Goal: Use online tool/utility: Utilize a website feature to perform a specific function

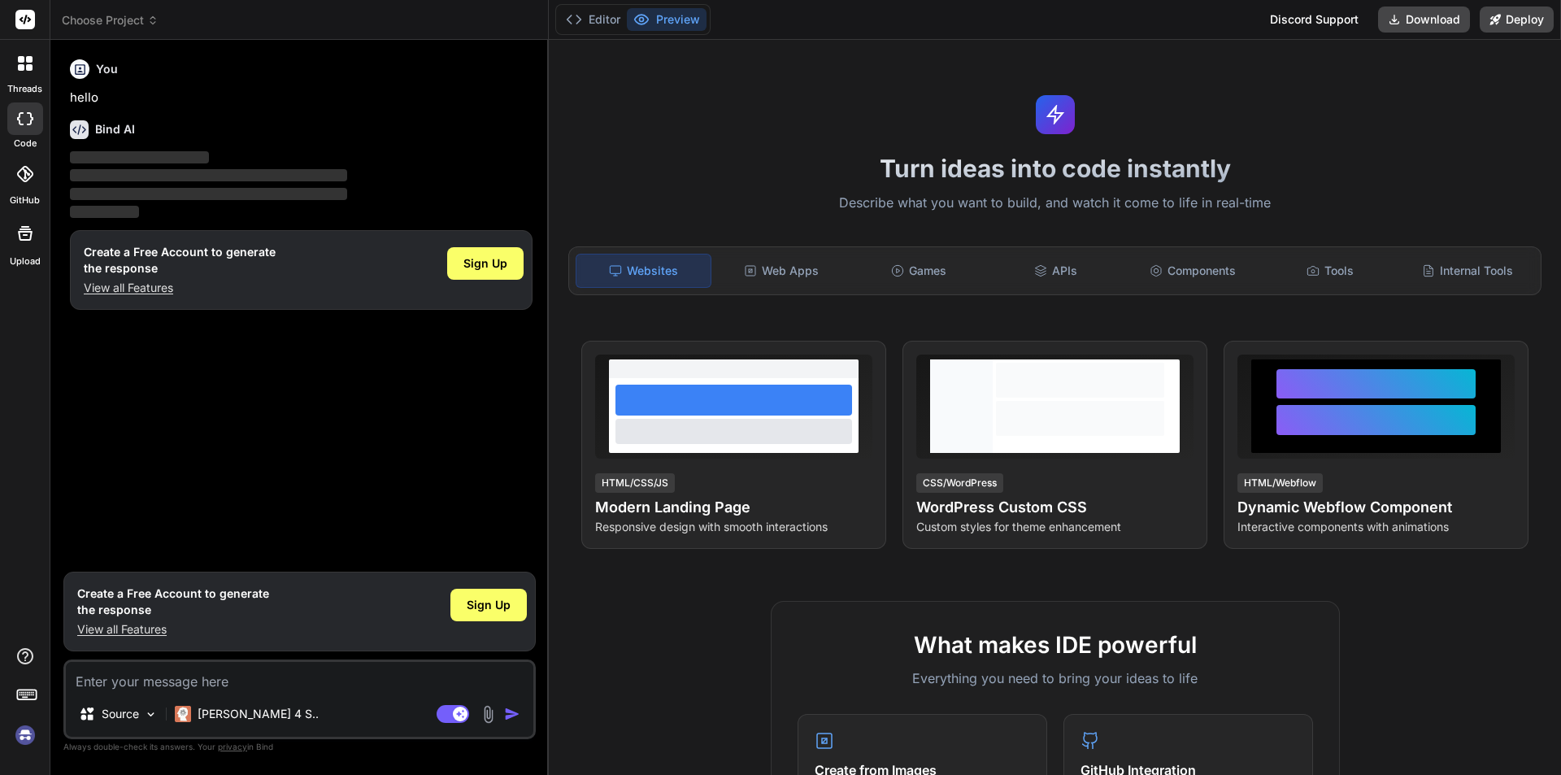
type textarea "x"
click at [206, 681] on textarea at bounding box center [300, 676] width 468 height 29
type textarea "{"
type textarea "x"
paste textarea "id : ID!, name : String!, email : String! age : String! isEmployed : Boolean!"
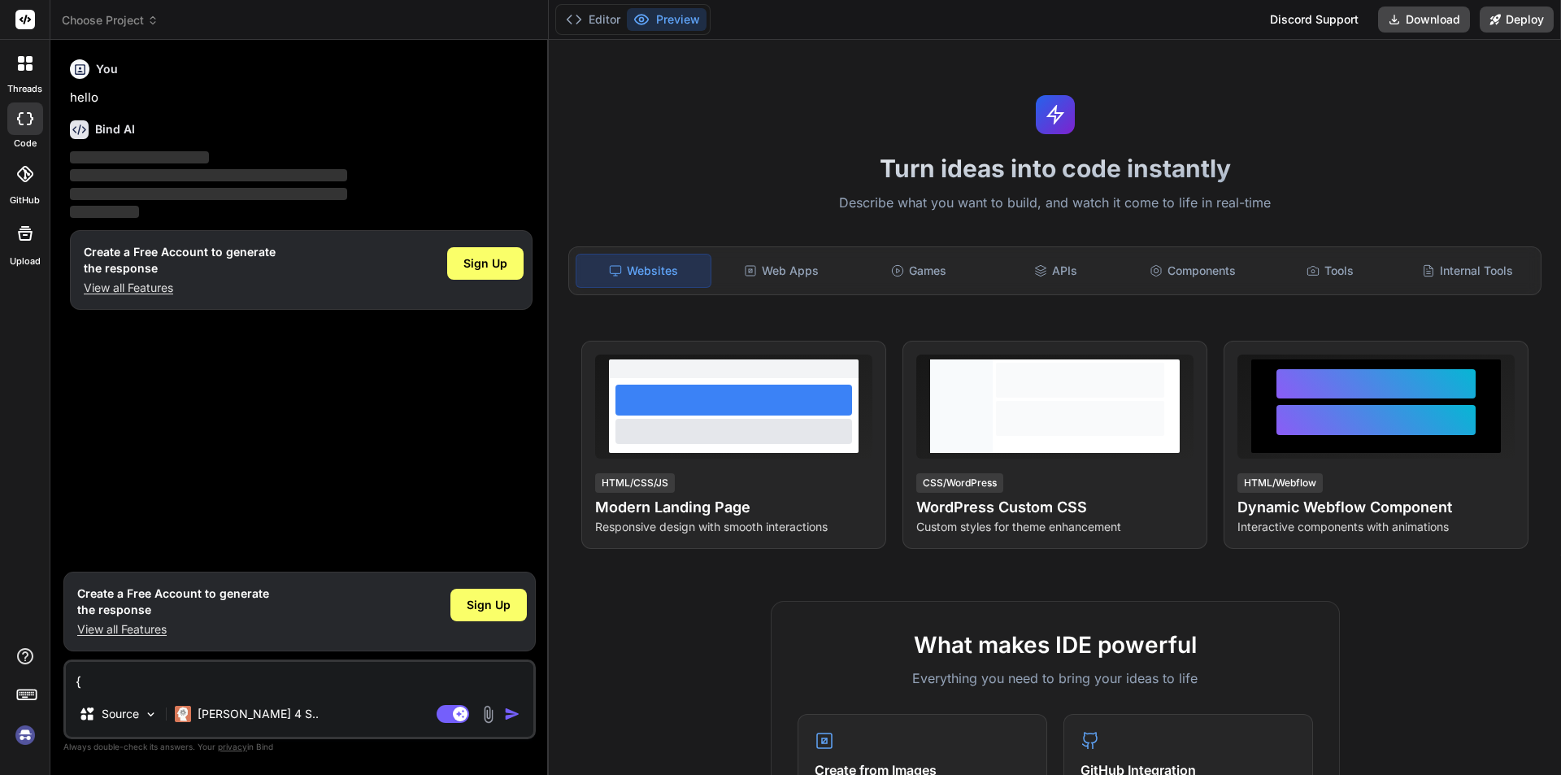
type textarea "{ id : ID!, name : String!, email : String! age : String! isEmployed : Boolean!"
type textarea "x"
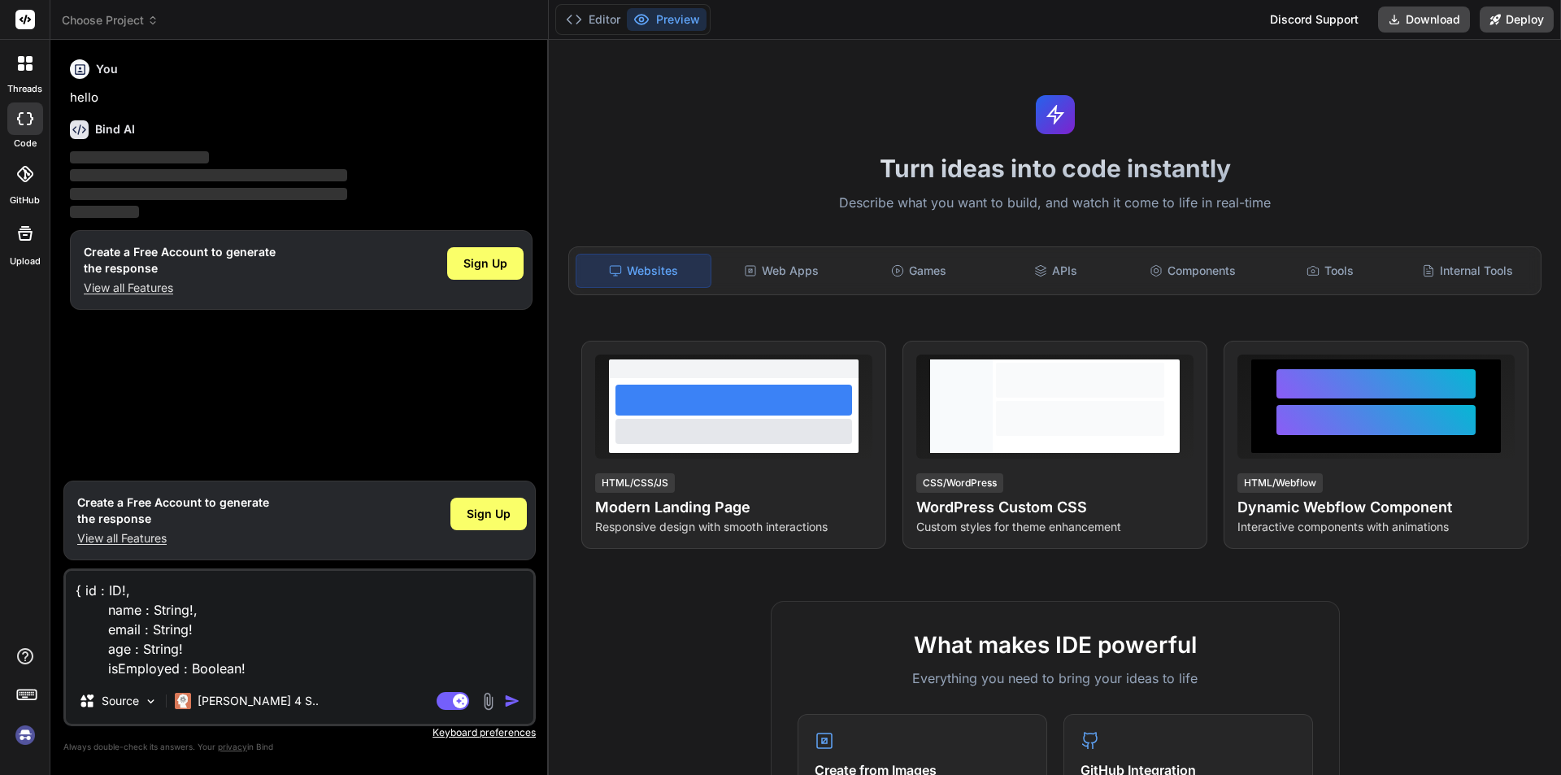
type textarea "{ id : ID!, name : String!, email : String! age : String! isEmployed : Boolean!"
click at [28, 735] on img at bounding box center [25, 735] width 28 height 28
type textarea "x"
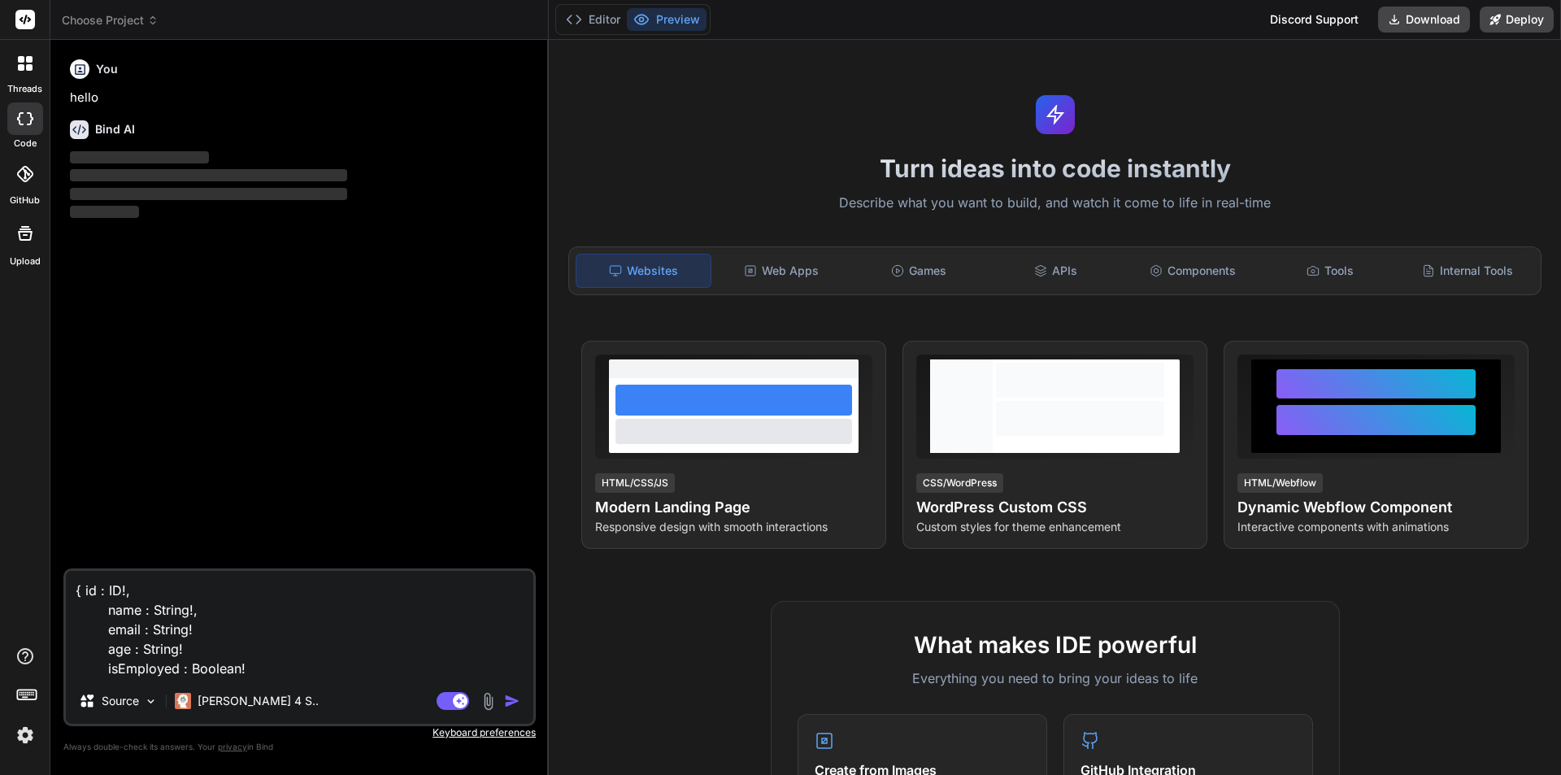
click at [266, 644] on textarea "{ id : ID!, name : String!, email : String! age : String! isEmployed : Boolean!" at bounding box center [300, 624] width 468 height 107
type textarea "x"
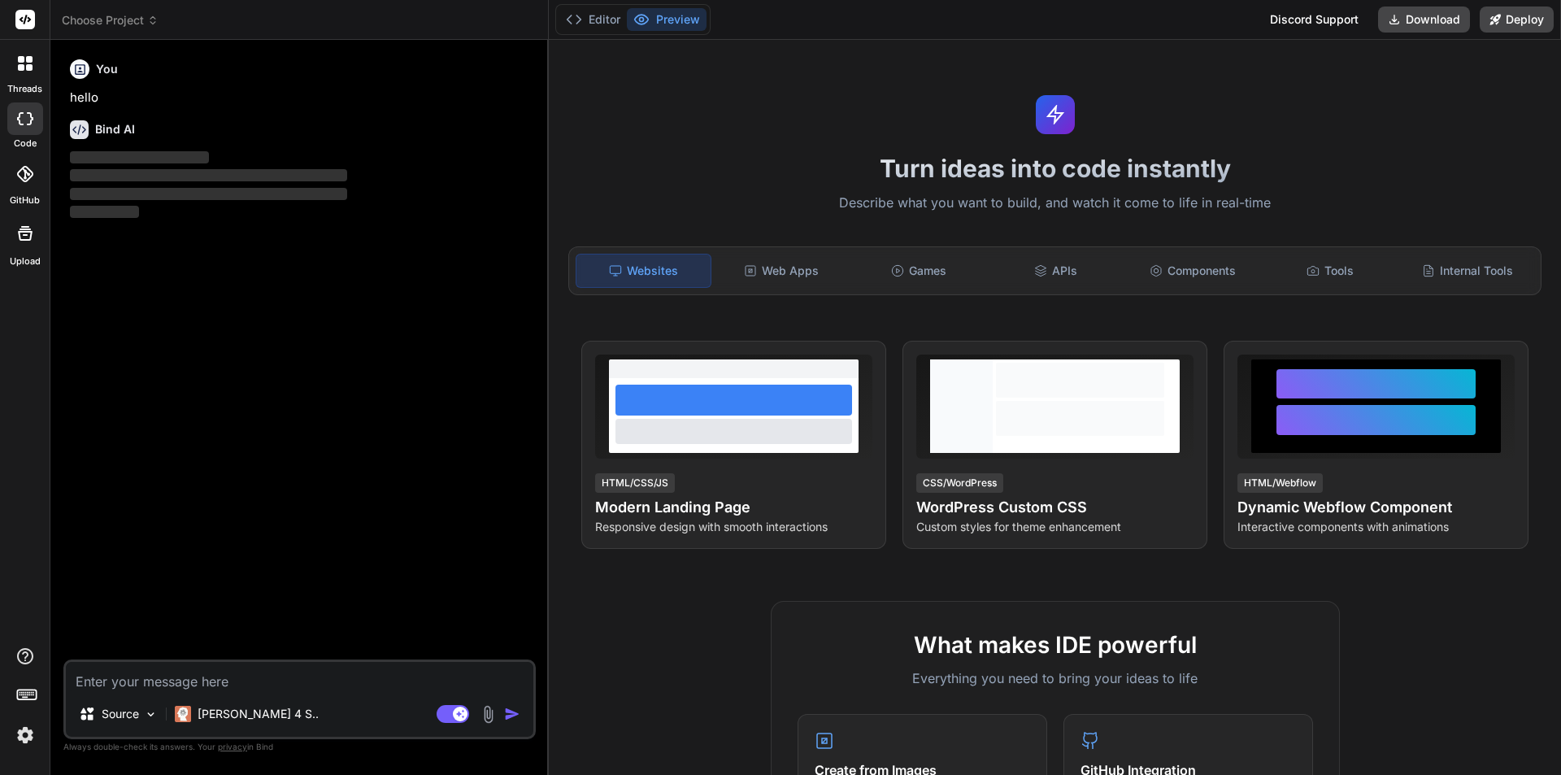
type textarea "h"
type textarea "x"
type textarea "hi"
type textarea "x"
type textarea "hi"
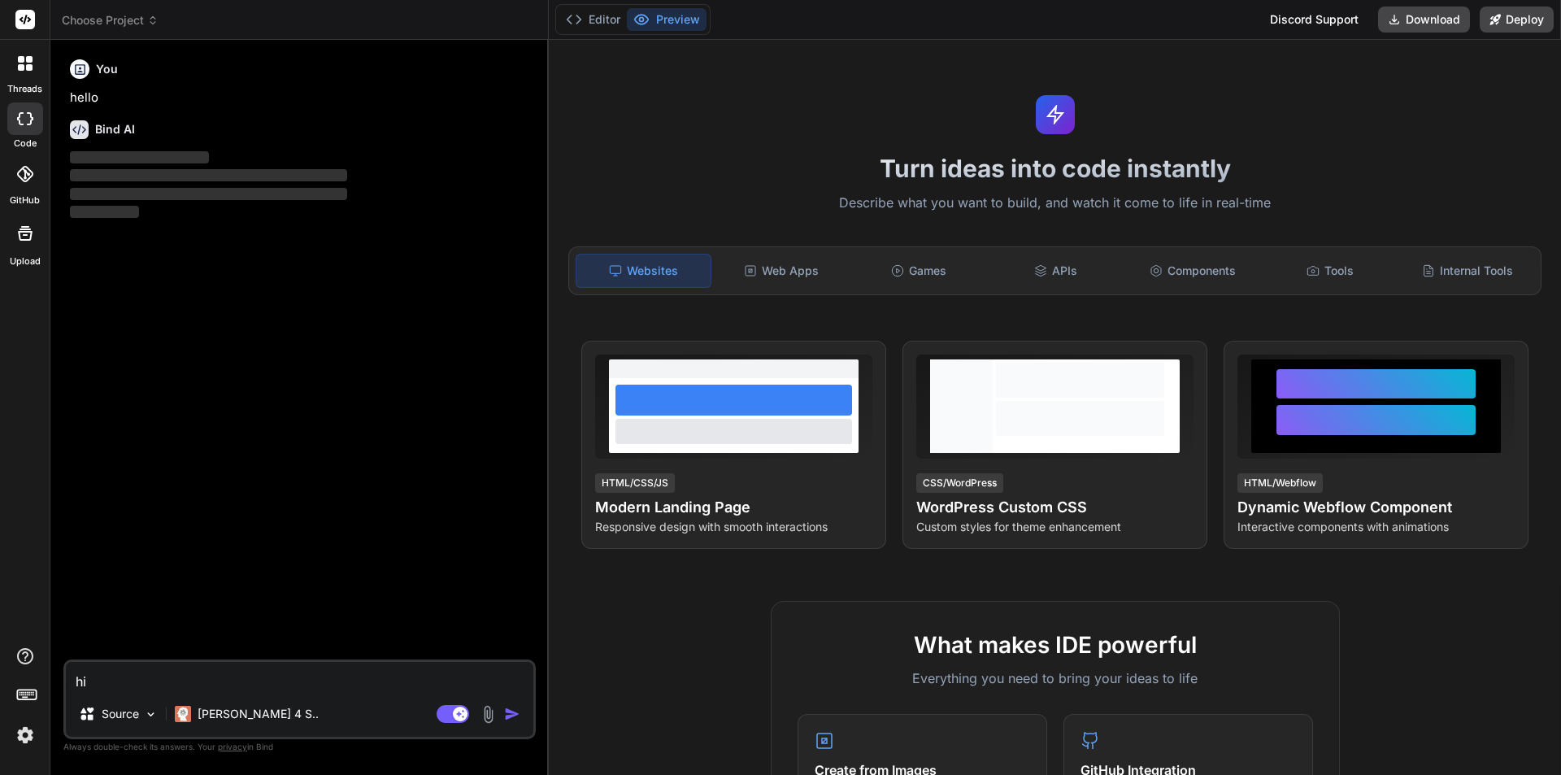
click at [509, 712] on img "button" at bounding box center [512, 714] width 16 height 16
type textarea "x"
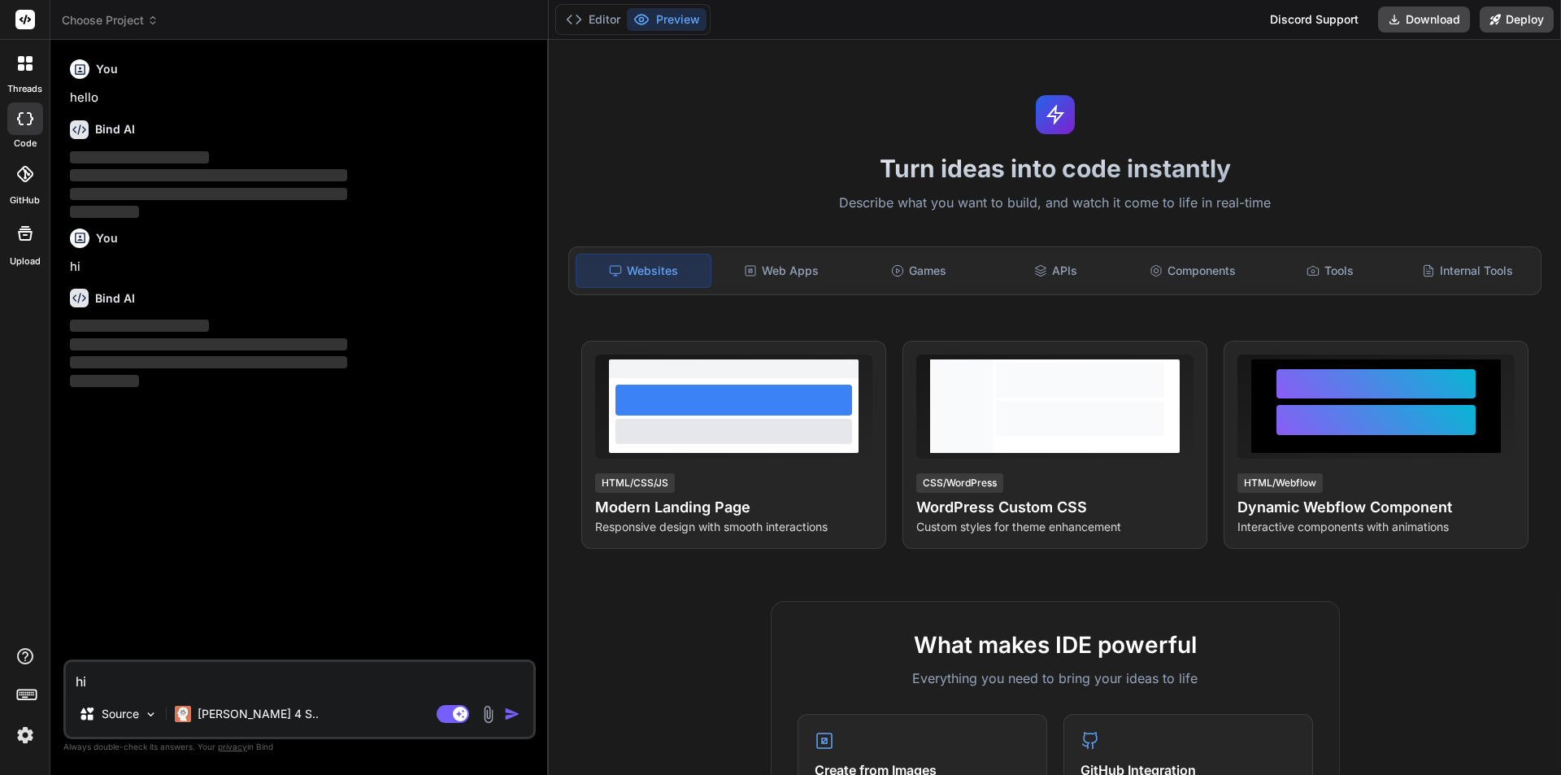
click at [110, 676] on textarea "hi" at bounding box center [300, 676] width 468 height 29
type textarea "x"
paste textarea "{ id : ID!, name : String!, email : String! age : String! isEmployed : Boolean!"
type textarea "{ id : ID!, name : String!, email : String! age : String! isEmployed : Boolean!"
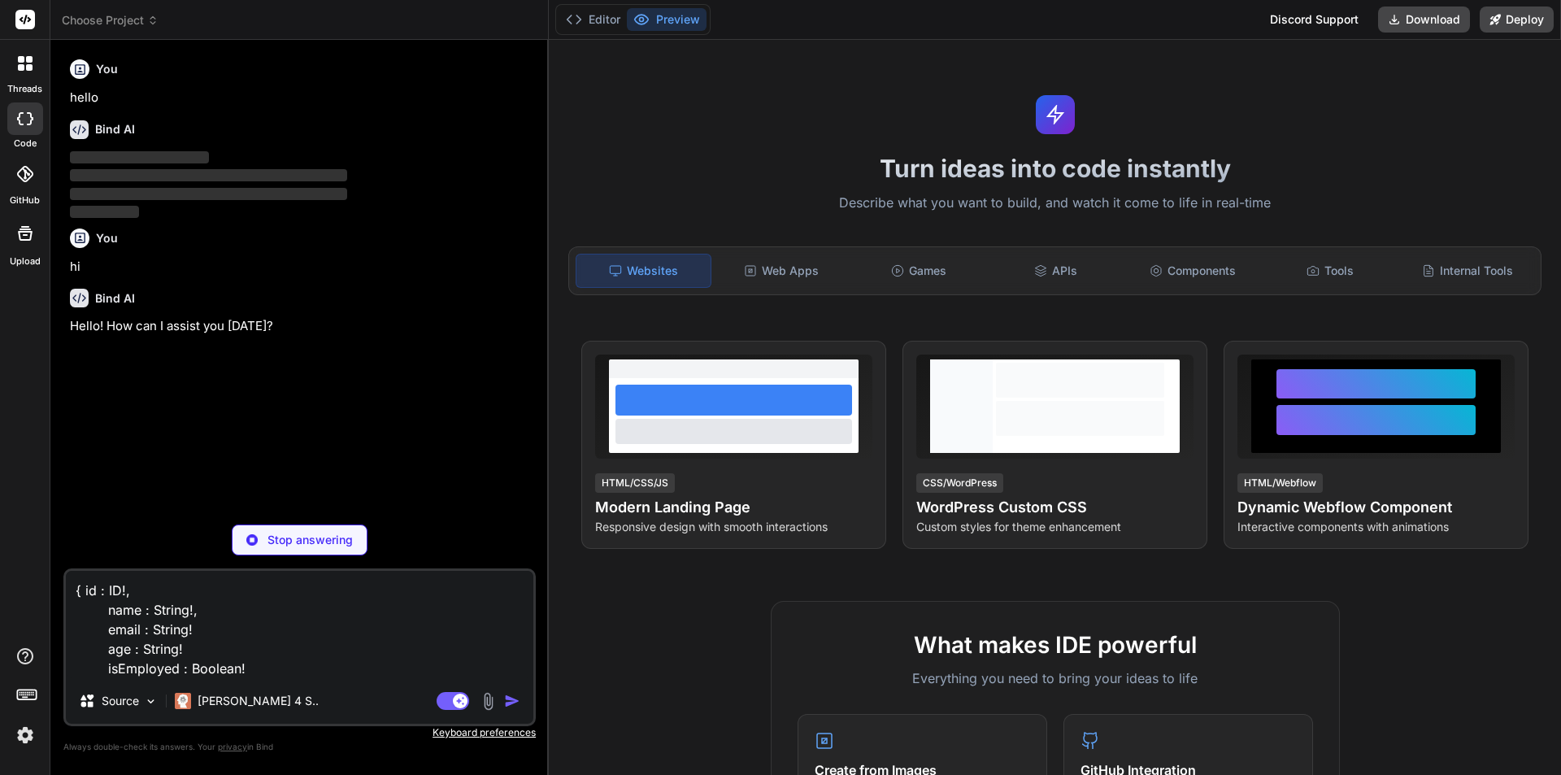
type textarea "x"
type textarea "{ id : ID!, name : String!, email : String! age : String! isEmployed : Boolean!}"
type textarea "x"
type textarea "{ id : ID!, name : String!, email : String! age : String! isEmployed : Boolean!}"
type textarea "x"
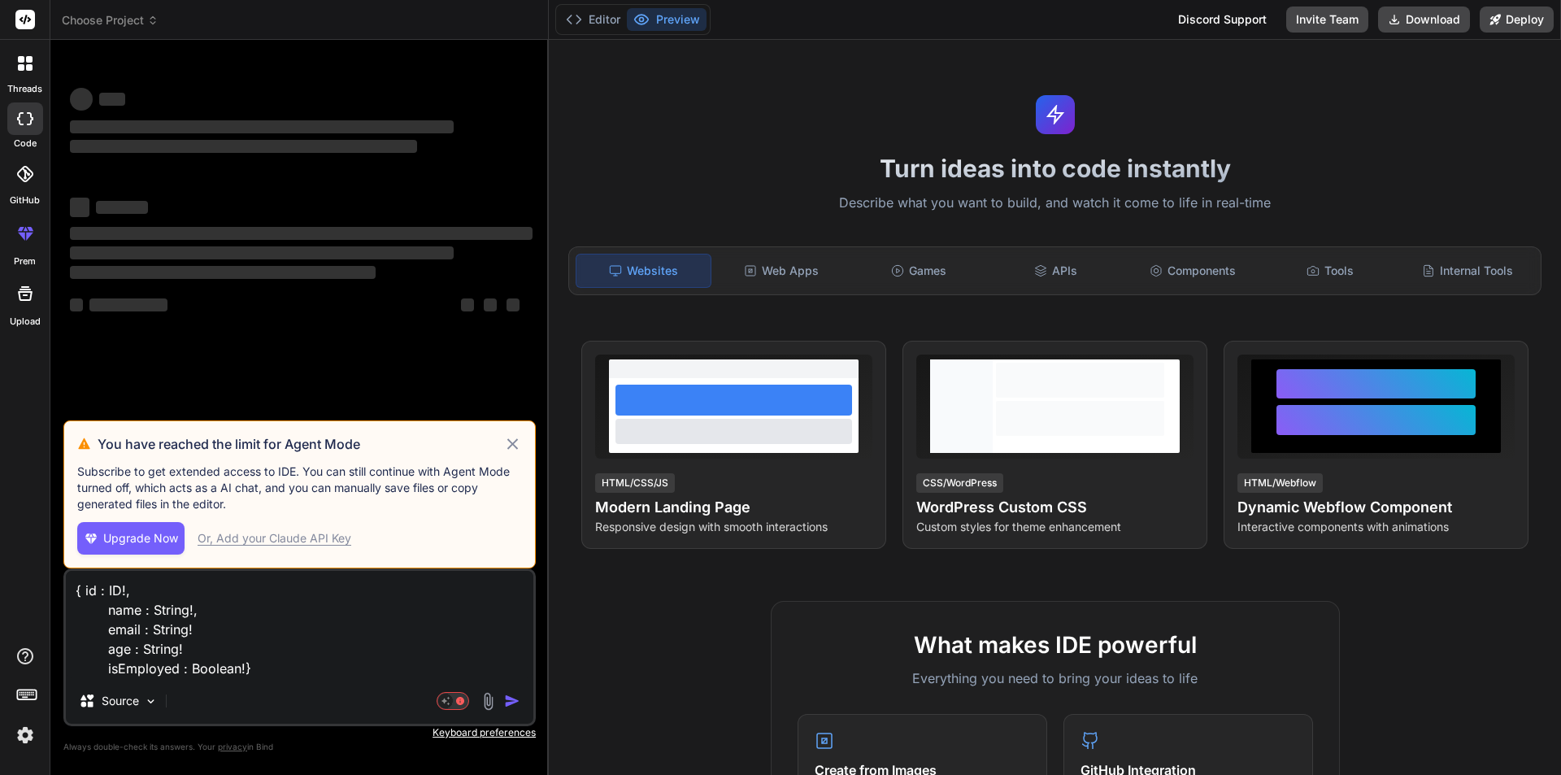
type textarea "{ id : ID!, name : String!, email : String! age : String! isEmployed : Boolean!…"
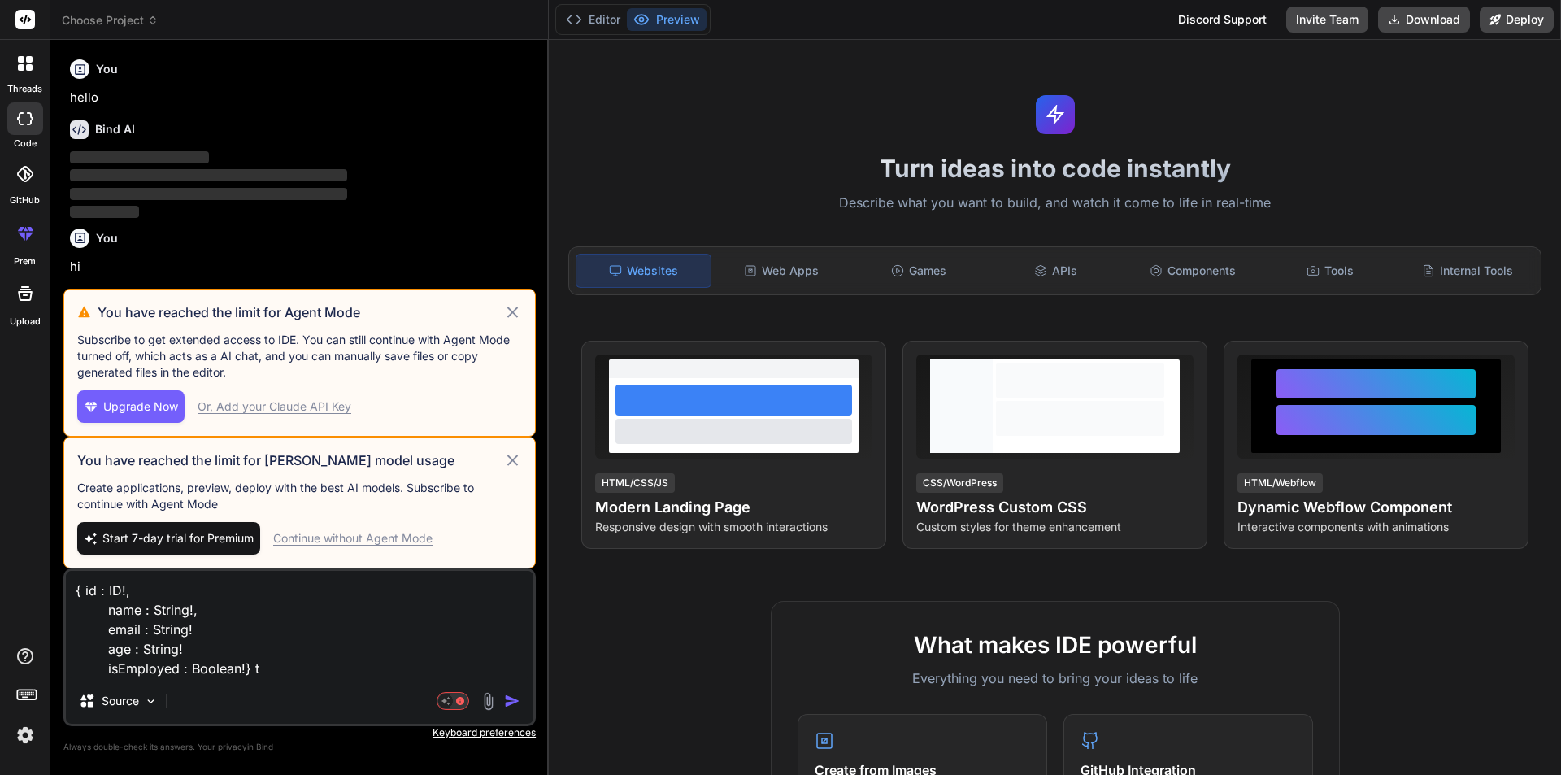
type textarea "x"
type textarea "{ id : ID!, name : String!, email : String! age : String! isEmployed : Boolean!}"
type textarea "x"
type textarea "t{ id : ID!, name : String!, email : String! age : String! isEmployed : Boolean…"
type textarea "x"
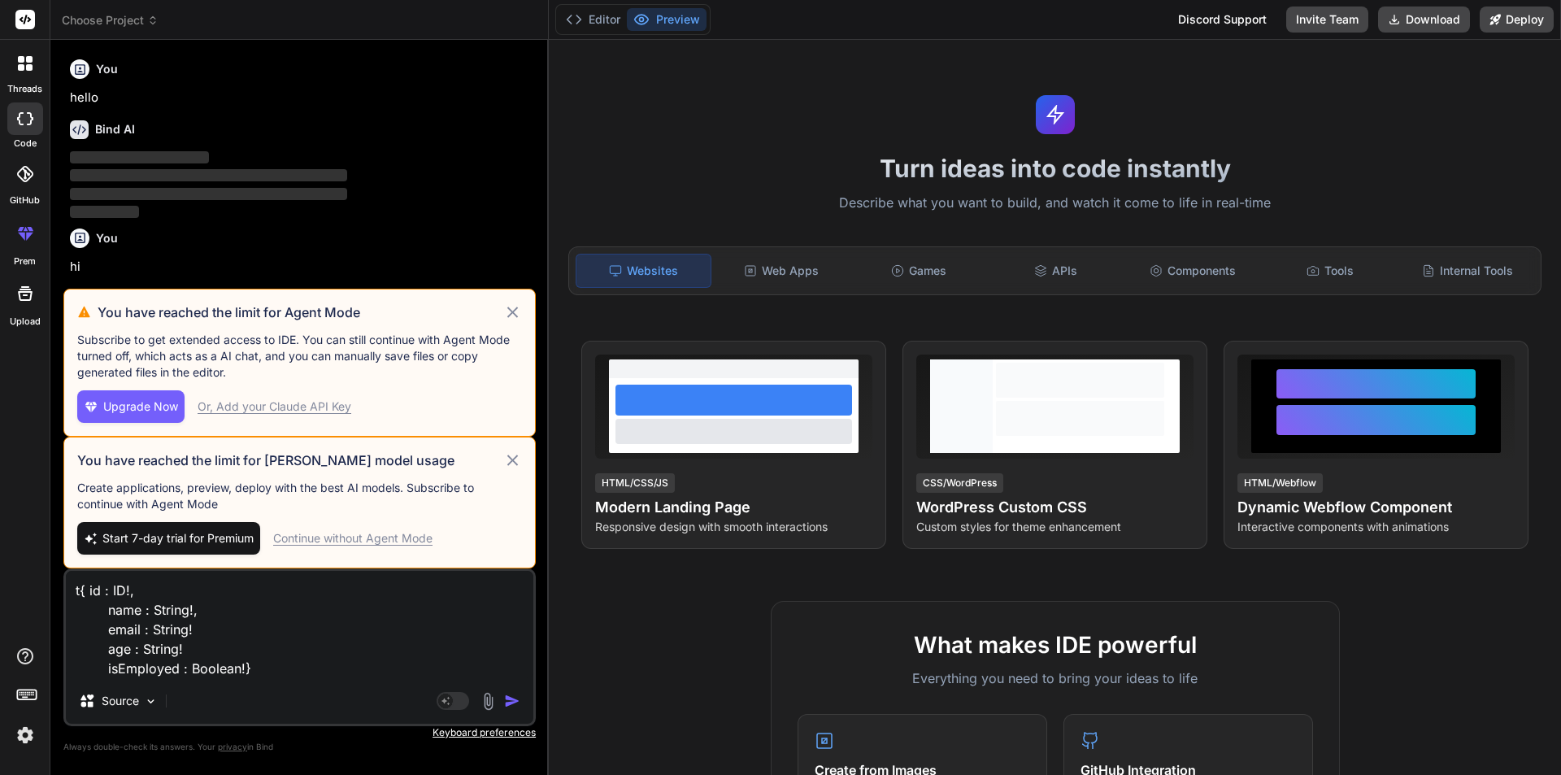
type textarea "ty{ id : ID!, name : String!, email : String! age : String! isEmployed : Boolea…"
type textarea "x"
type textarea "typ{ id : ID!, name : String!, email : String! age : String! isEmployed : Boole…"
type textarea "x"
type textarea "type{ id : ID!, name : String!, email : String! age : String! isEmployed : Bool…"
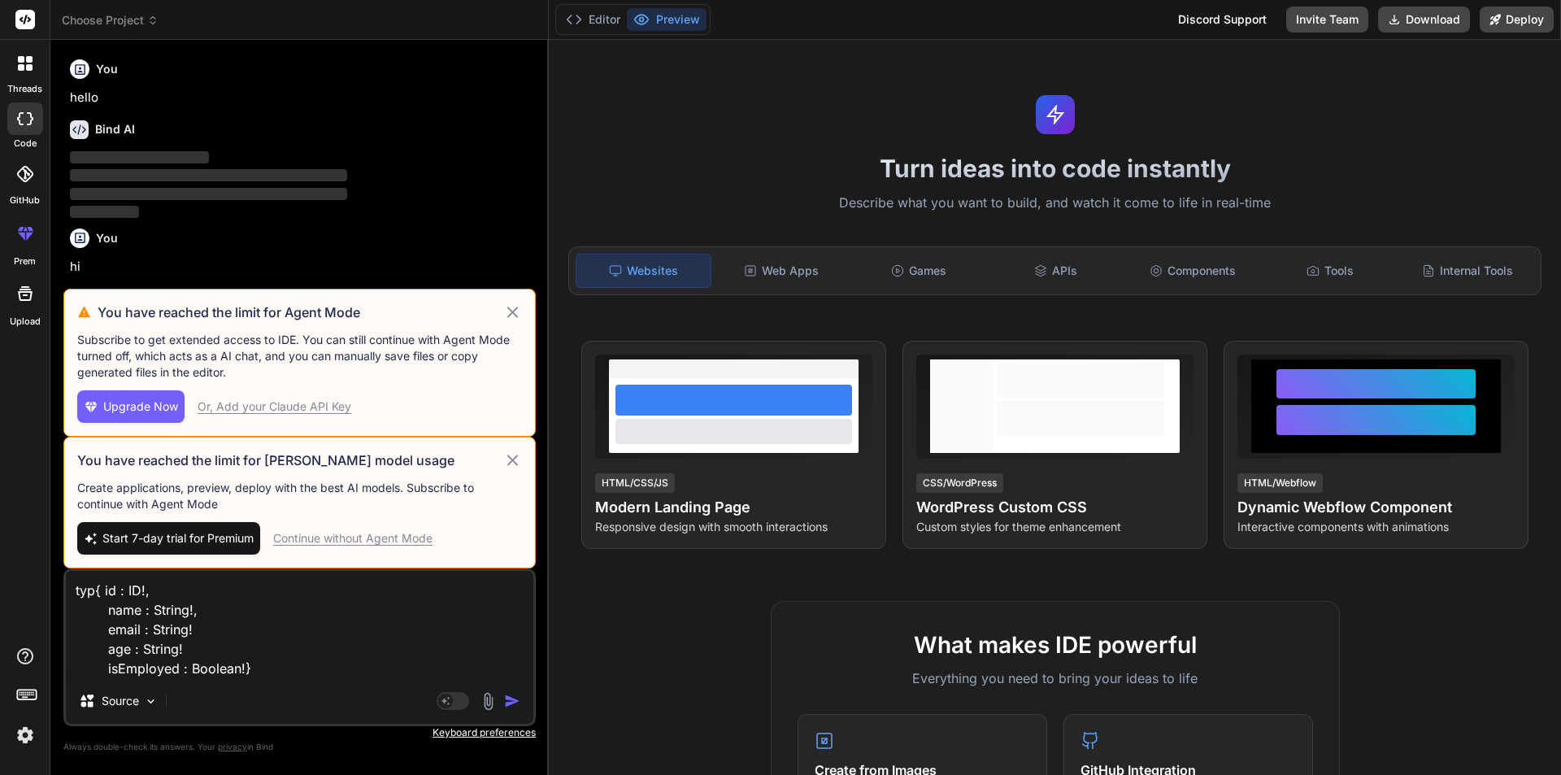
type textarea "x"
type textarea "type { id : ID!, name : String!, email : String! age : String! isEmployed : Boo…"
type textarea "x"
type textarea "type u{ id : ID!, name : String!, email : String! age : String! isEmployed : Bo…"
type textarea "x"
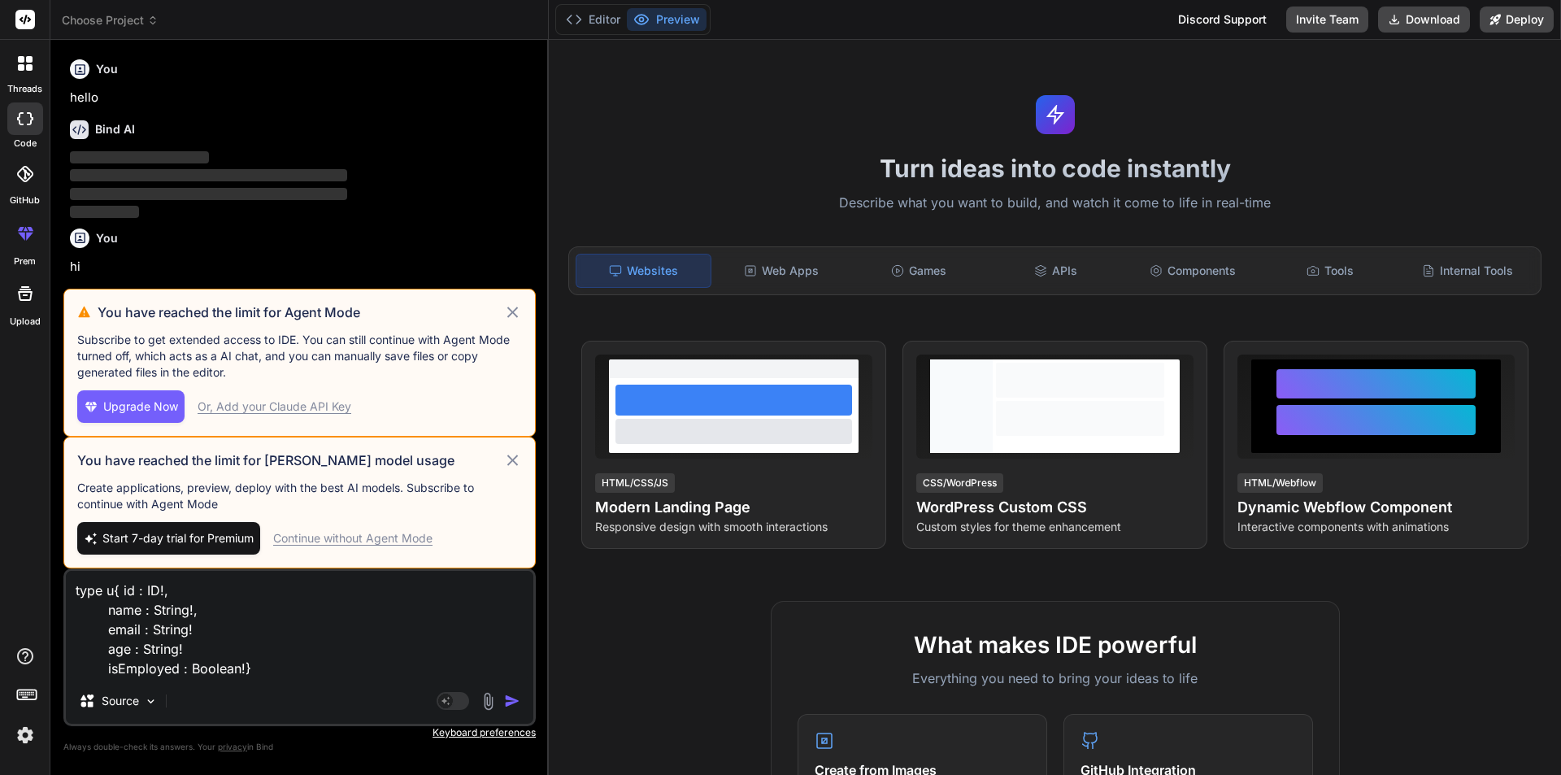
type textarea "type us{ id : ID!, name : String!, email : String! age : String! isEmployed : B…"
type textarea "x"
type textarea "type use{ id : ID!, name : String!, email : String! age : String! isEmployed : …"
type textarea "x"
type textarea "type user{ id : ID!, name : String!, email : String! age : String! isEmployed :…"
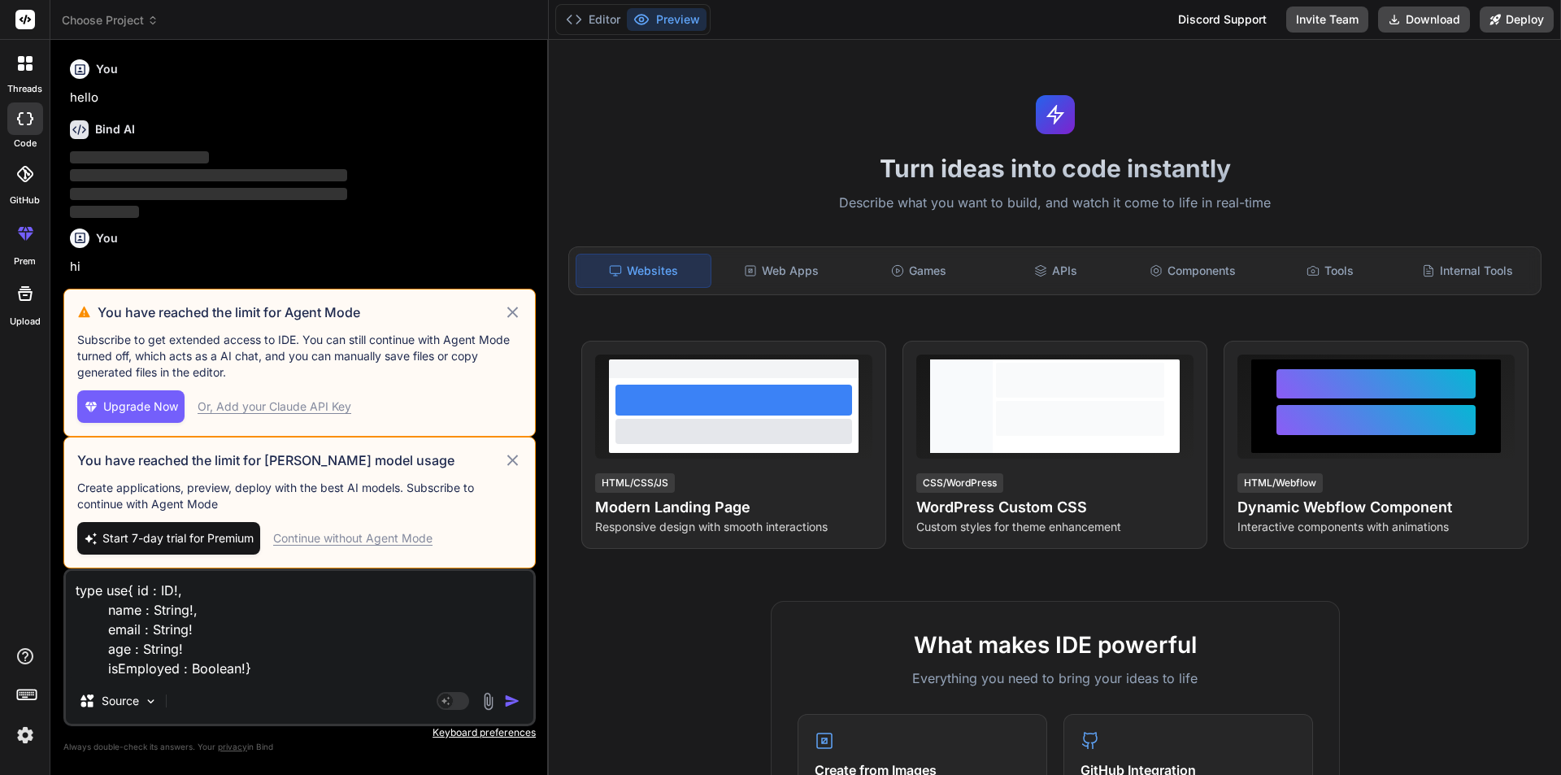
type textarea "x"
type textarea "type user { id : ID!, name : String!, email : String! age : String! isEmployed …"
click at [260, 674] on textarea "type user { id : ID!, name : String!, email : String! age : String! isEmployed …" at bounding box center [300, 624] width 468 height 107
type textarea "x"
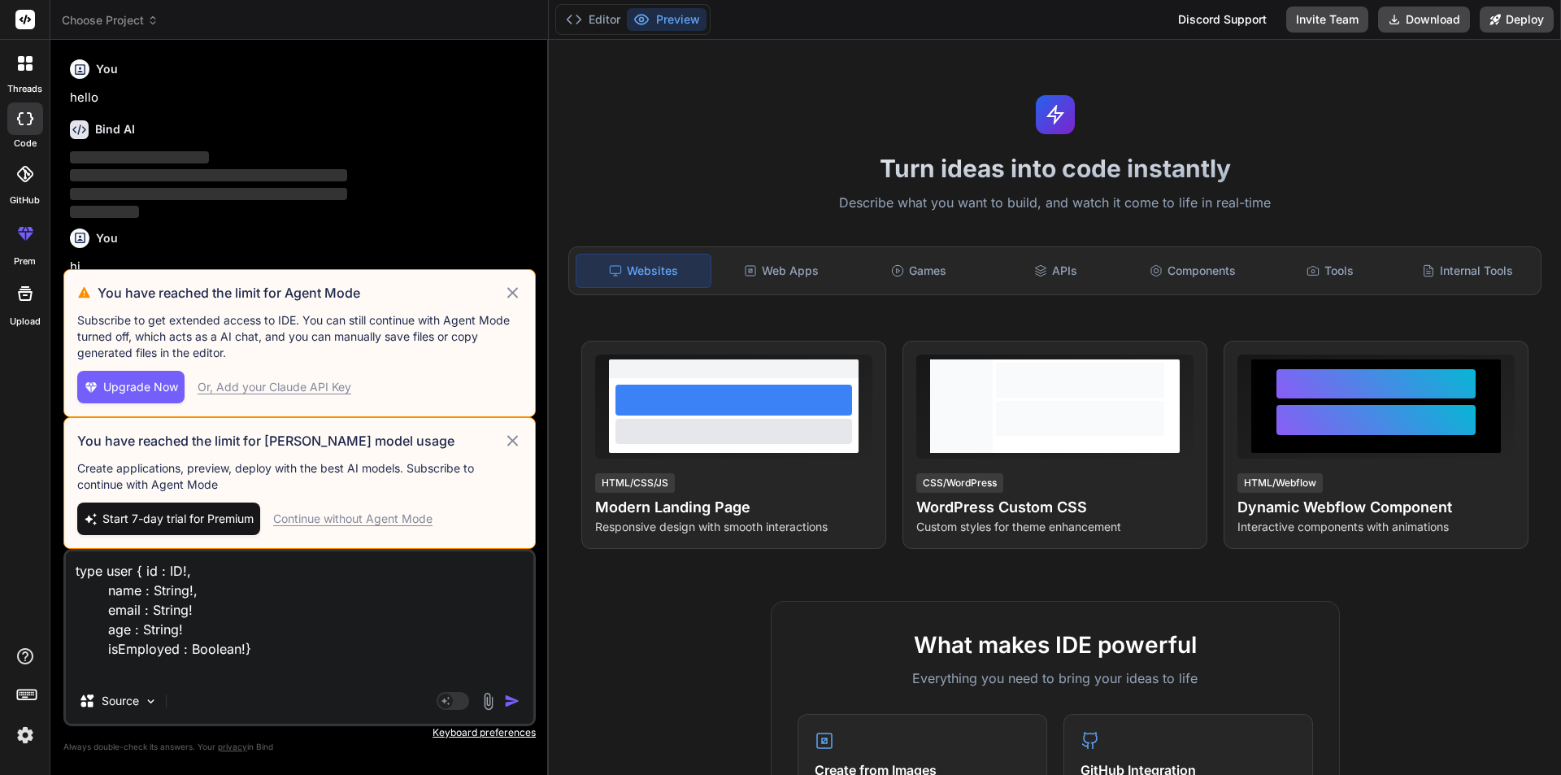
type textarea "type user { id : ID!, name : String!, email : String! age : String! isEmployed …"
type textarea "x"
type textarea "type user { id : ID!, name : String!, email : String! age : String! isEmployed …"
type textarea "x"
type textarea "type user { id : ID!, name : String!, email : String! age : String! isEmployed …"
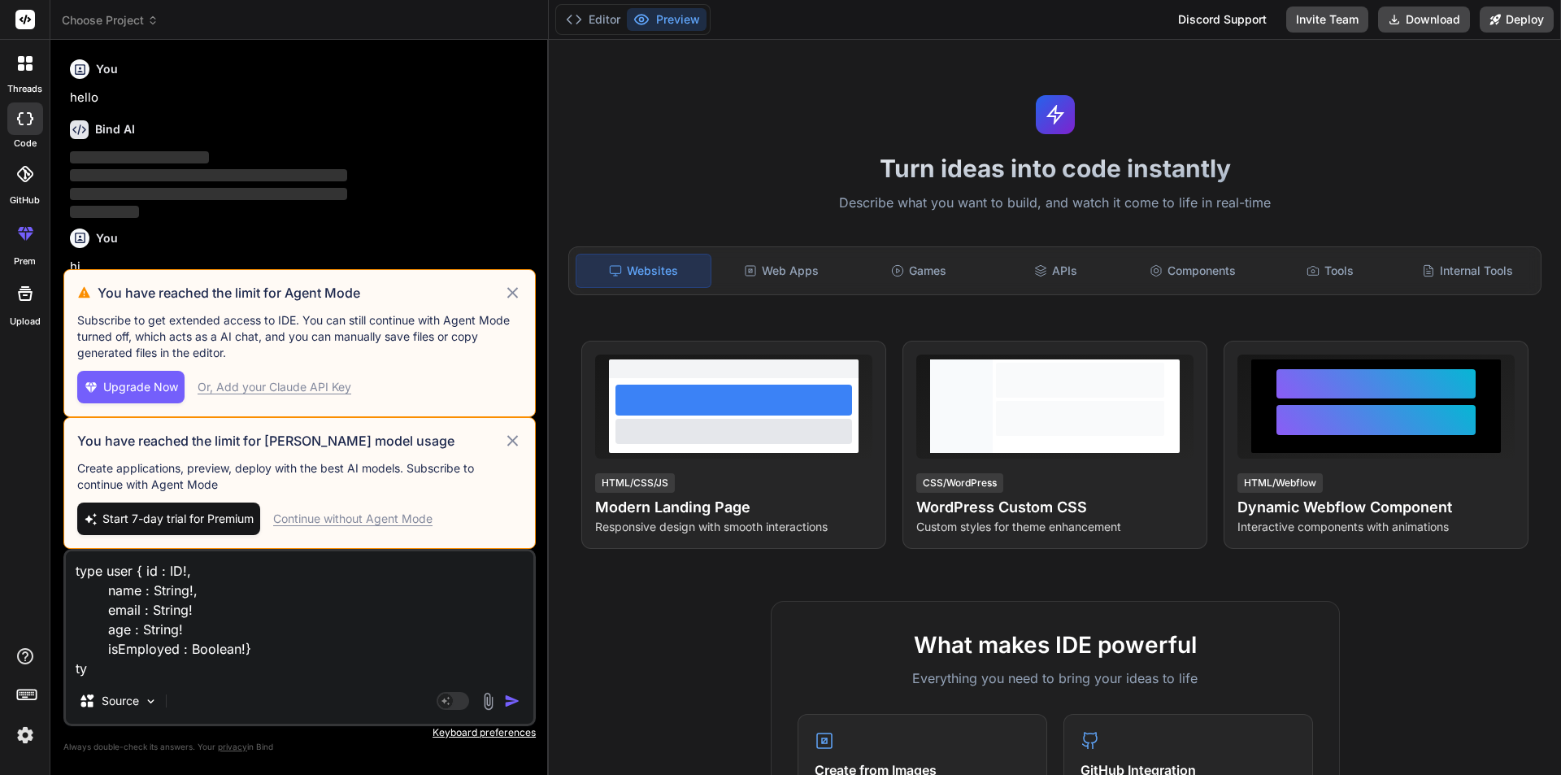
type textarea "x"
type textarea "type user { id : ID!, name : String!, email : String! age : String! isEmployed …"
type textarea "x"
type textarea "type user { id : ID!, name : String!, email : String! age : String! isEmployed …"
type textarea "x"
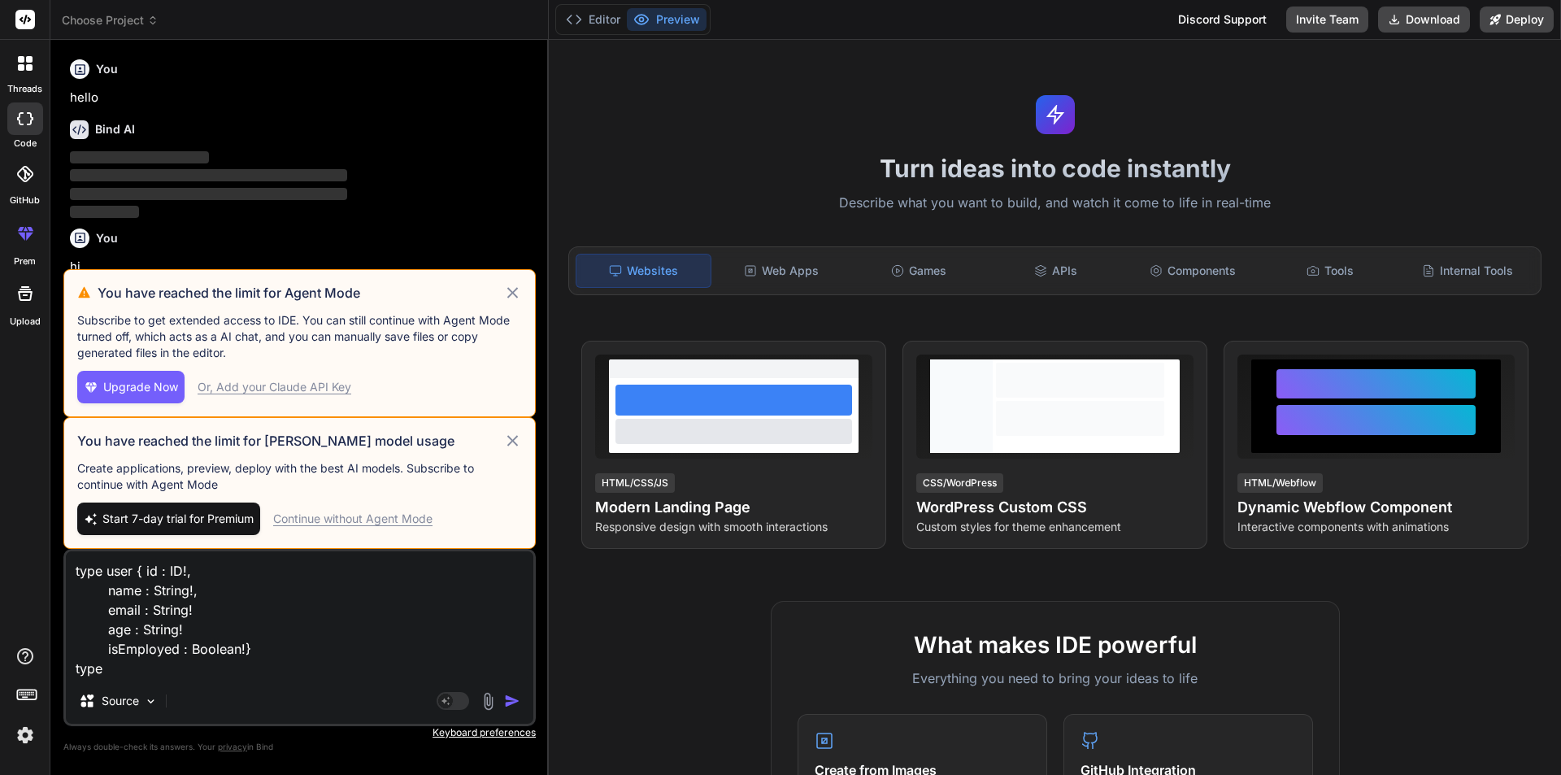
type textarea "type user { id : ID!, name : String!, email : String! age : String! isEmployed …"
type textarea "x"
type textarea "type user { id : ID!, name : String!, email : String! age : String! isEmployed …"
type textarea "x"
type textarea "type user { id : ID!, name : String!, email : String! age : String! isEmployed …"
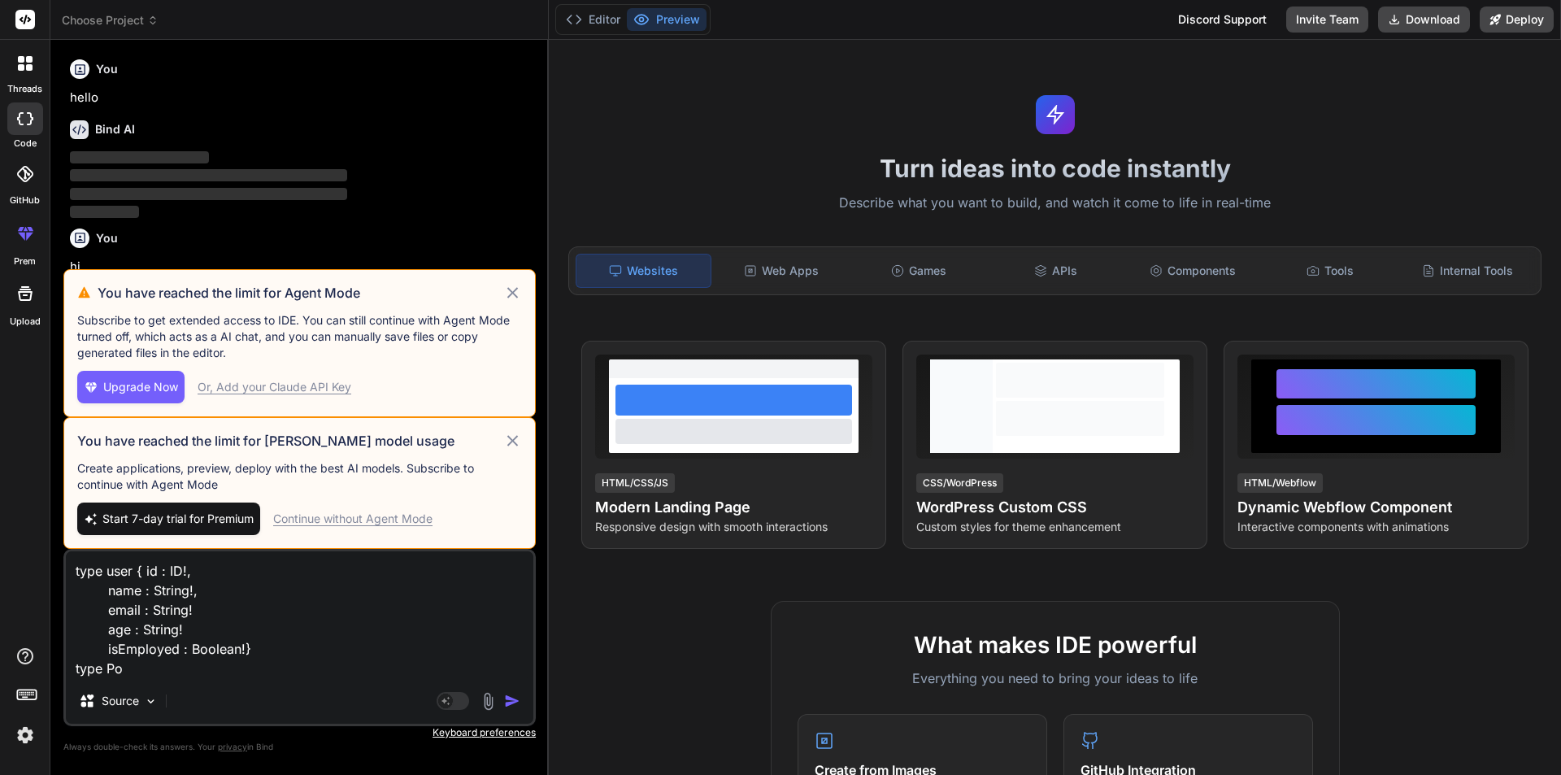
type textarea "x"
type textarea "type user { id : ID!, name : String!, email : String! age : String! isEmployed …"
type textarea "x"
type textarea "type user { id : ID!, name : String!, email : String! age : String! isEmployed …"
type textarea "x"
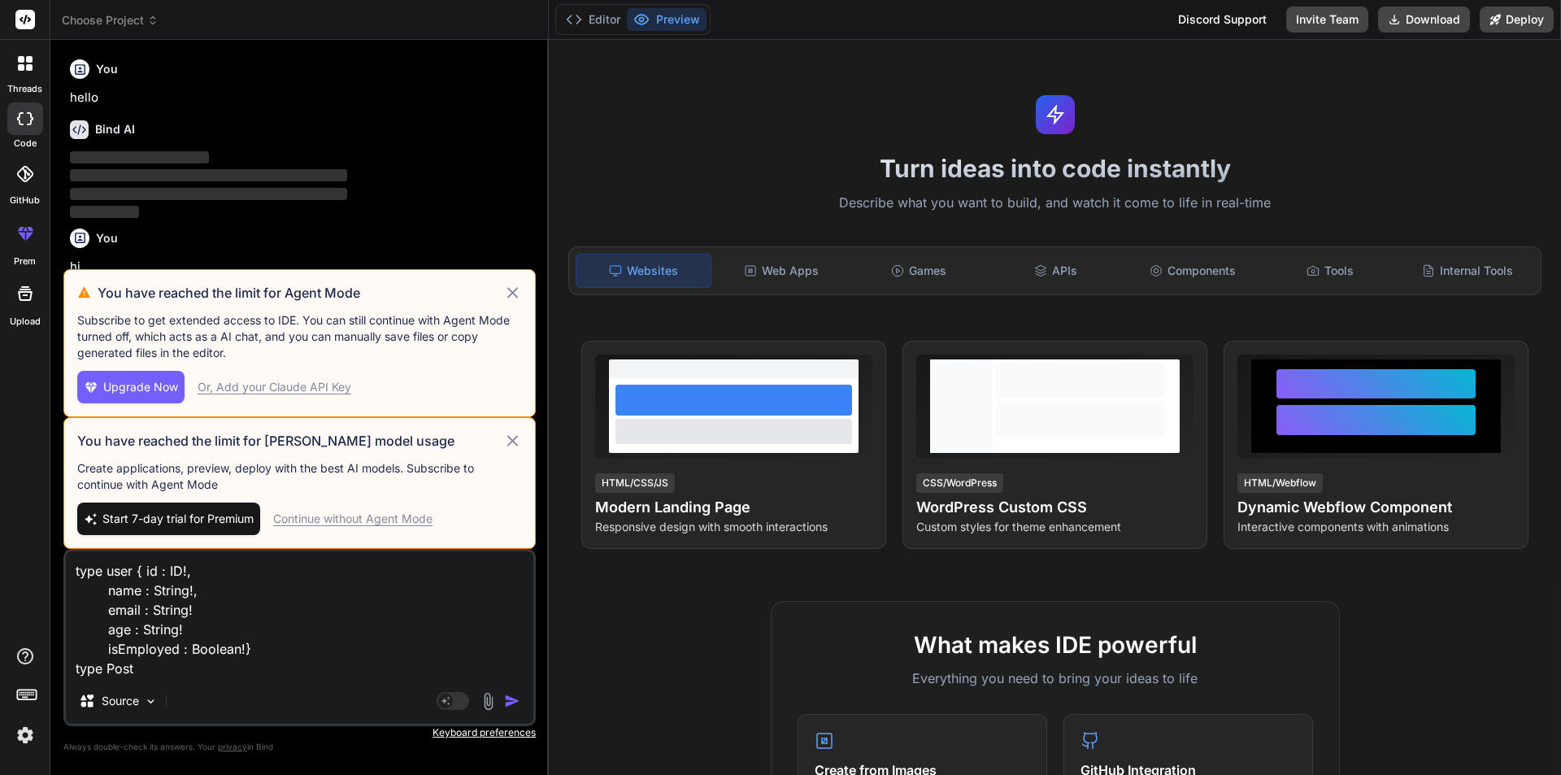
type textarea "type user { id : ID!, name : String!, email : String! age : String! isEmployed …"
type textarea "x"
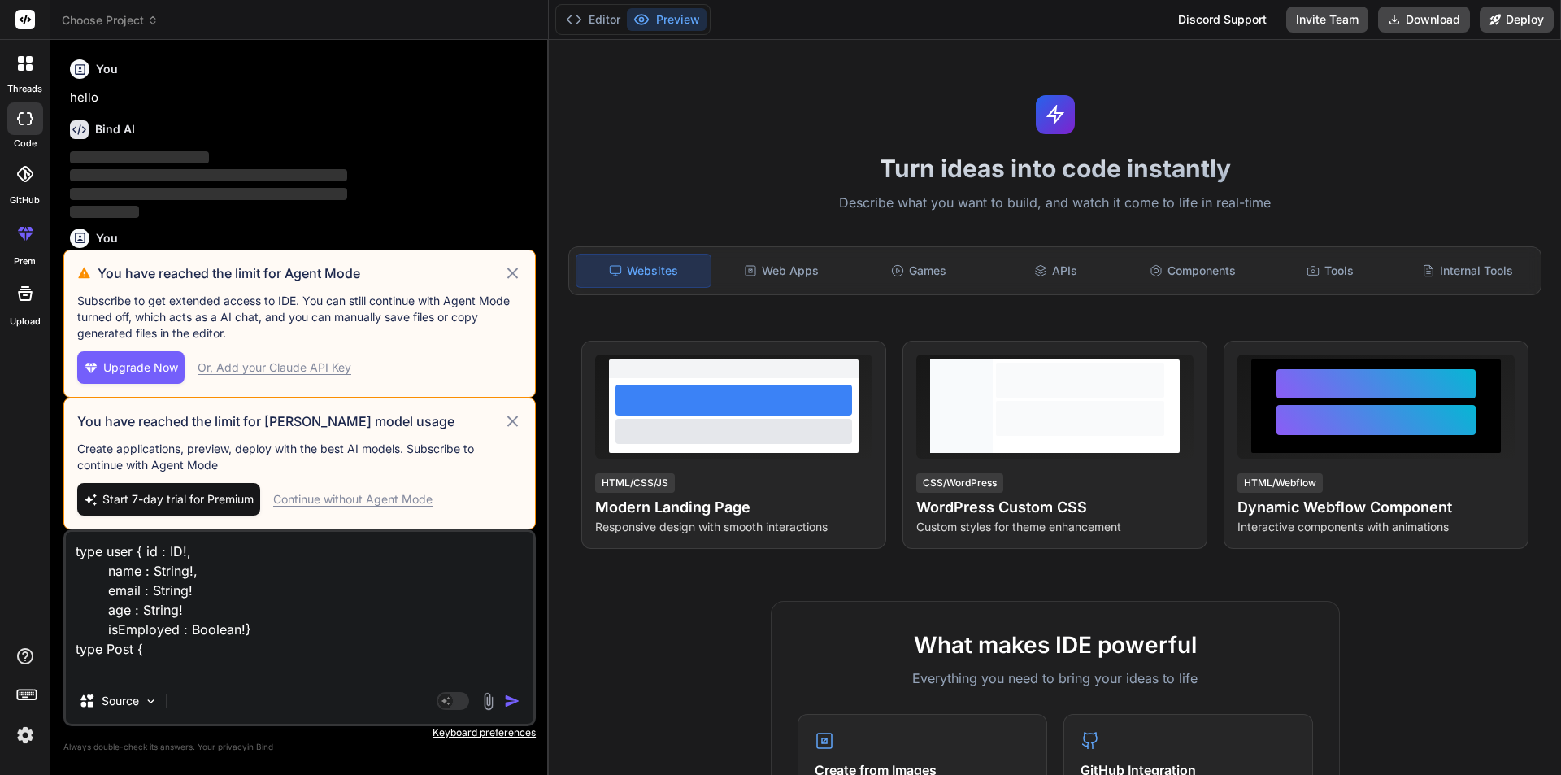
type textarea "type user { id : ID!, name : String!, email : String! age : String! isEmployed …"
type textarea "x"
type textarea "type user { id : ID!, name : String!, email : String! age : String! isEmployed …"
click at [154, 655] on textarea "type user { id : ID!, name : String!, email : String! age : String! isEmployed …" at bounding box center [300, 605] width 468 height 146
type textarea "x"
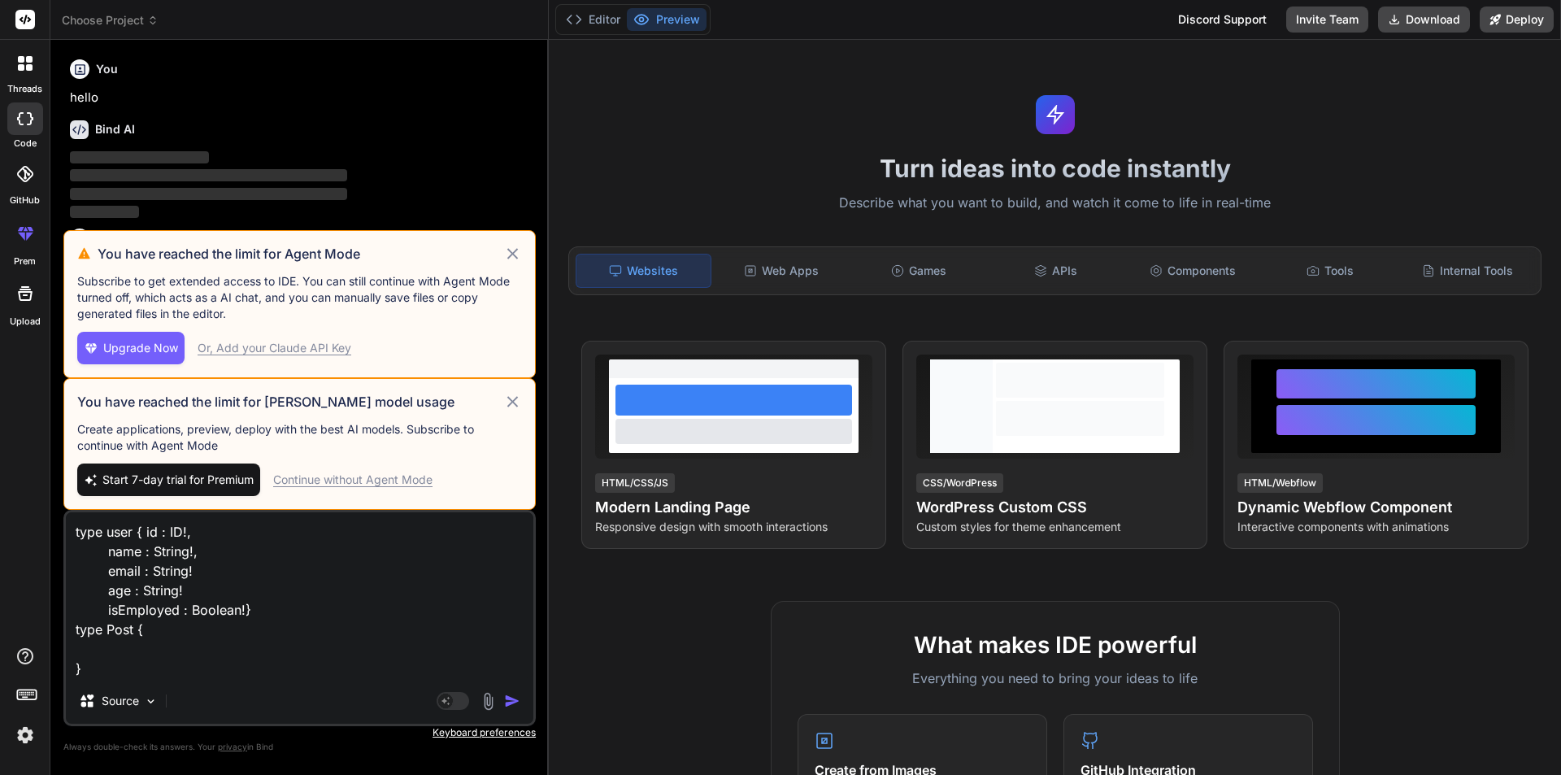
paste textarea "id : ID!, title : String!, body : String! author : User!"
type textarea "type user { id : ID!, name : String!, email : String! age : String! isEmployed …"
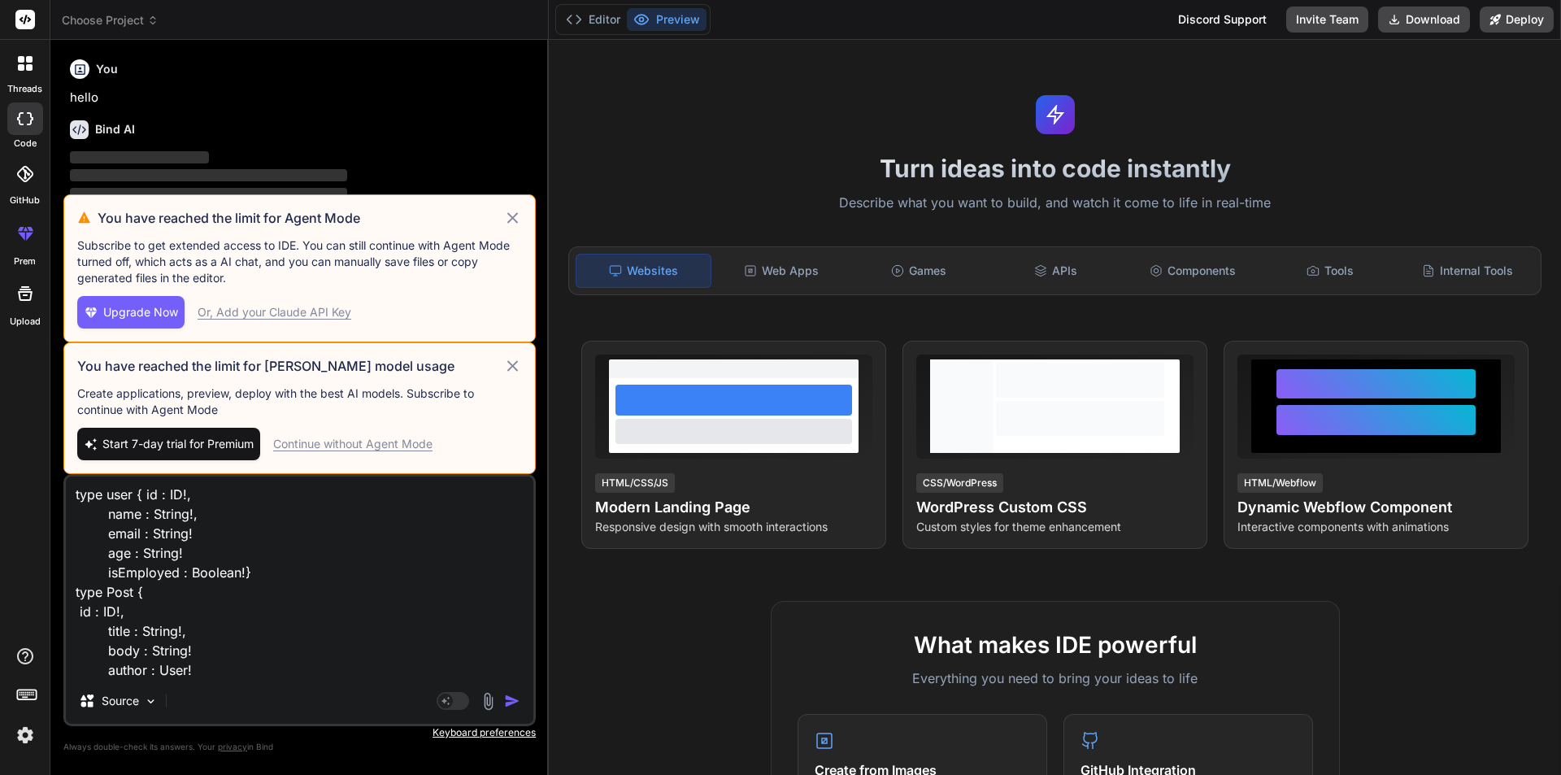
scroll to position [23, 0]
click at [98, 660] on textarea "type user { id : ID!, name : String!, email : String! age : String! isEmployed …" at bounding box center [300, 578] width 468 height 202
type textarea "x"
type textarea "type user { id : ID!, name : String!, email : String! age : String! isEmployed …"
type textarea "x"
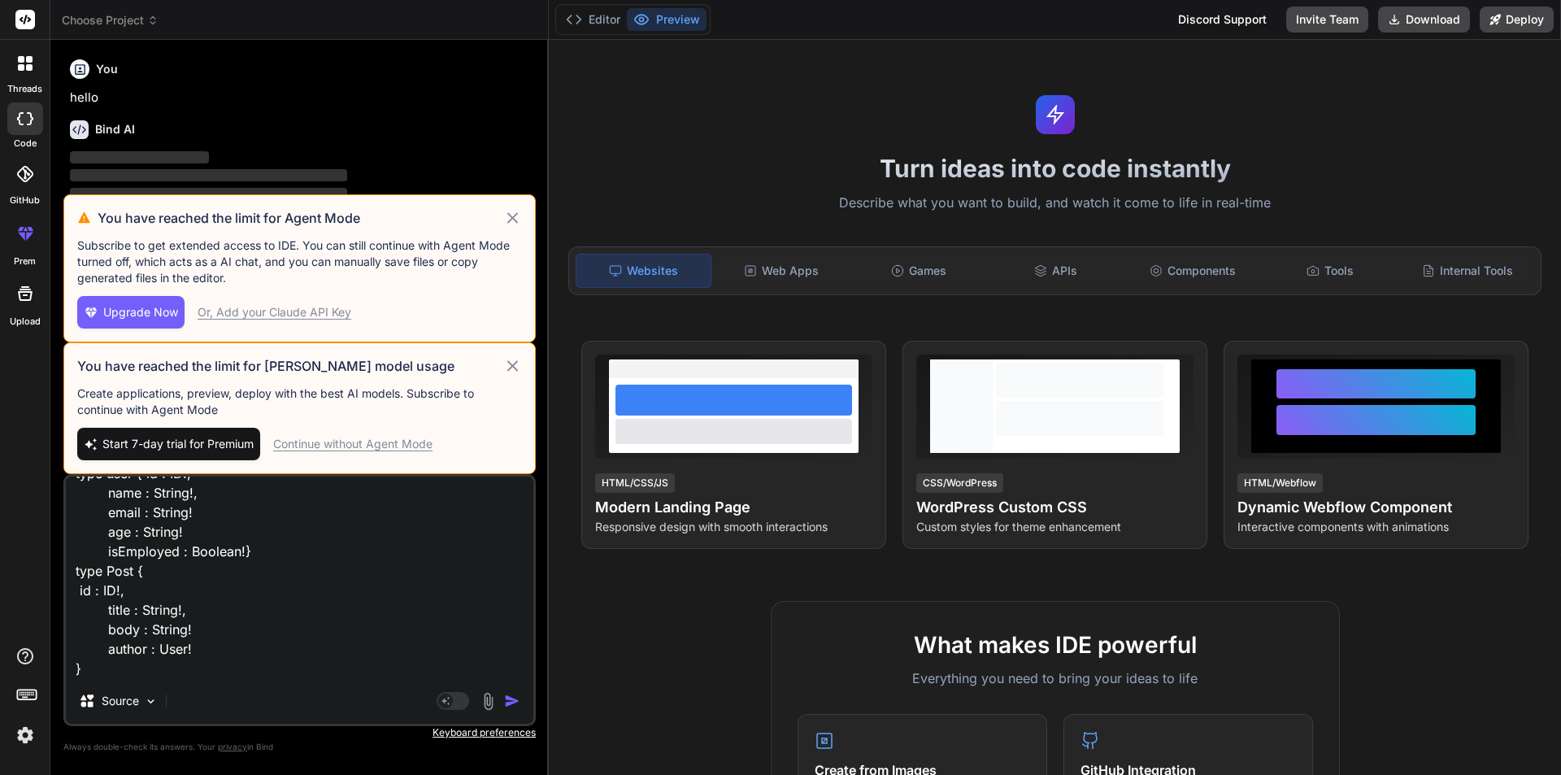
scroll to position [41, 0]
type textarea "type user { id : ID!, name : String!, email : String! age : String! isEmployed …"
type textarea "x"
type textarea "type user { id : ID!, name : String!, email : String! age : String! isEmployed …"
type textarea "x"
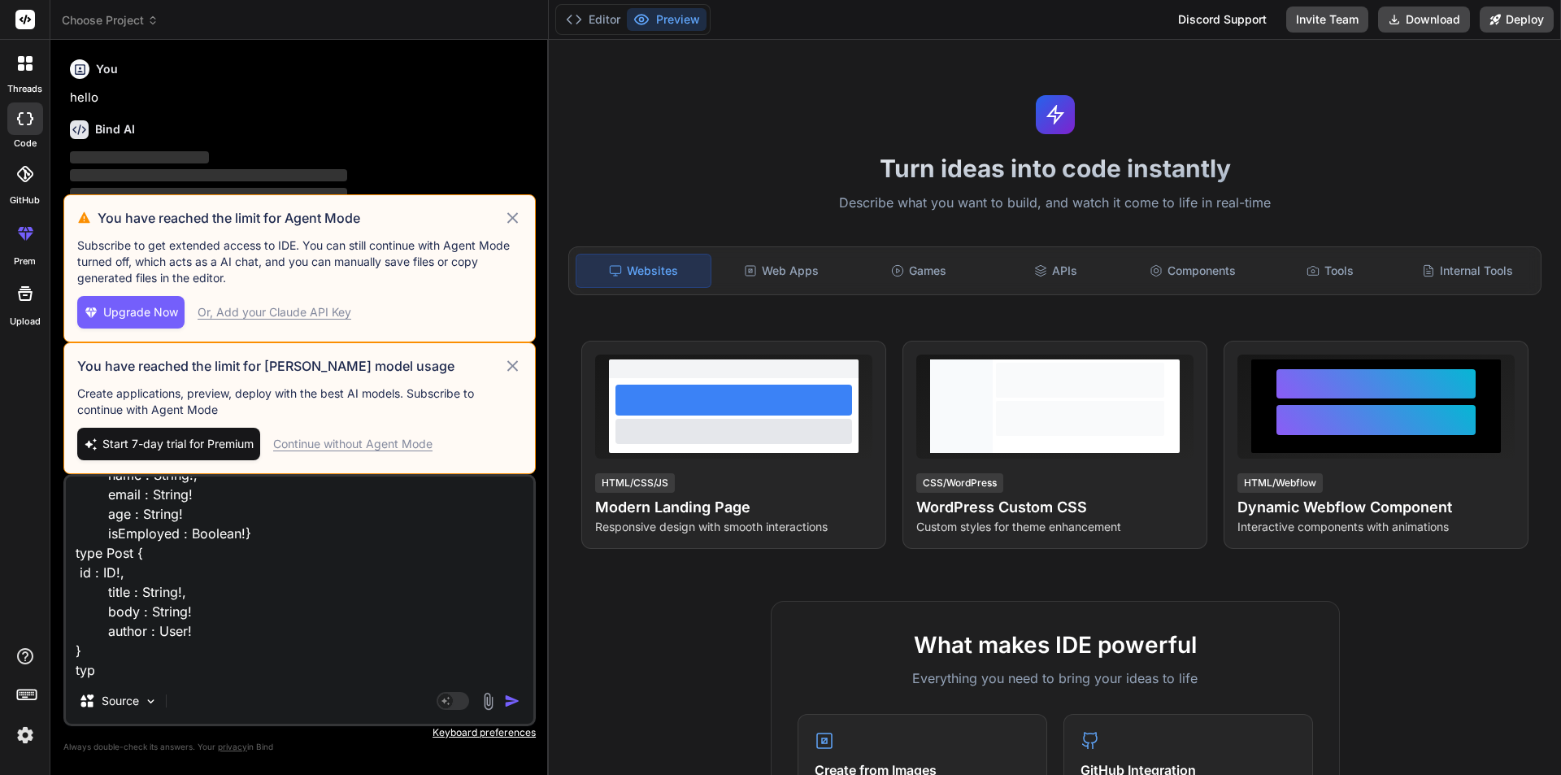
type textarea "type user { id : ID!, name : String!, email : String! age : String! isEmployed …"
type textarea "x"
type textarea "type user { id : ID!, name : String!, email : String! age : String! isEmployed …"
type textarea "x"
type textarea "type user { id : ID!, name : String!, email : String! age : String! isEmployed …"
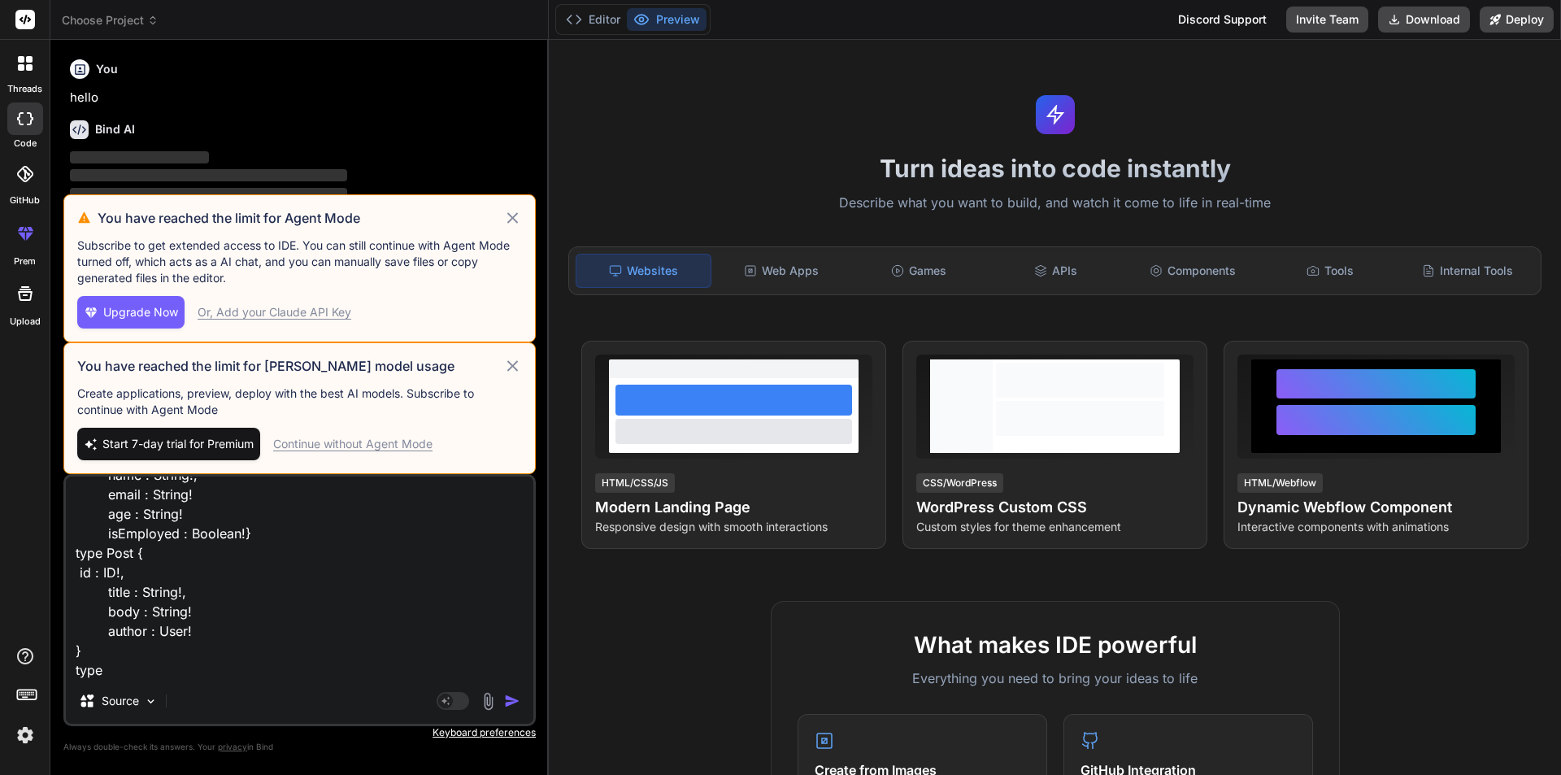
type textarea "x"
type textarea "type user { id : ID!, name : String!, email : String! age : String! isEmployed …"
type textarea "x"
type textarea "type user { id : ID!, name : String!, email : String! age : String! isEmployed …"
type textarea "x"
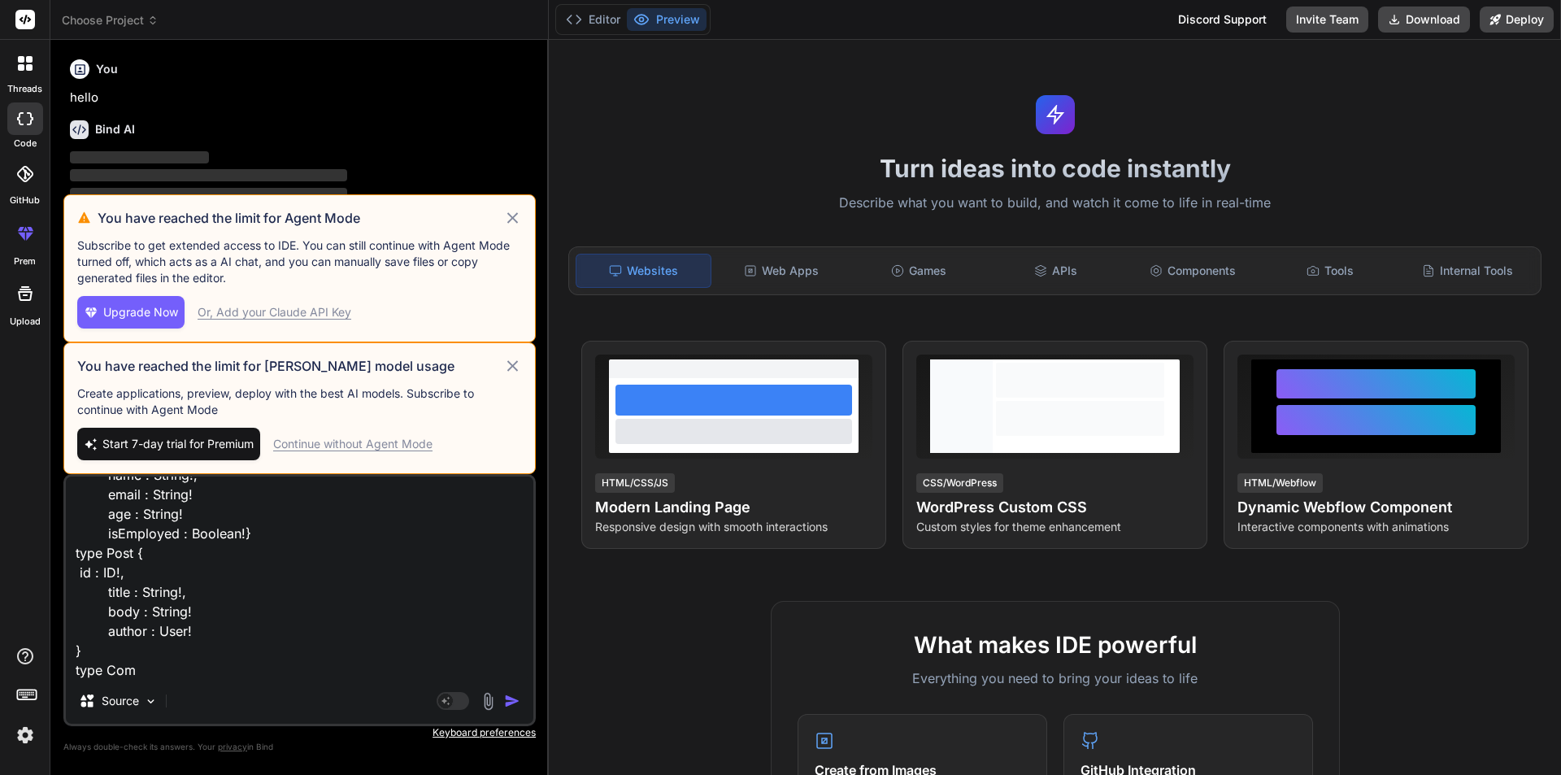
type textarea "type user { id : ID!, name : String!, email : String! age : String! isEmployed …"
type textarea "x"
type textarea "type user { id : ID!, name : String!, email : String! age : String! isEmployed …"
type textarea "x"
type textarea "type user { id : ID!, name : String!, email : String! age : String! isEmployed …"
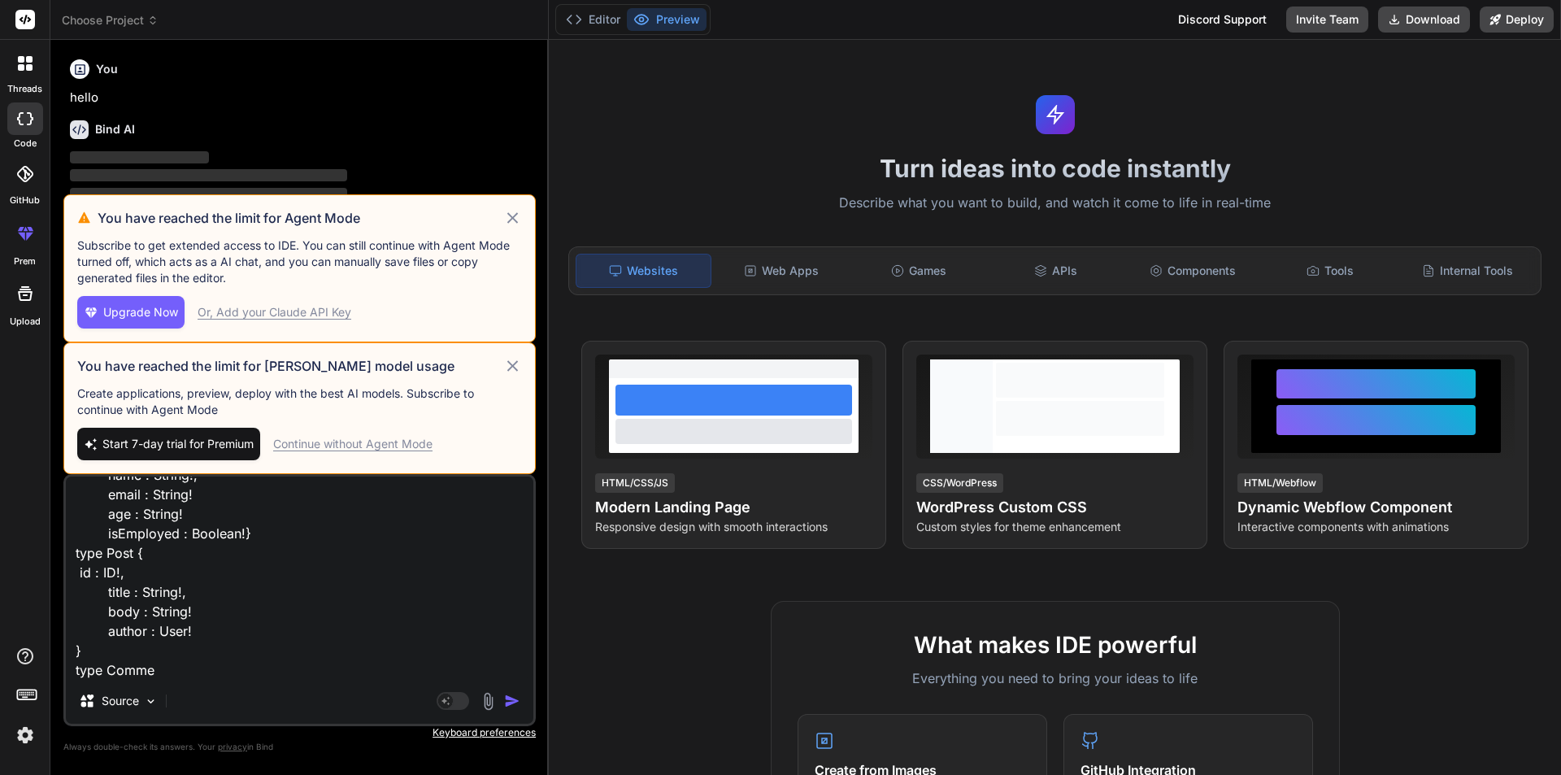
type textarea "x"
type textarea "type user { id : ID!, name : String!, email : String! age : String! isEmployed …"
type textarea "x"
type textarea "type user { id : ID!, name : String!, email : String! age : String! isEmployed …"
type textarea "x"
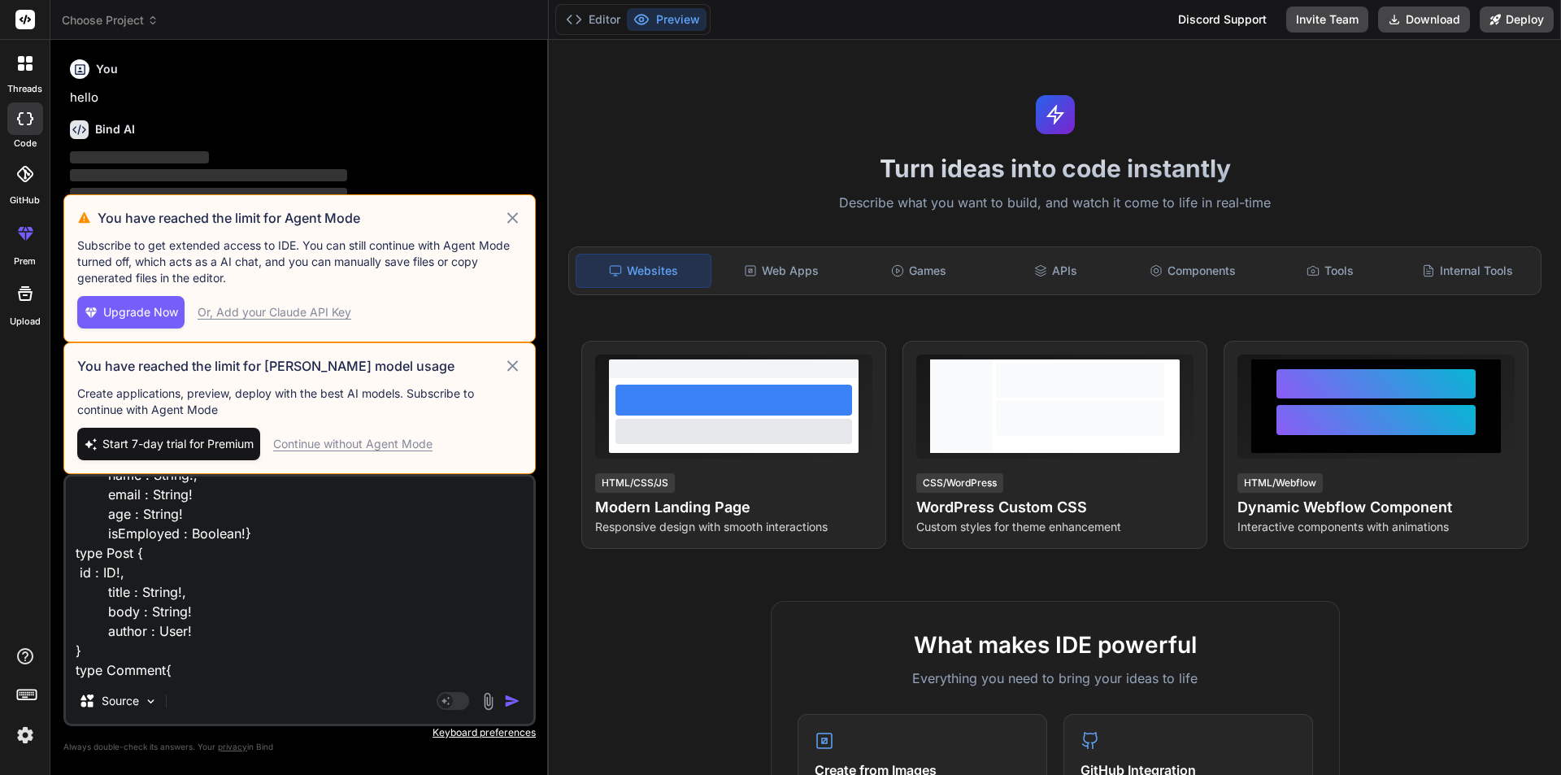
type textarea "type user { id : ID!, name : String!, email : String! age : String! isEmployed …"
click at [274, 647] on textarea "type user { id : ID!, name : String!, email : String! age : String! isEmployed …" at bounding box center [300, 578] width 468 height 202
type textarea "x"
paste textarea "id : ID!, text : String! author : User! post : Post!"
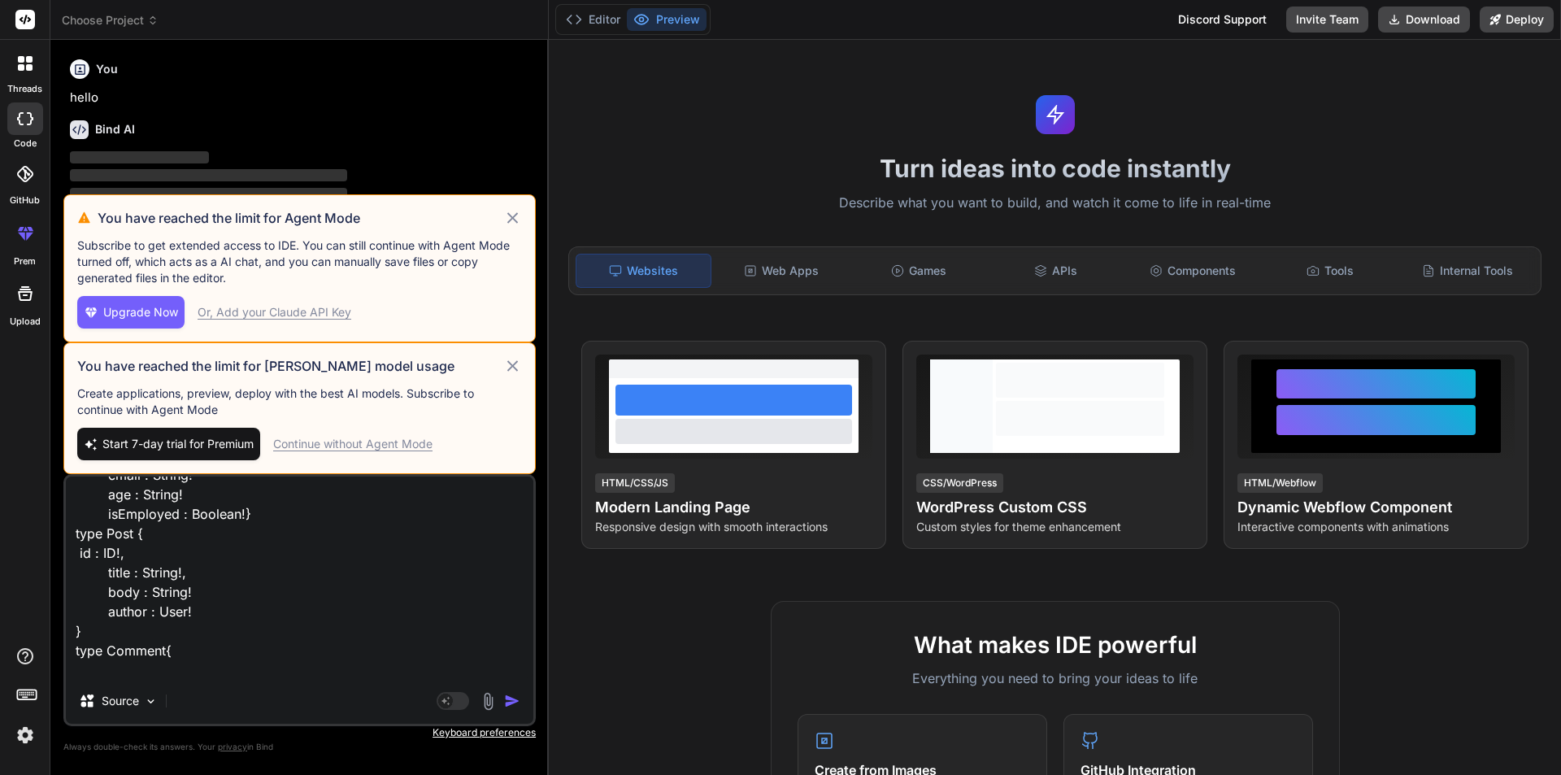
type textarea "type user { id : ID!, name : String!, email : String! age : String! isEmployed …"
click at [164, 667] on textarea "type user { id : ID!, name : String!, email : String! age : String! isEmployed …" at bounding box center [300, 578] width 468 height 202
type textarea "x"
type textarea "type user { id : ID!, name : String!, email : String! age : String! isEmployed …"
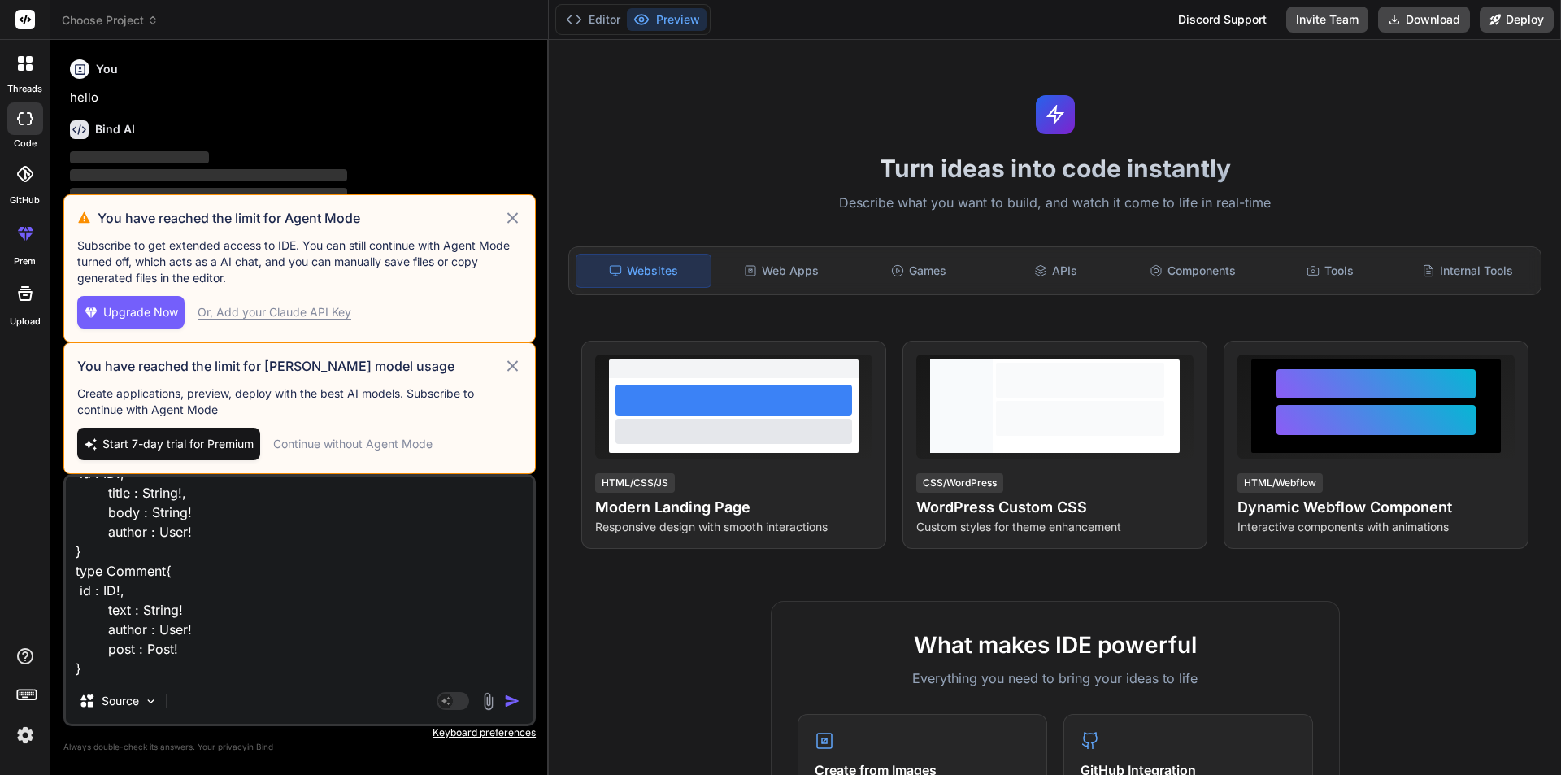
type textarea "x"
type textarea "type user { id : ID!, name : String!, email : String! age : String! isEmployed …"
drag, startPoint x: 89, startPoint y: 664, endPoint x: 115, endPoint y: 673, distance: 27.5
click at [91, 664] on textarea "type user { id : ID!, name : String!, email : String! age : String! isEmployed …" at bounding box center [300, 578] width 468 height 202
type textarea "x"
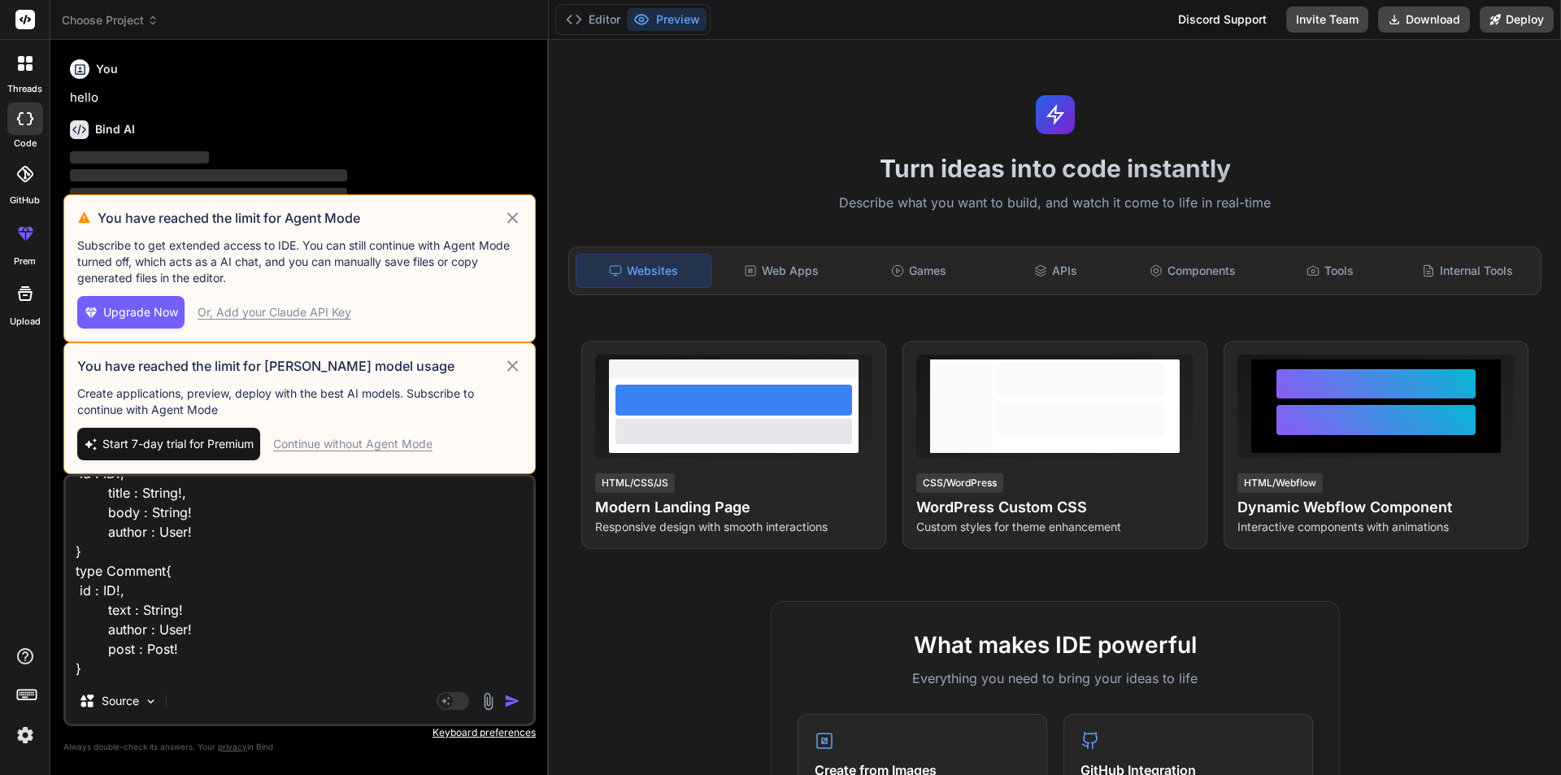
type textarea "type user { id : ID!, name : String!, email : String! age : String! isEmployed …"
type textarea "x"
type textarea "type user { id : ID!, name : String!, email : String! age : String! isEmployed …"
type textarea "x"
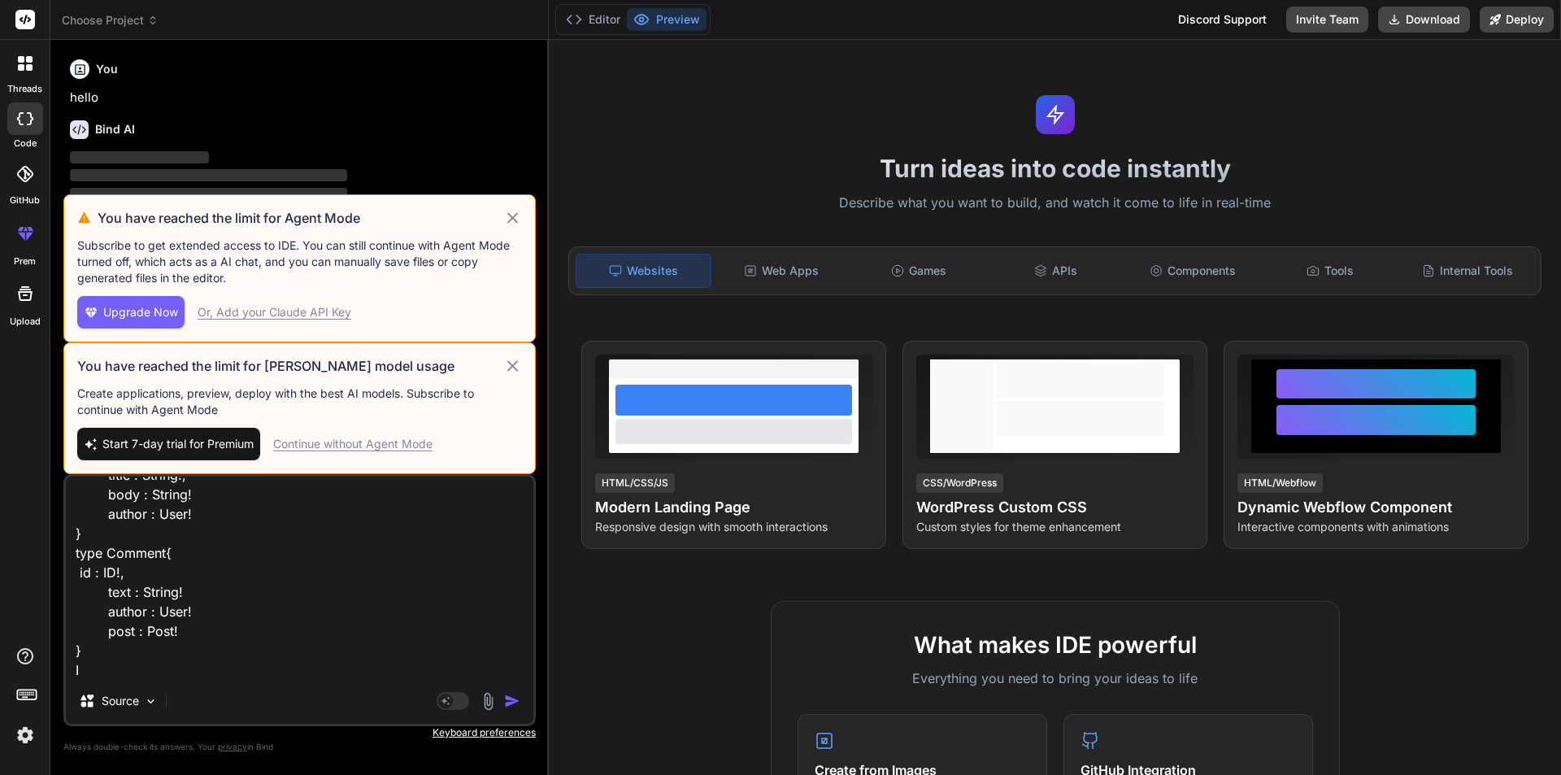
type textarea "type user { id : ID!, name : String!, email : String! age : String! isEmployed …"
type textarea "x"
type textarea "type user { id : ID!, name : String!, email : String! age : String! isEmployed …"
type textarea "x"
type textarea "type user { id : ID!, name : String!, email : String! age : String! isEmployed …"
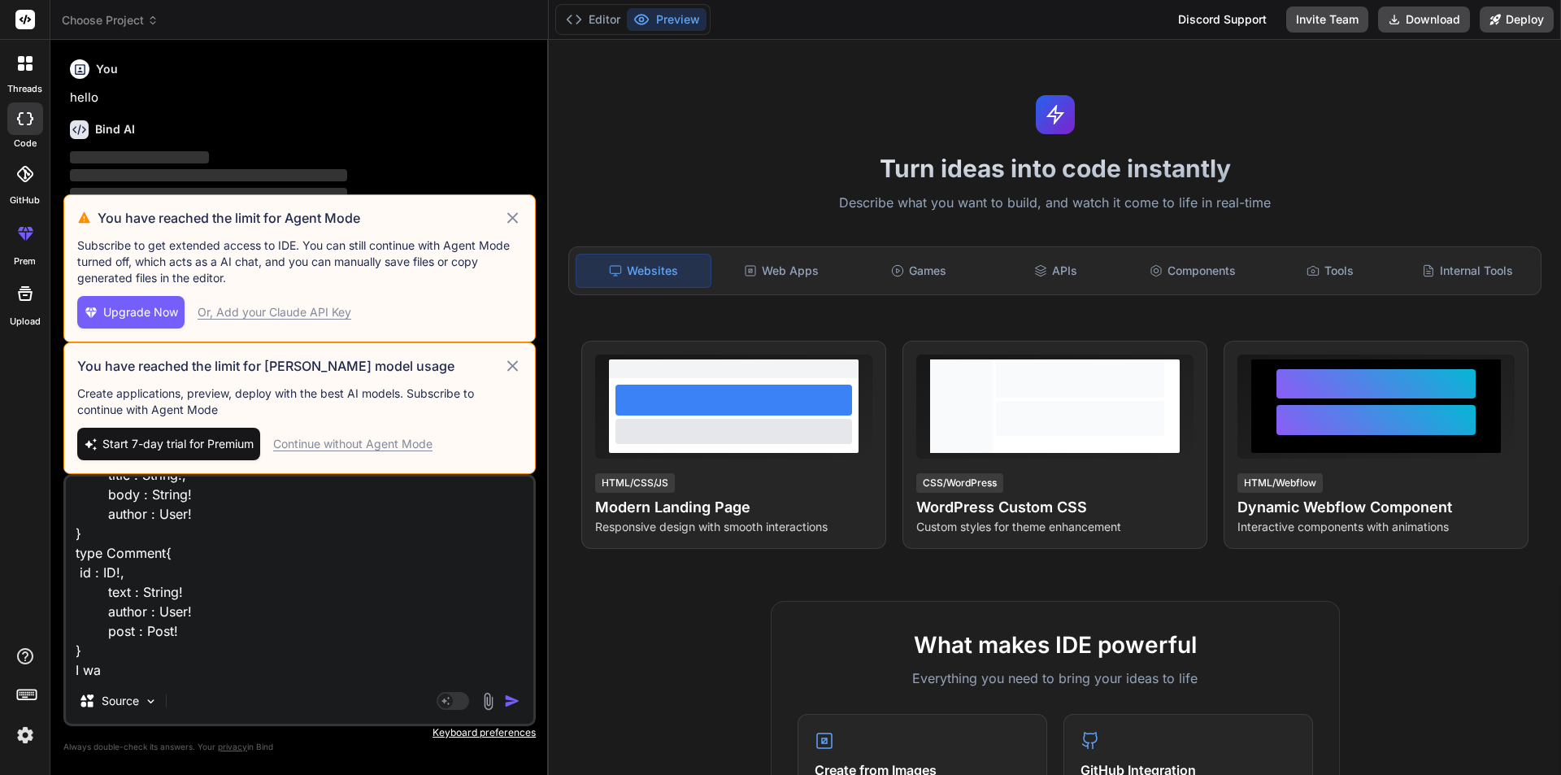
type textarea "x"
type textarea "type user { id : ID!, name : String!, email : String! age : String! isEmployed …"
type textarea "x"
type textarea "type user { id : ID!, name : String!, email : String! age : String! isEmployed …"
type textarea "x"
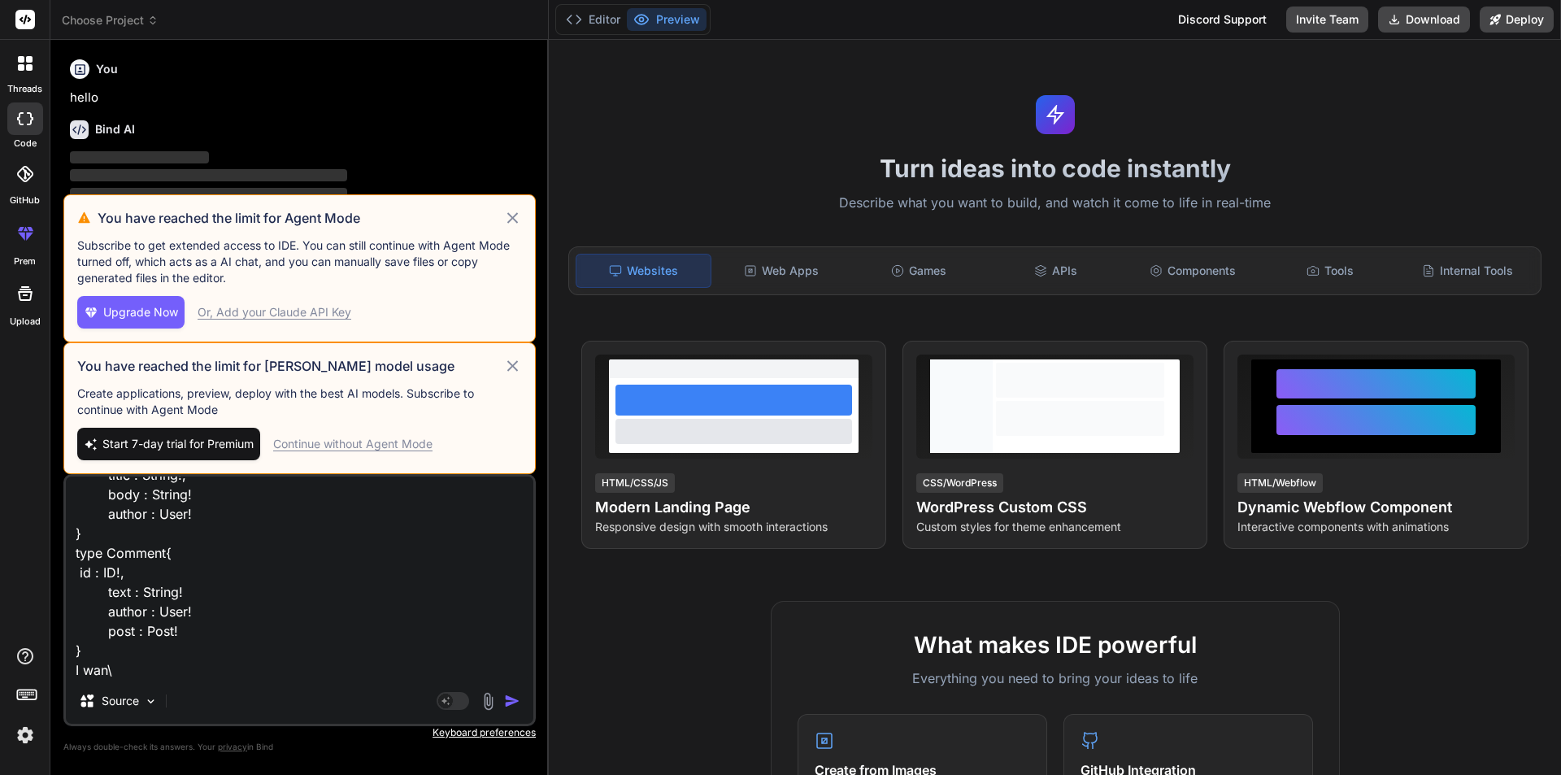
type textarea "type user { id : ID!, name : String!, email : String! age : String! isEmployed …"
type textarea "x"
type textarea "type user { id : ID!, name : String!, email : String! age : String! isEmployed …"
type textarea "x"
type textarea "type user { id : ID!, name : String!, email : String! age : String! isEmployed …"
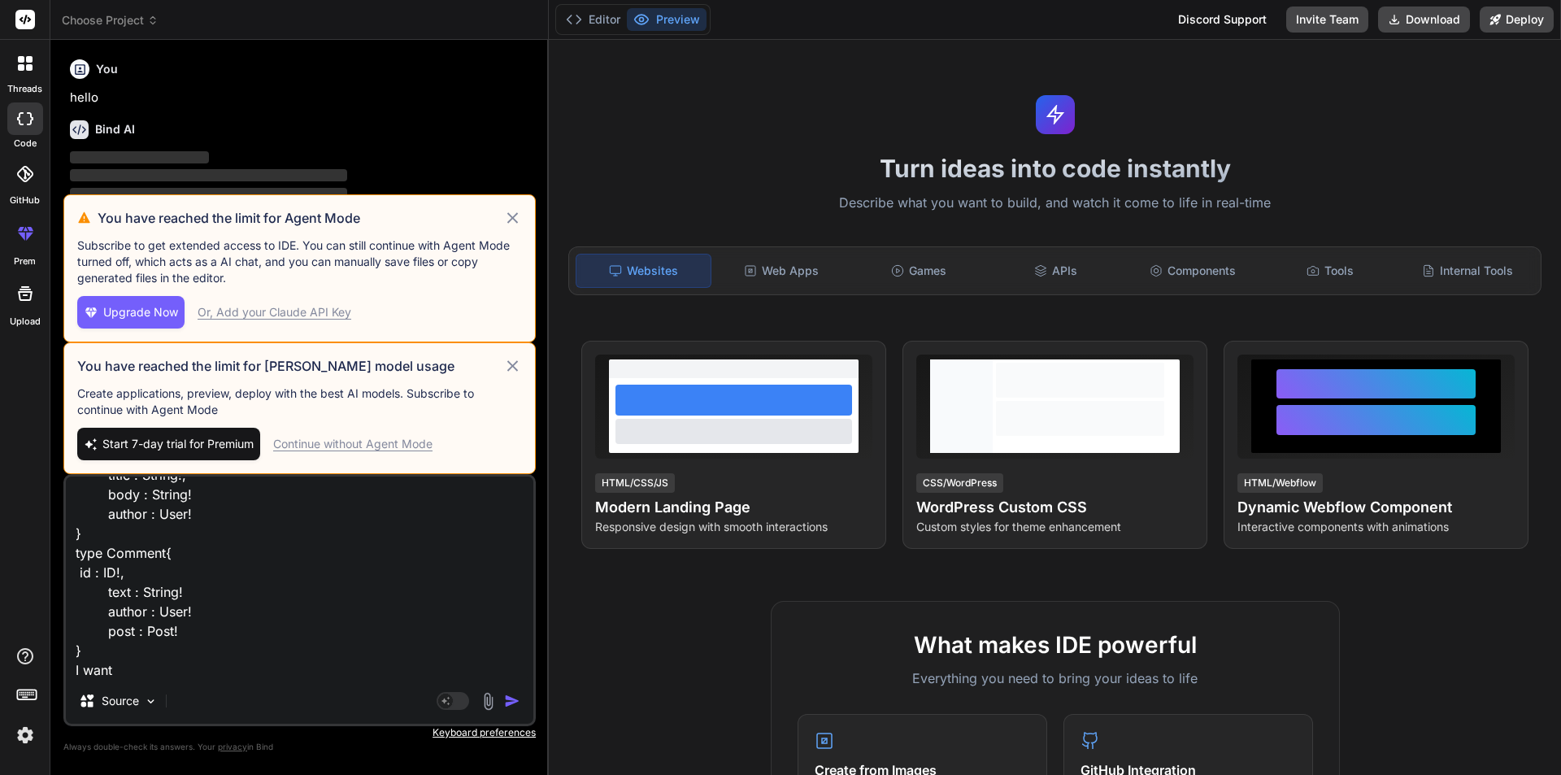
type textarea "x"
type textarea "type user { id : ID!, name : String!, email : String! age : String! isEmployed …"
type textarea "x"
type textarea "type user { id : ID!, name : String!, email : String! age : String! isEmployed …"
type textarea "x"
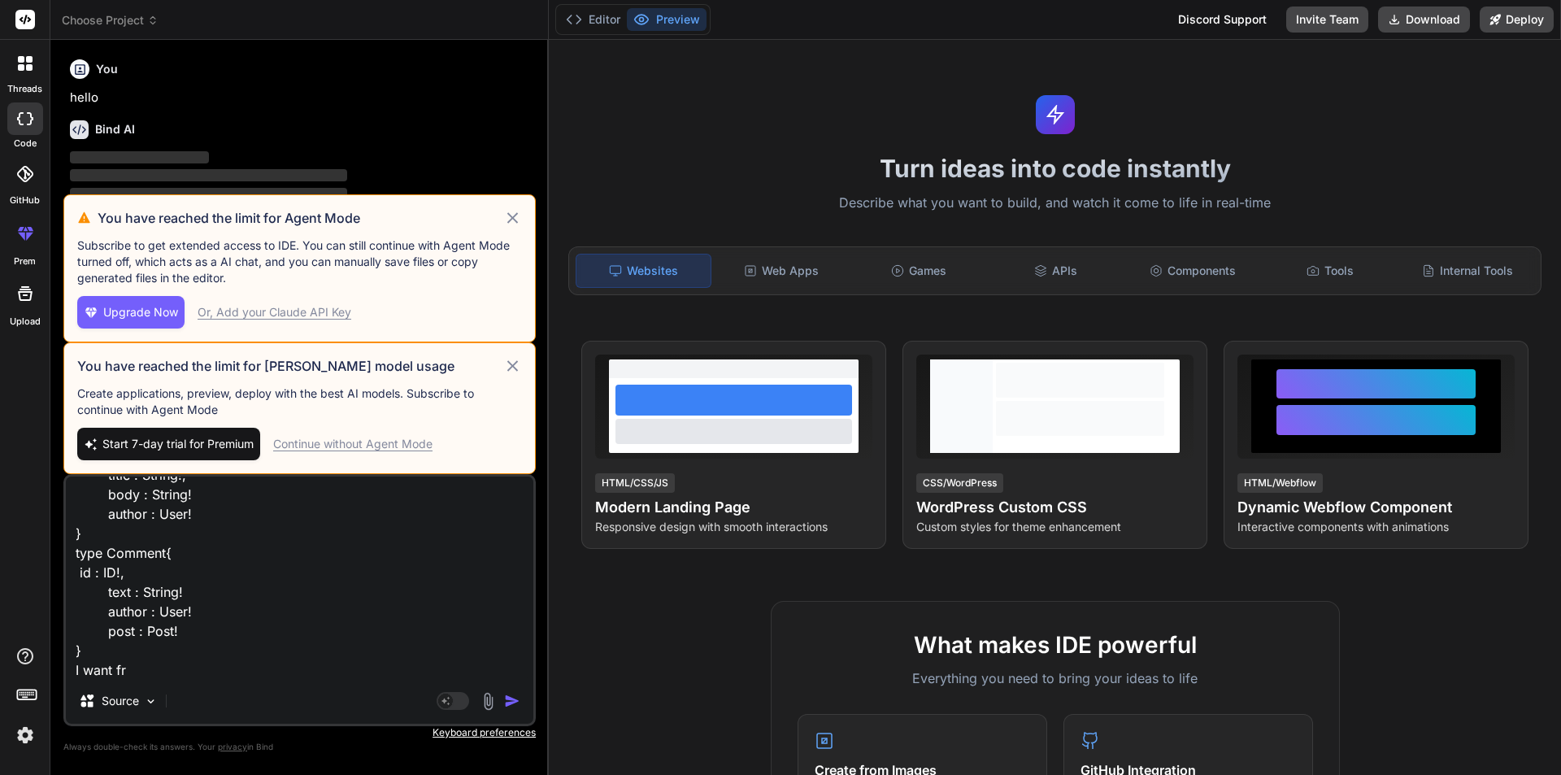
type textarea "type user { id : ID!, name : String!, email : String! age : String! isEmployed …"
type textarea "x"
type textarea "type user { id : ID!, name : String!, email : String! age : String! isEmployed …"
type textarea "x"
type textarea "type user { id : ID!, name : String!, email : String! age : String! isEmployed …"
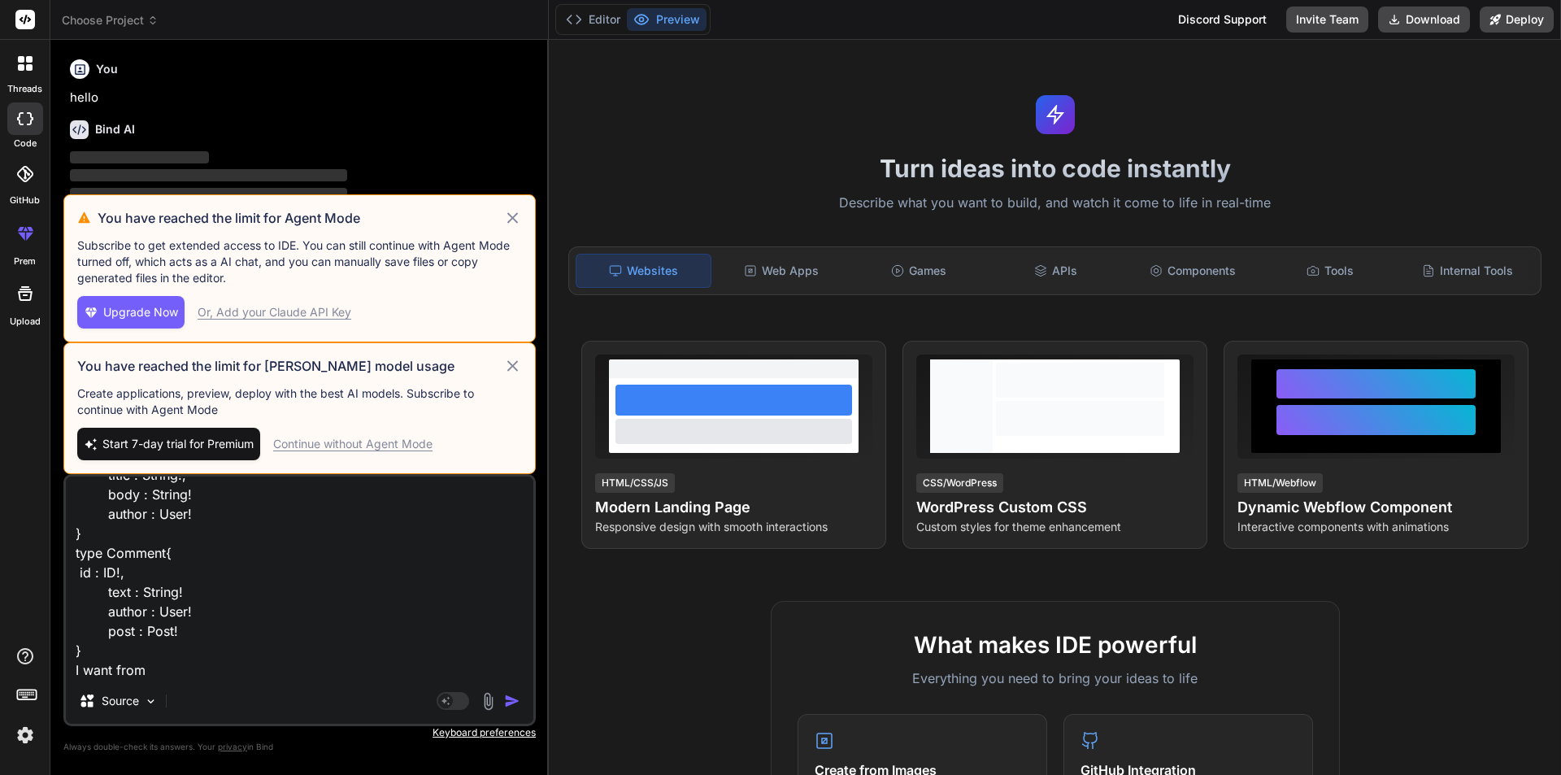
type textarea "x"
type textarea "type user { id : ID!, name : String!, email : String! age : String! isEmployed …"
type textarea "x"
type textarea "type user { id : ID!, name : String!, email : String! age : String! isEmployed …"
type textarea "x"
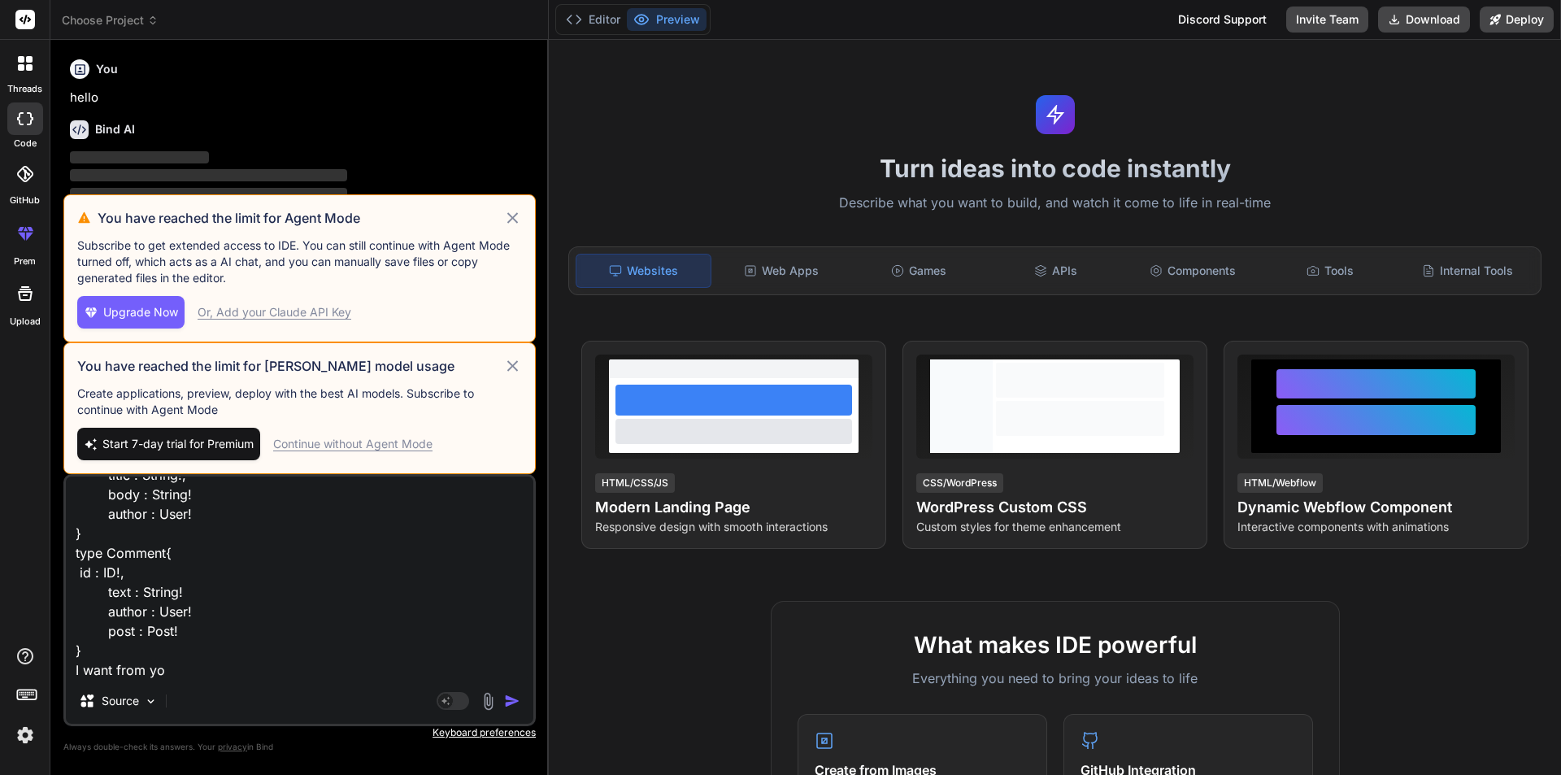
type textarea "type user { id : ID!, name : String!, email : String! age : String! isEmployed …"
type textarea "x"
type textarea "type user { id : ID!, name : String!, email : String! age : String! isEmployed …"
type textarea "x"
type textarea "type user { id : ID!, name : String!, email : String! age : String! isEmployed …"
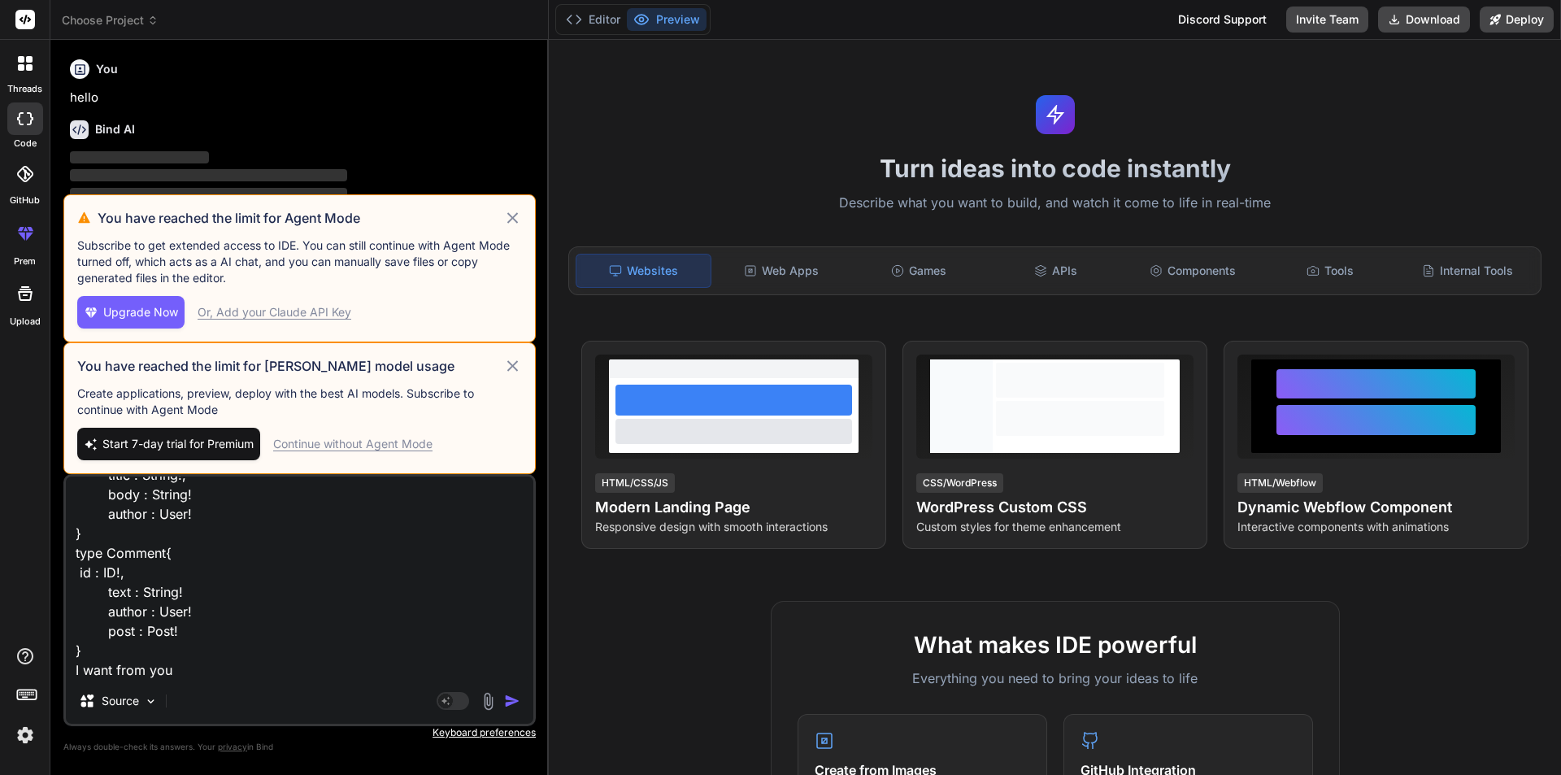
type textarea "x"
type textarea "type user { id : ID!, name : String!, email : String! age : String! isEmployed …"
type textarea "x"
type textarea "type user { id : ID!, name : String!, email : String! age : String! isEmployed …"
type textarea "x"
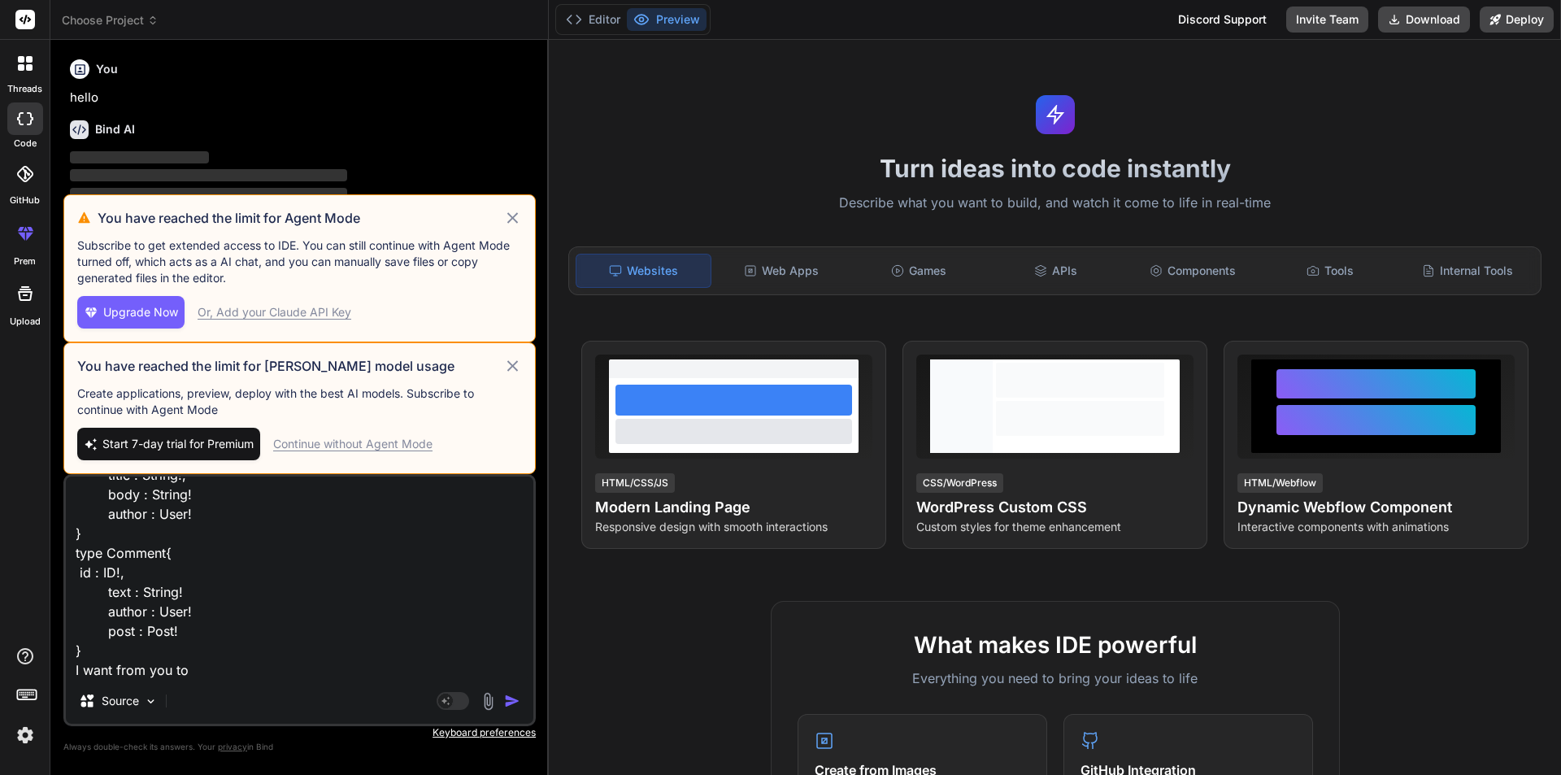
type textarea "type user { id : ID!, name : String!, email : String! age : String! isEmployed …"
type textarea "x"
type textarea "type user { id : ID!, name : String!, email : String! age : String! isEmployed …"
type textarea "x"
type textarea "type user { id : ID!, name : String!, email : String! age : String! isEmployed …"
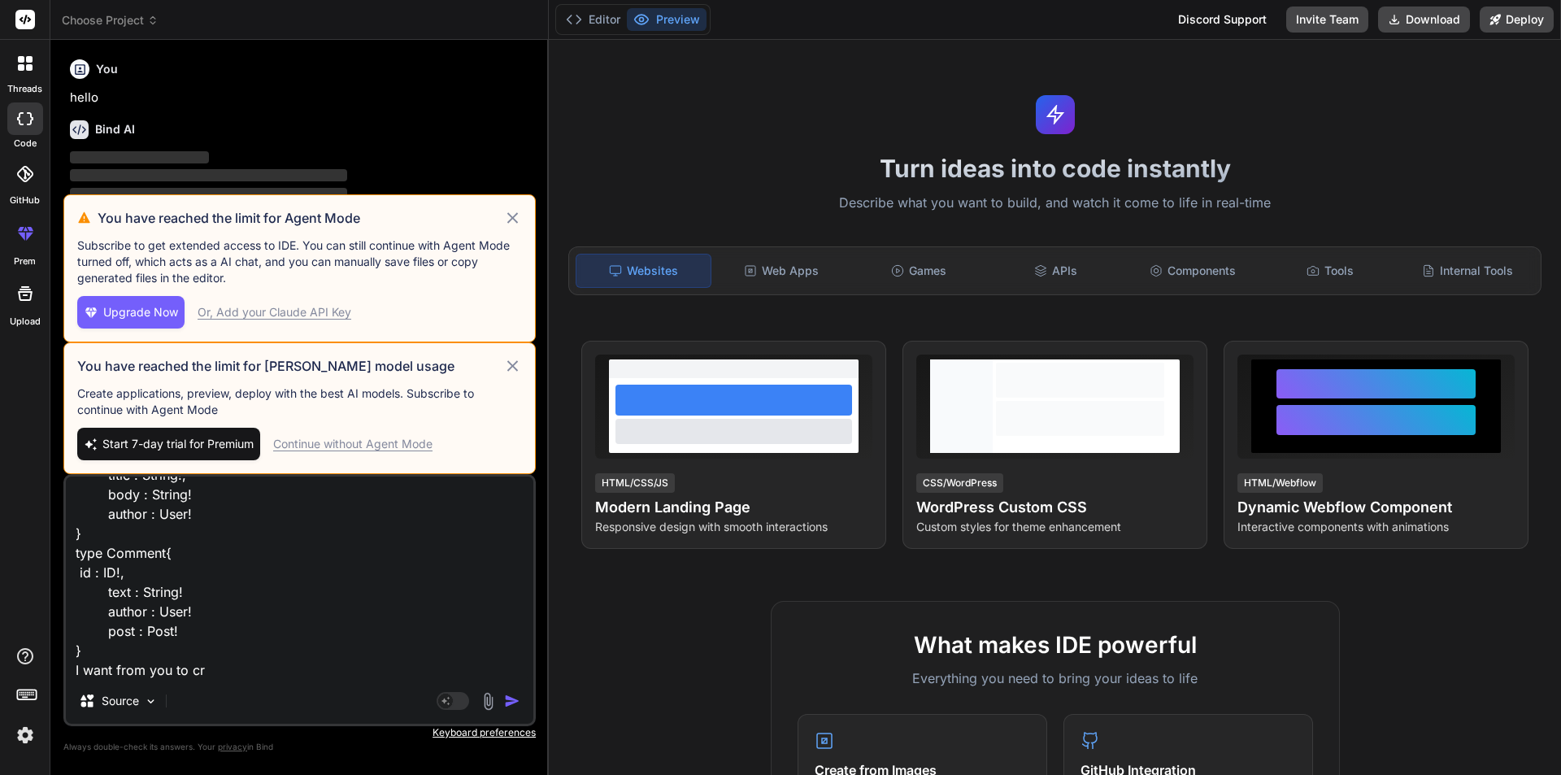
type textarea "x"
type textarea "type user { id : ID!, name : String!, email : String! age : String! isEmployed …"
type textarea "x"
type textarea "type user { id : ID!, name : String!, email : String! age : String! isEmployed …"
type textarea "x"
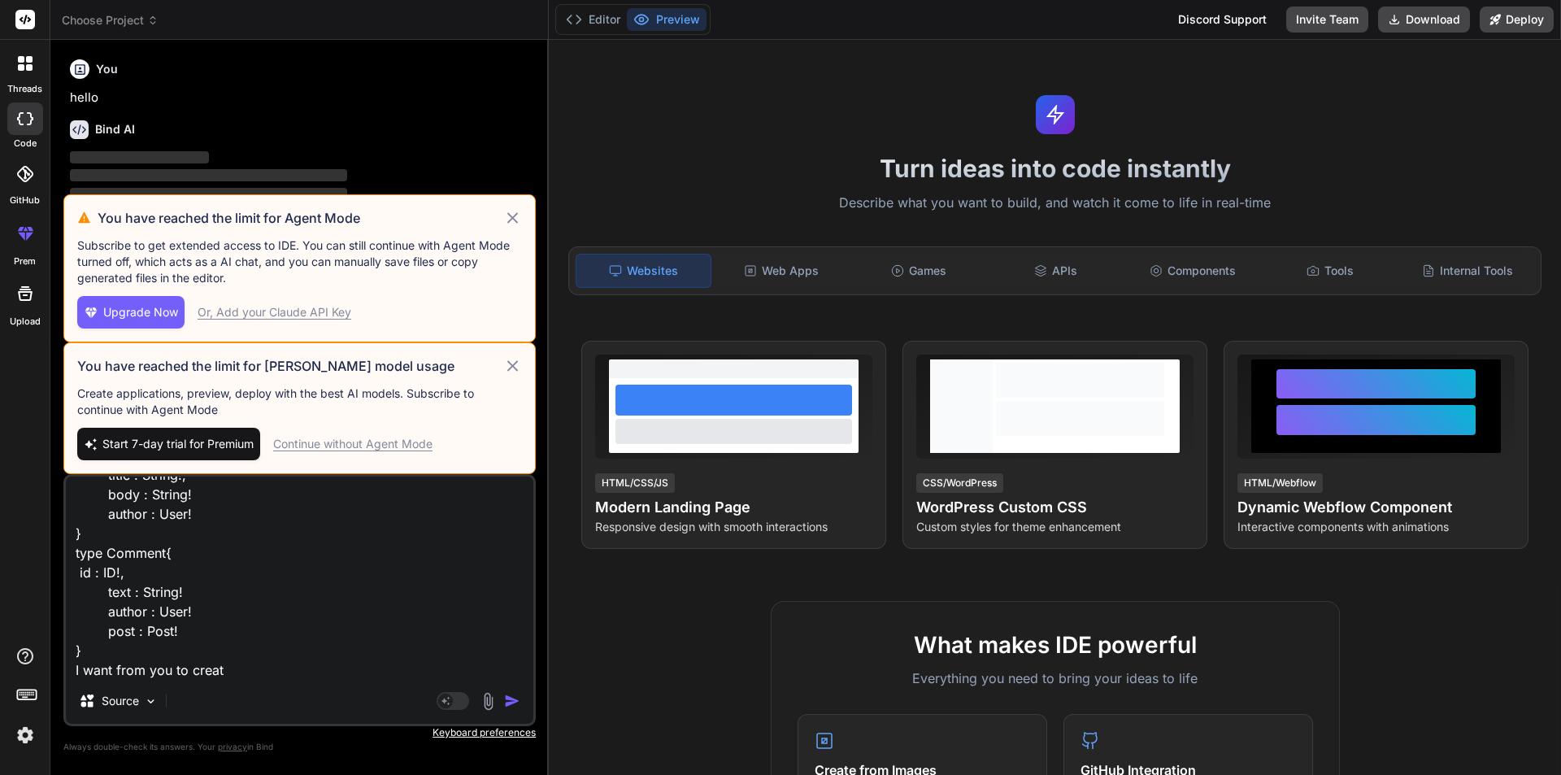
type textarea "type user { id : ID!, name : String!, email : String! age : String! isEmployed …"
type textarea "x"
type textarea "type user { id : ID!, name : String!, email : String! age : String! isEmployed …"
type textarea "x"
type textarea "type user { id : ID!, name : String!, email : String! age : String! isEmployed …"
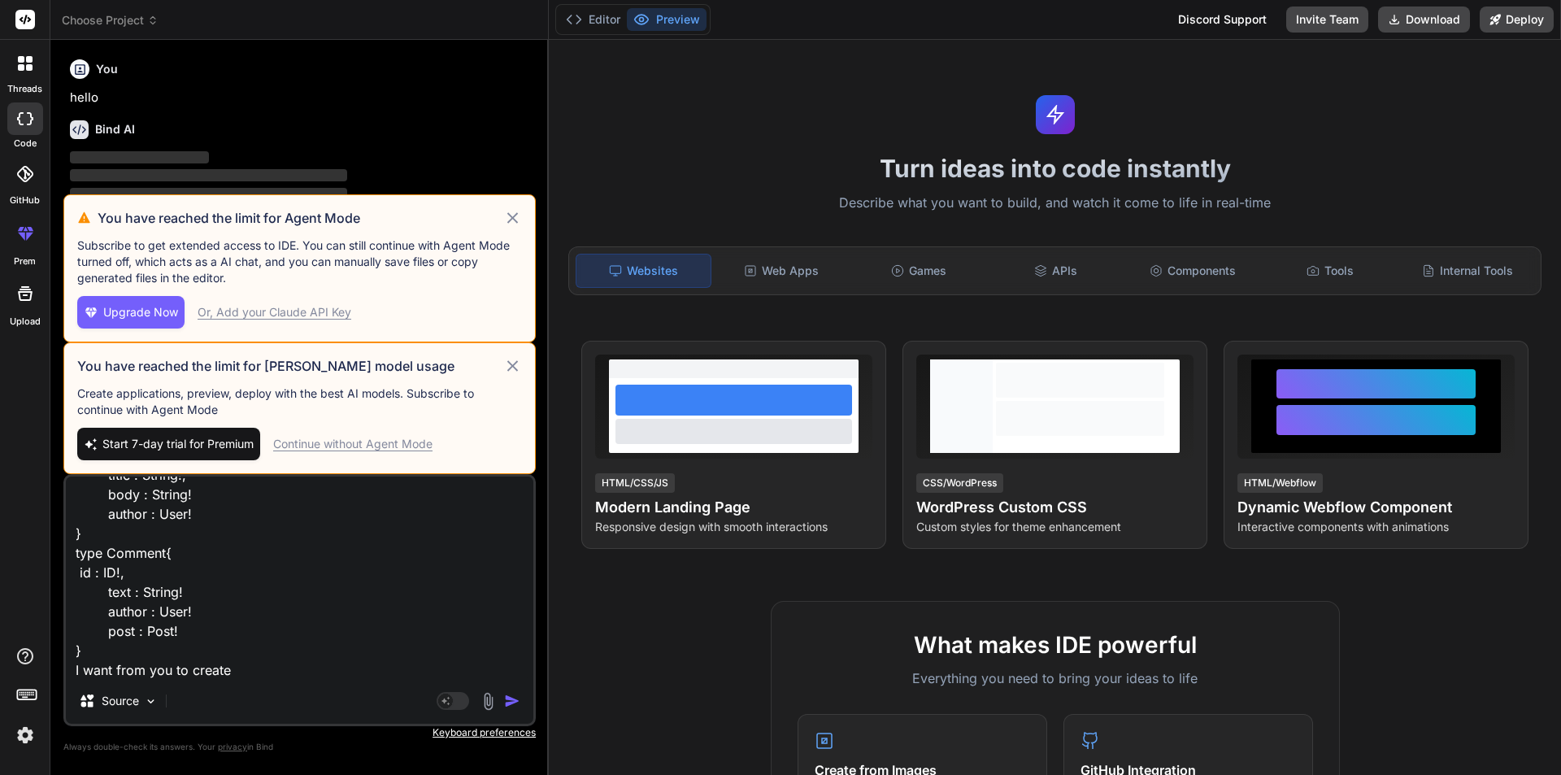
type textarea "x"
type textarea "type user { id : ID!, name : String!, email : String! age : String! isEmployed …"
type textarea "x"
type textarea "type user { id : ID!, name : String!, email : String! age : String! isEmployed …"
type textarea "x"
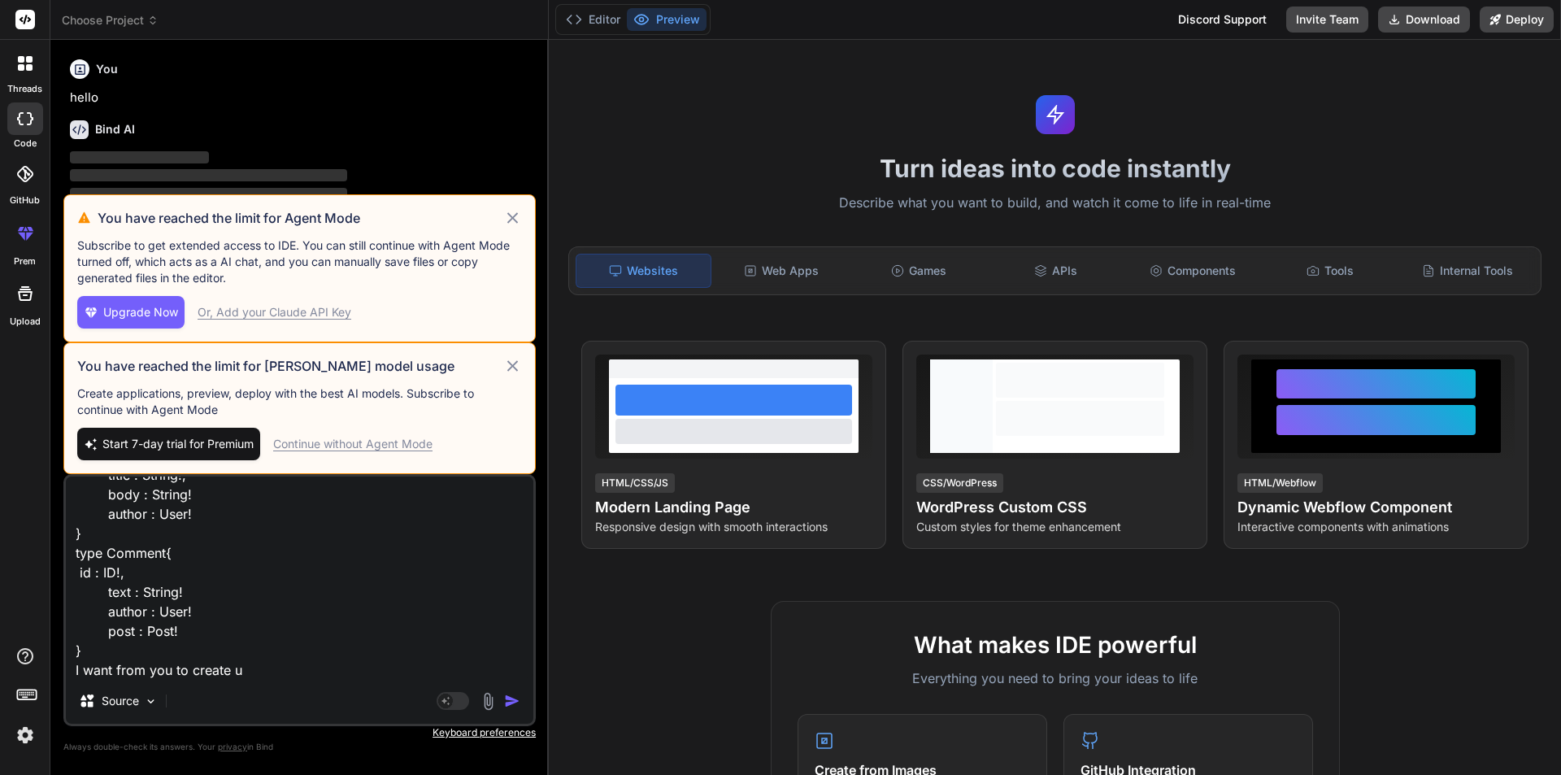
type textarea "type user { id : ID!, name : String!, email : String! age : String! isEmployed …"
type textarea "x"
type textarea "type user { id : ID!, name : String!, email : String! age : String! isEmployed …"
type textarea "x"
type textarea "type user { id : ID!, name : String!, email : String! age : String! isEmployed …"
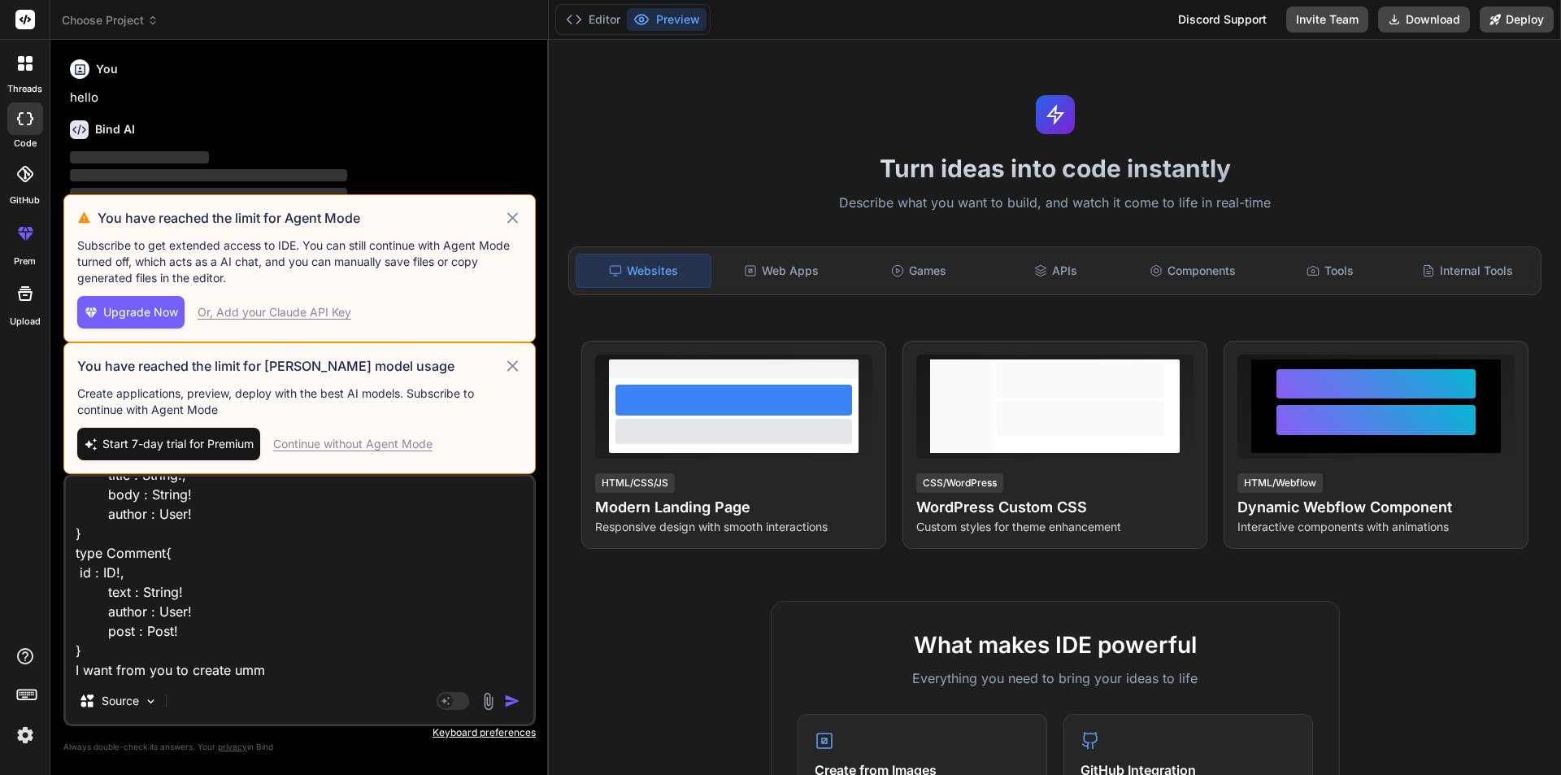
type textarea "x"
type textarea "type user { id : ID!, name : String!, email : String! age : String! isEmployed …"
type textarea "x"
type textarea "type user { id : ID!, name : String!, email : String! age : String! isEmployed …"
type textarea "x"
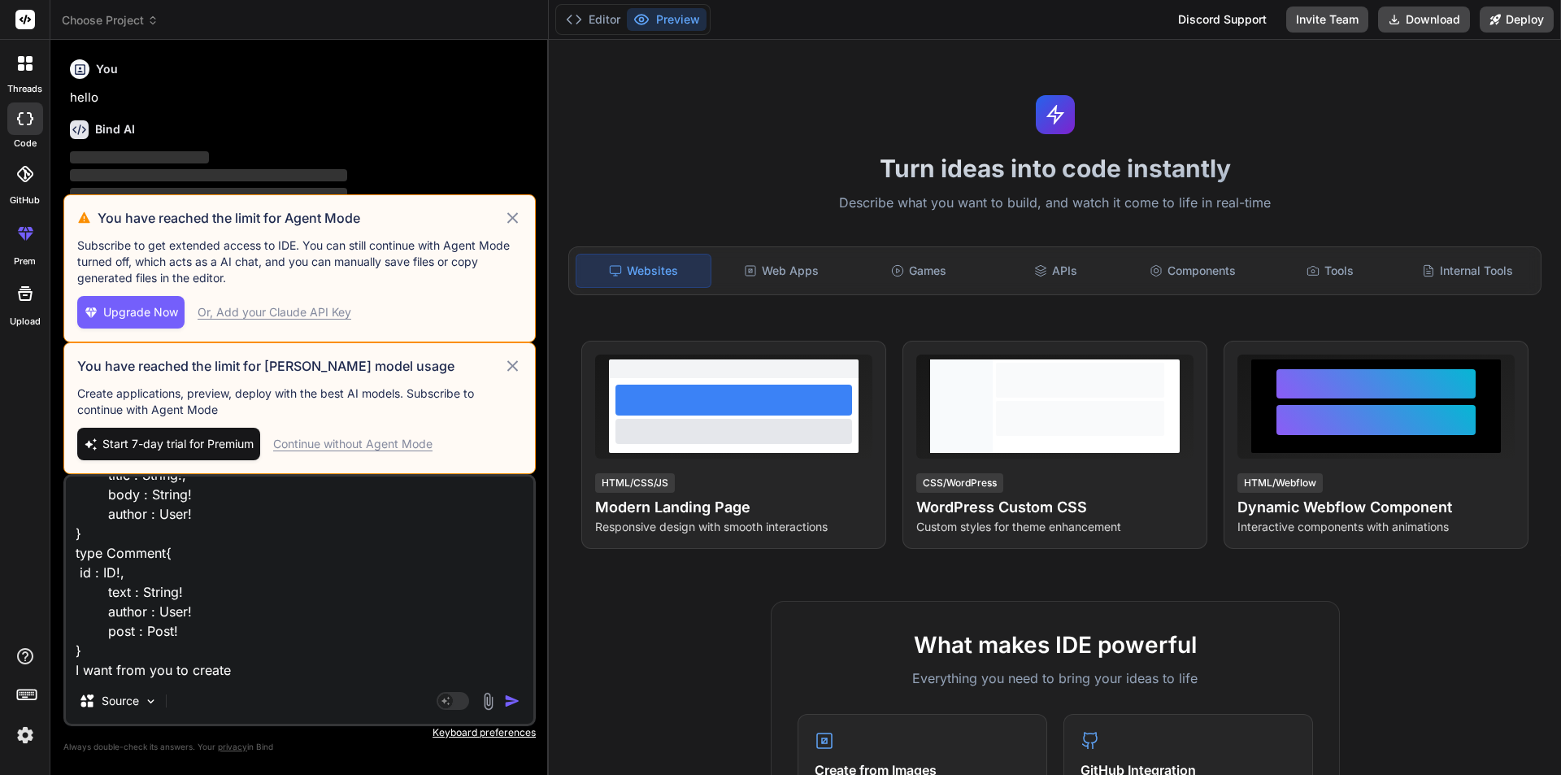
type textarea "type user { id : ID!, name : String!, email : String! age : String! isEmployed …"
type textarea "x"
type textarea "type user { id : ID!, name : String!, email : String! age : String! isEmployed …"
type textarea "x"
type textarea "type user { id : ID!, name : String!, email : String! age : String! isEmployed …"
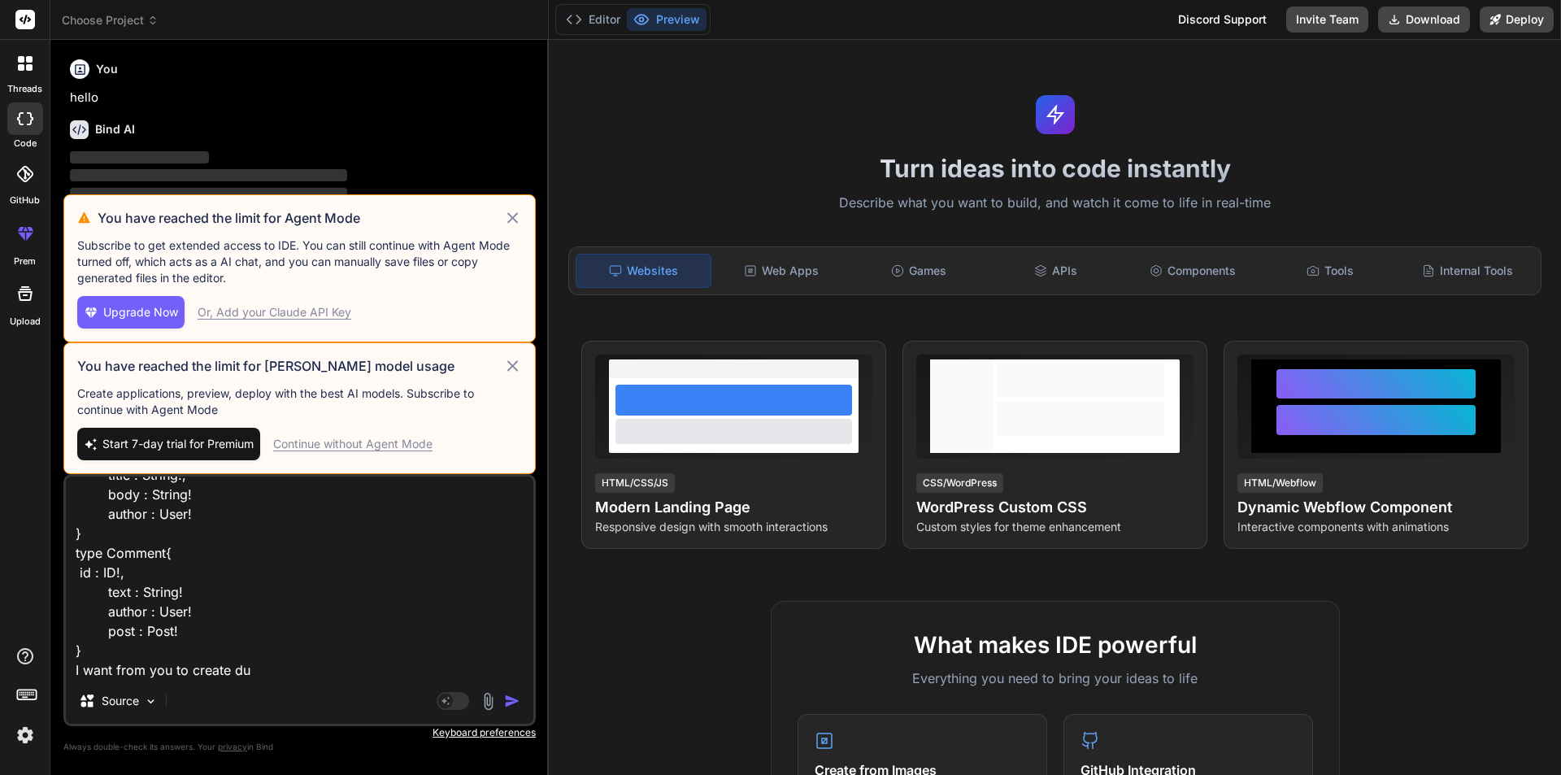
type textarea "x"
type textarea "type user { id : ID!, name : String!, email : String! age : String! isEmployed …"
type textarea "x"
type textarea "type user { id : ID!, name : String!, email : String! age : String! isEmployed …"
type textarea "x"
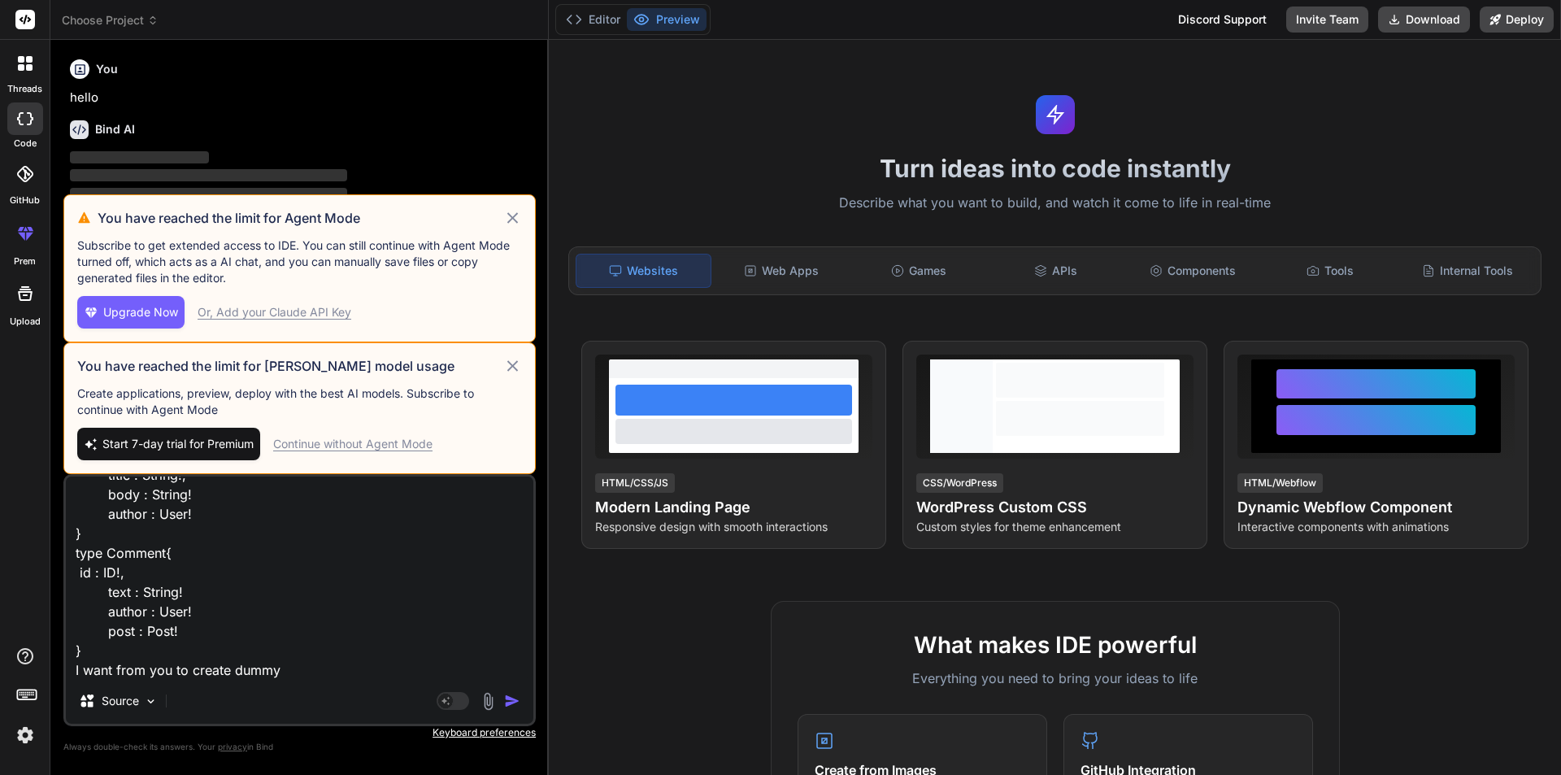
type textarea "type user { id : ID!, name : String!, email : String! age : String! isEmployed …"
type textarea "x"
type textarea "type user { id : ID!, name : String!, email : String! age : String! isEmployed …"
type textarea "x"
type textarea "type user { id : ID!, name : String!, email : String! age : String! isEmployed …"
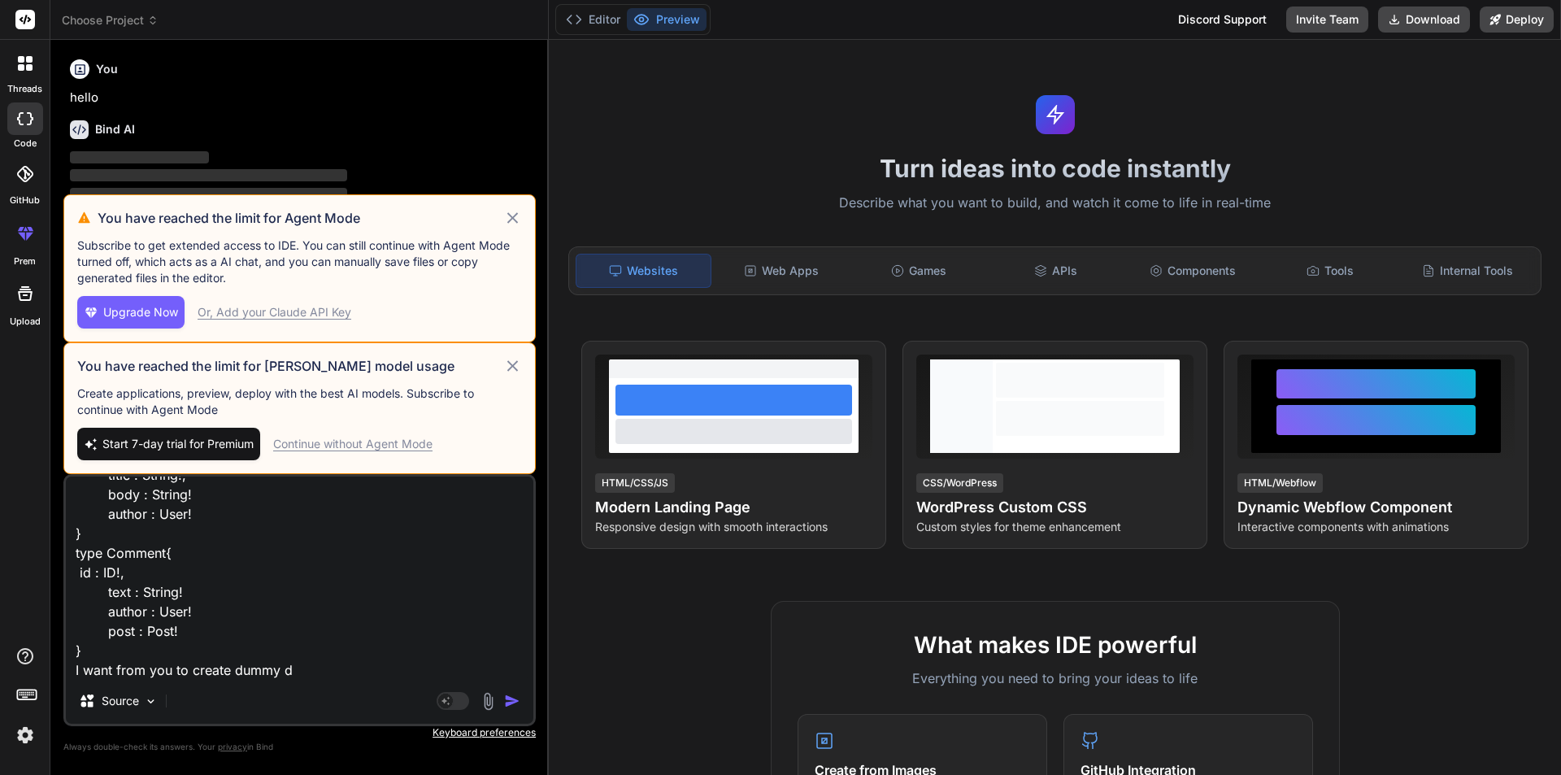
type textarea "x"
type textarea "type user { id : ID!, name : String!, email : String! age : String! isEmployed …"
click at [506, 698] on img "button" at bounding box center [512, 701] width 16 height 16
click at [350, 445] on div "Continue without Agent Mode" at bounding box center [352, 444] width 159 height 16
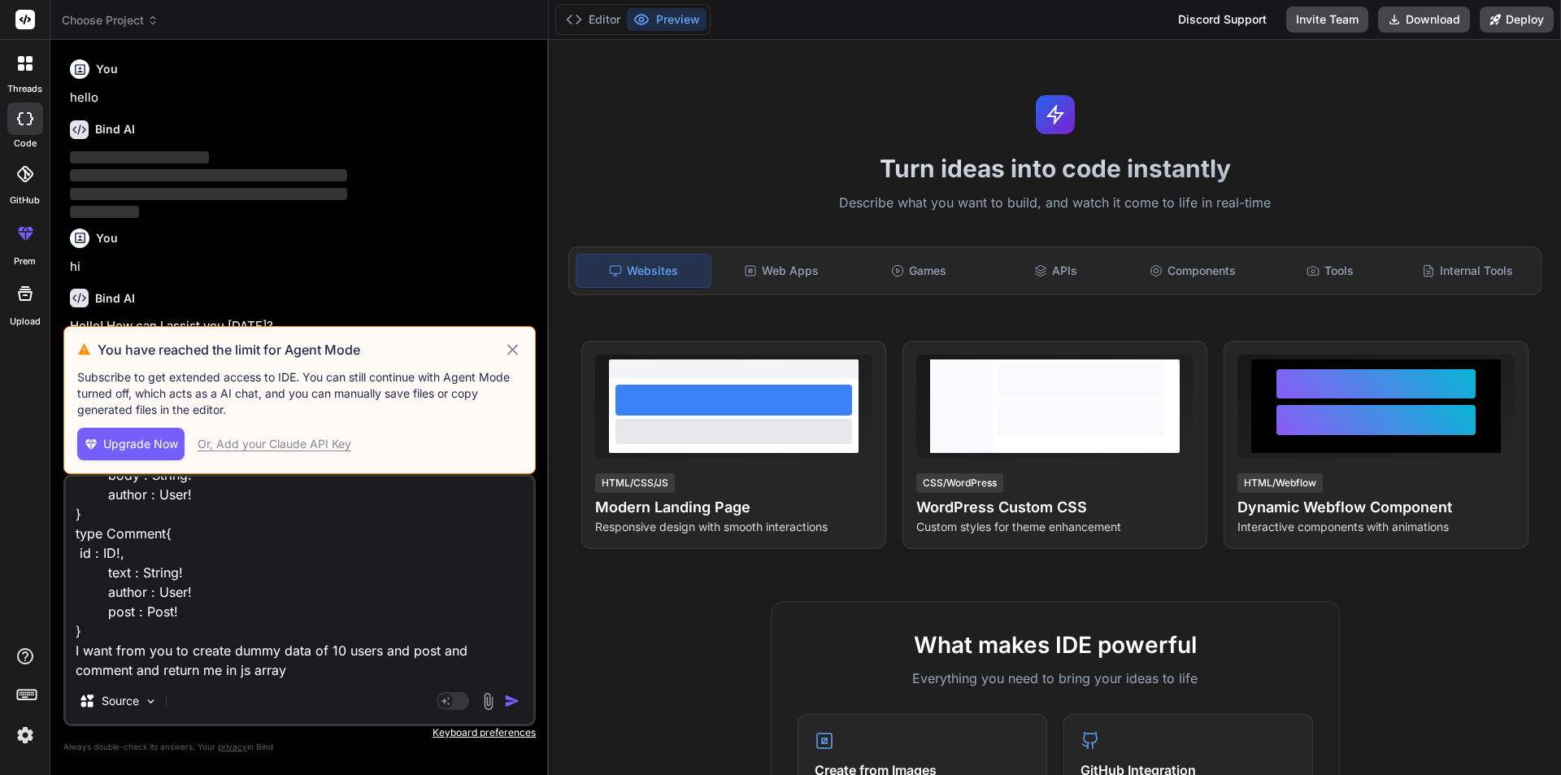
click at [511, 697] on img "button" at bounding box center [512, 701] width 16 height 16
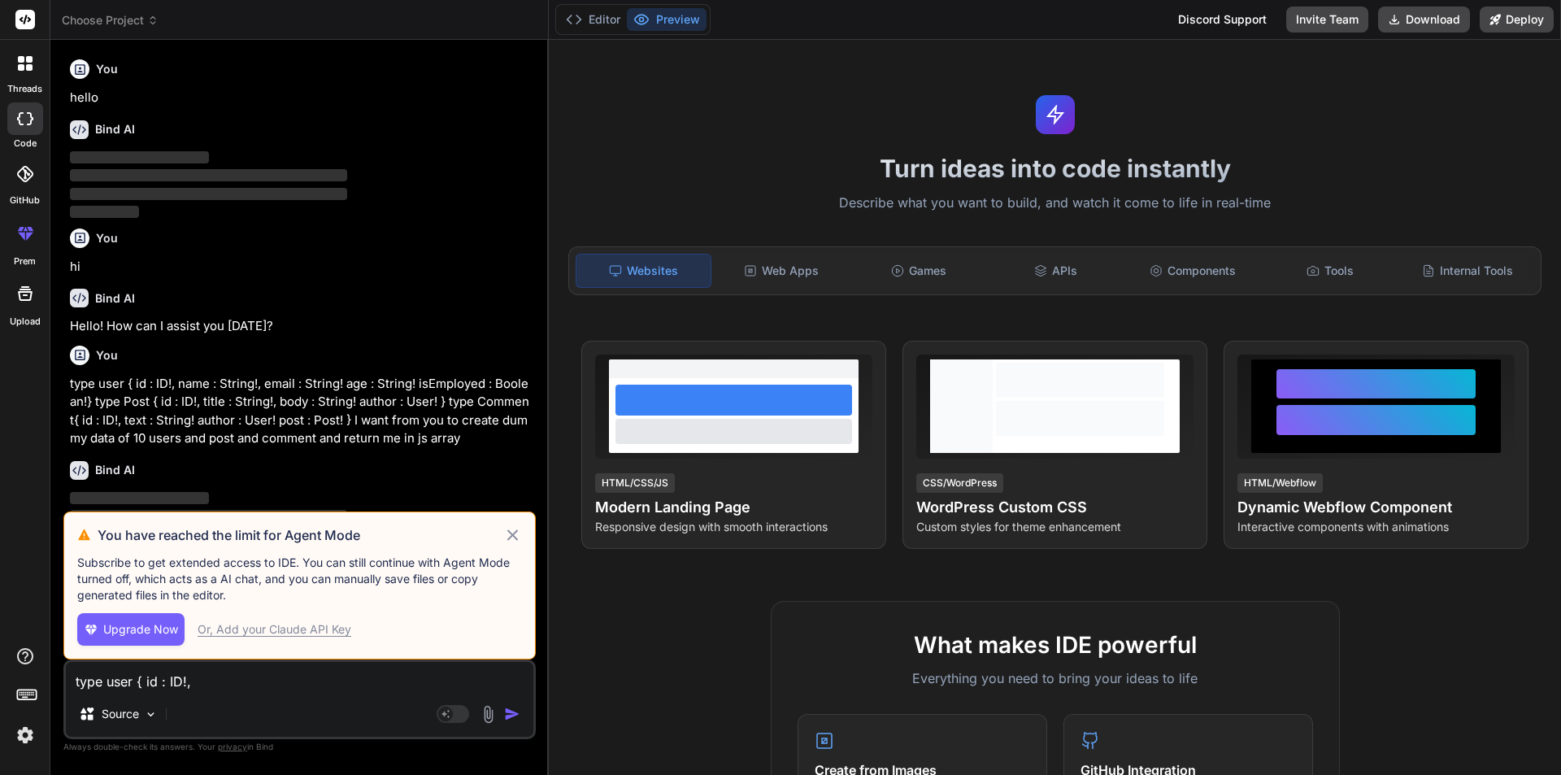
scroll to position [51, 0]
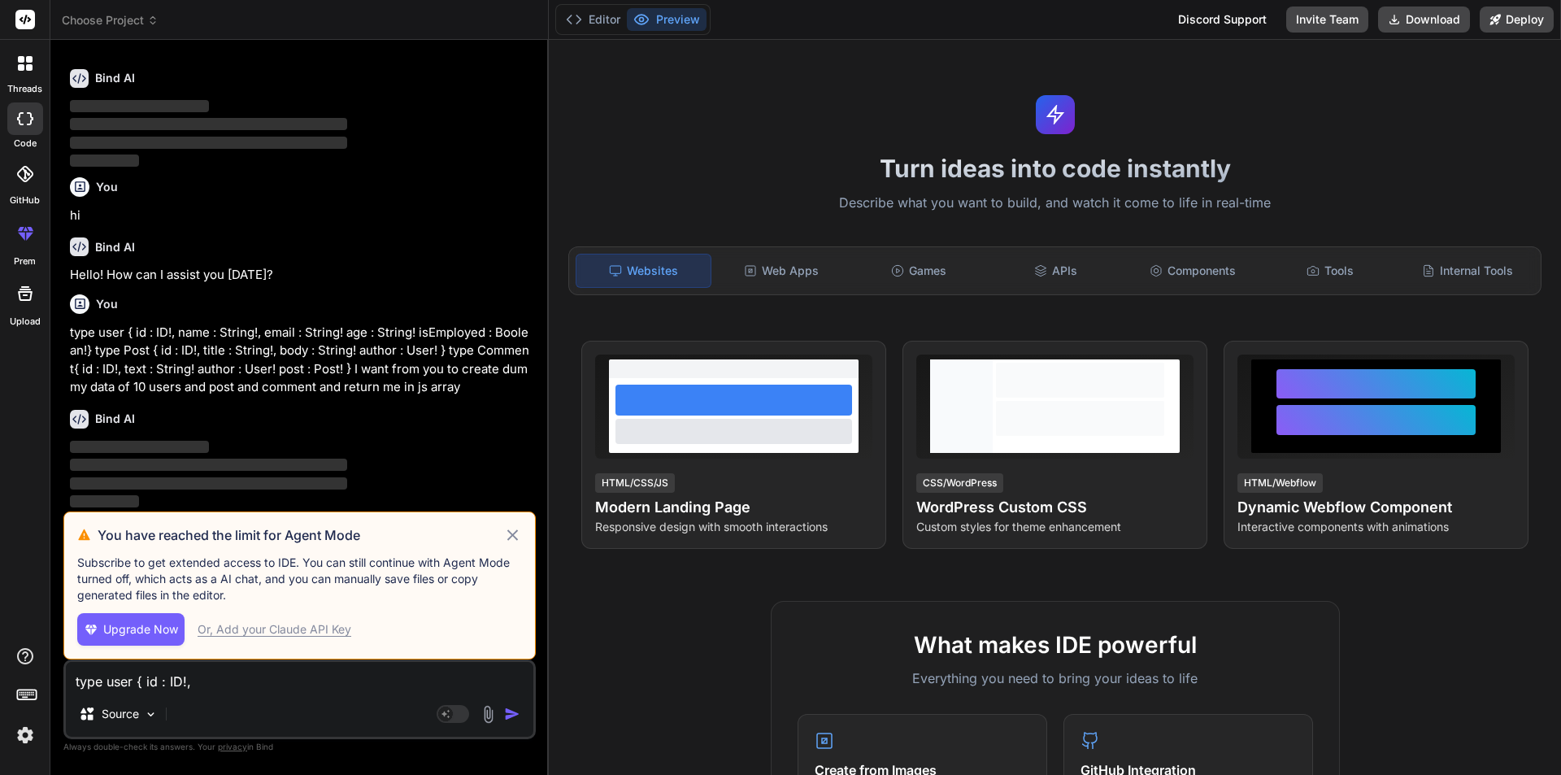
click at [514, 532] on icon at bounding box center [512, 535] width 19 height 20
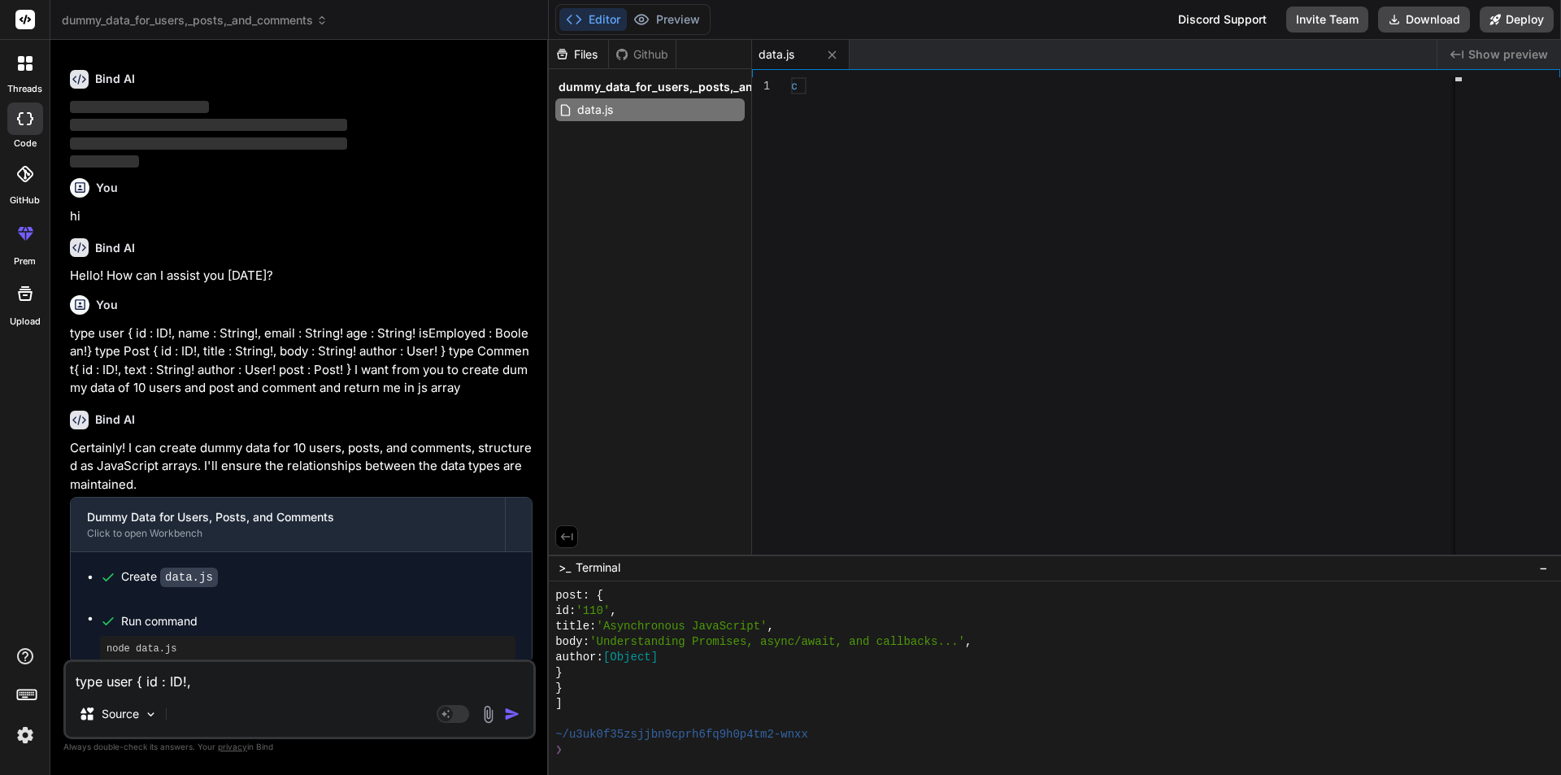
scroll to position [5686, 0]
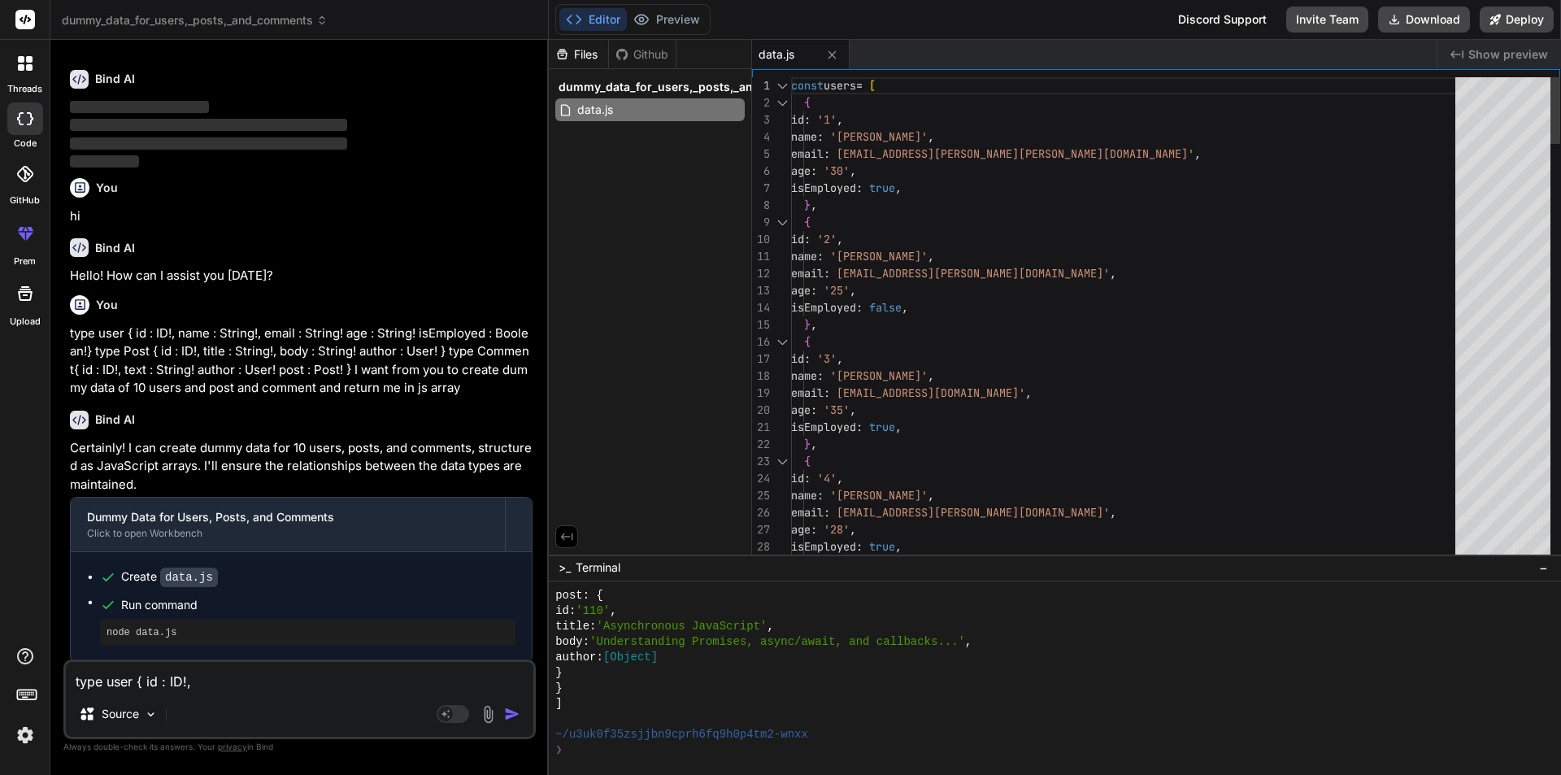
click at [783, 89] on div at bounding box center [782, 85] width 21 height 17
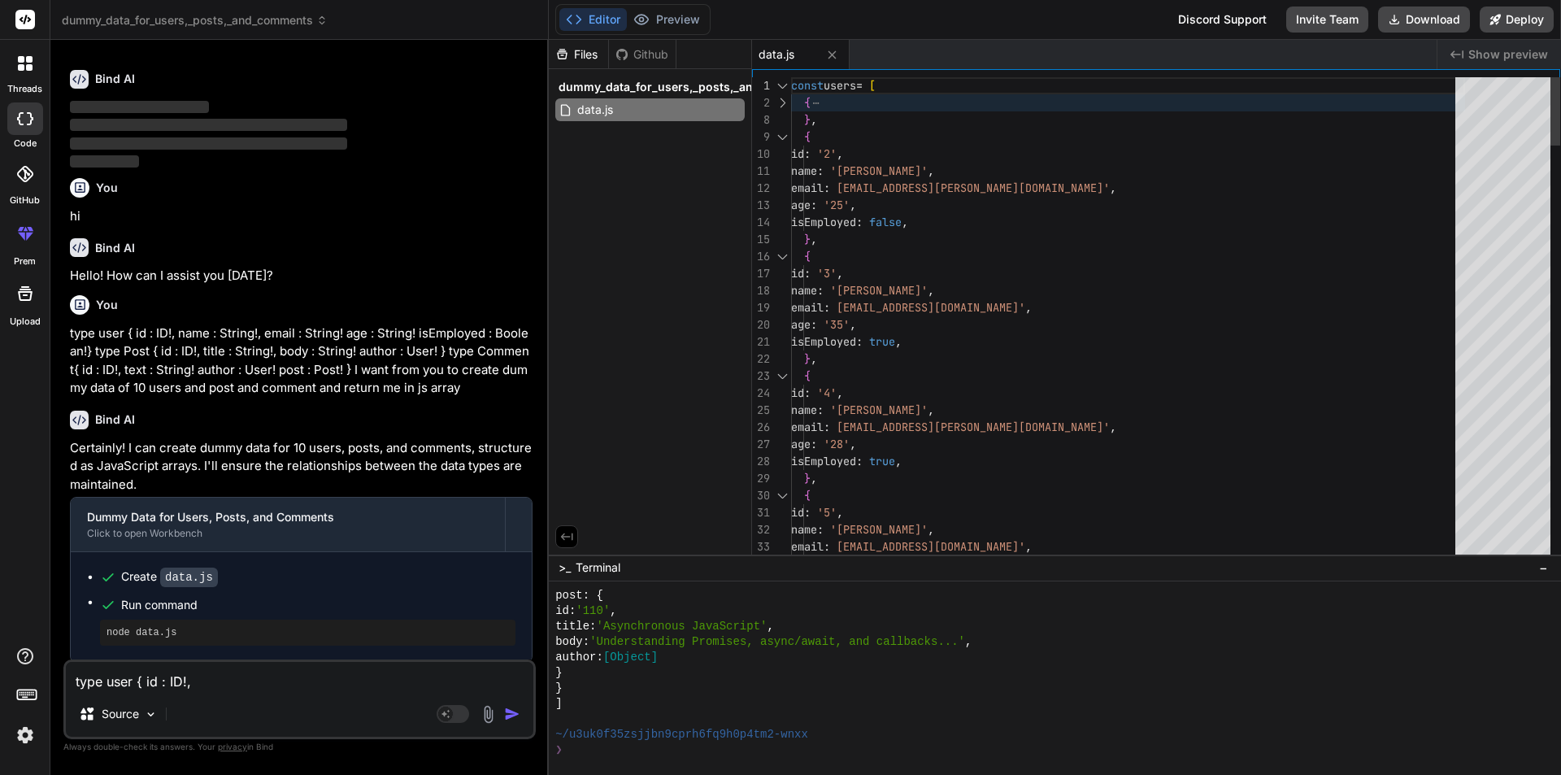
click at [779, 141] on div at bounding box center [782, 136] width 21 height 17
click at [779, 84] on div at bounding box center [782, 85] width 21 height 17
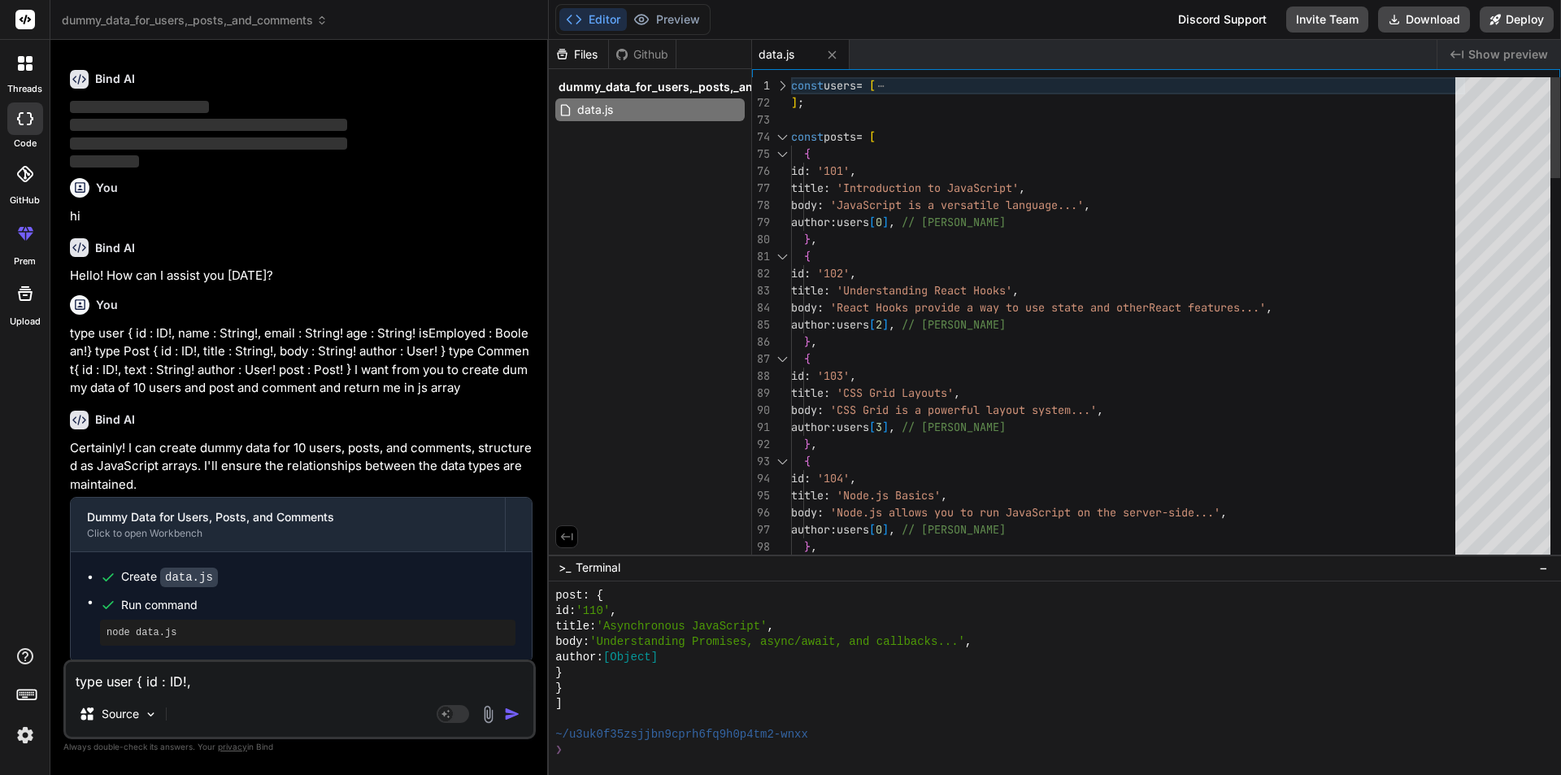
click at [785, 140] on div at bounding box center [782, 136] width 21 height 17
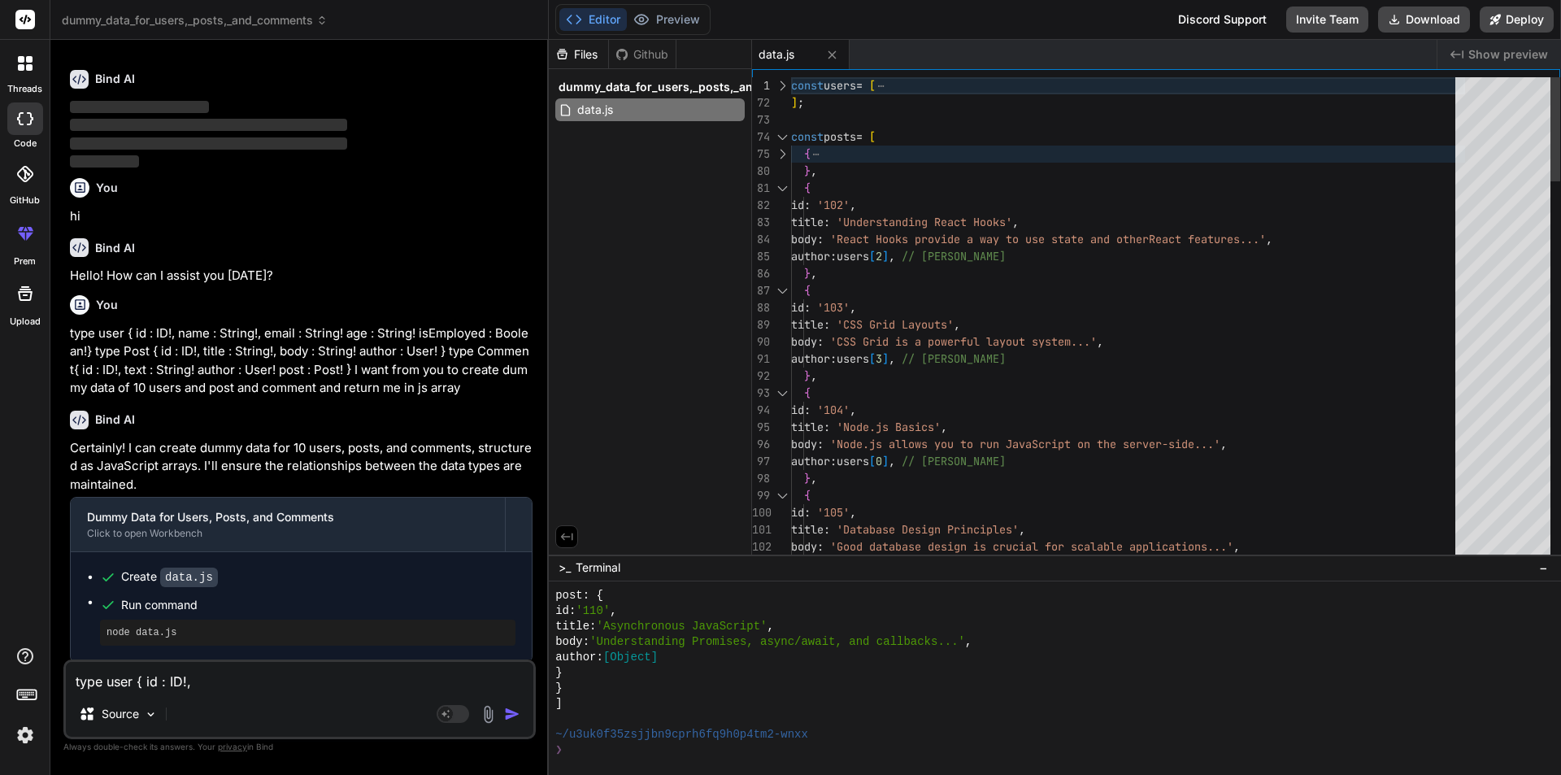
click at [781, 187] on div at bounding box center [782, 188] width 21 height 17
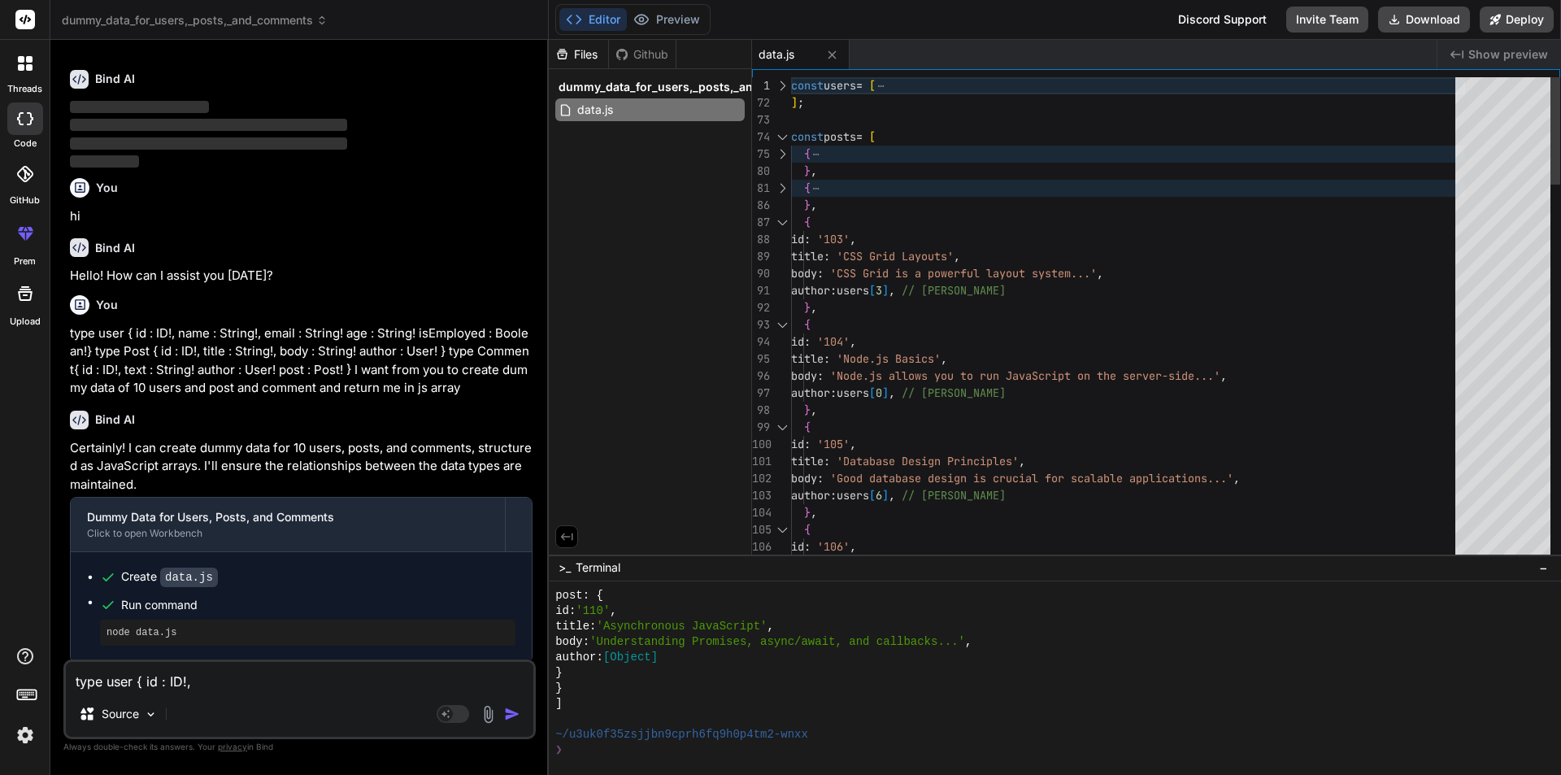
click at [786, 224] on div at bounding box center [782, 222] width 21 height 17
click at [785, 220] on div at bounding box center [782, 222] width 21 height 17
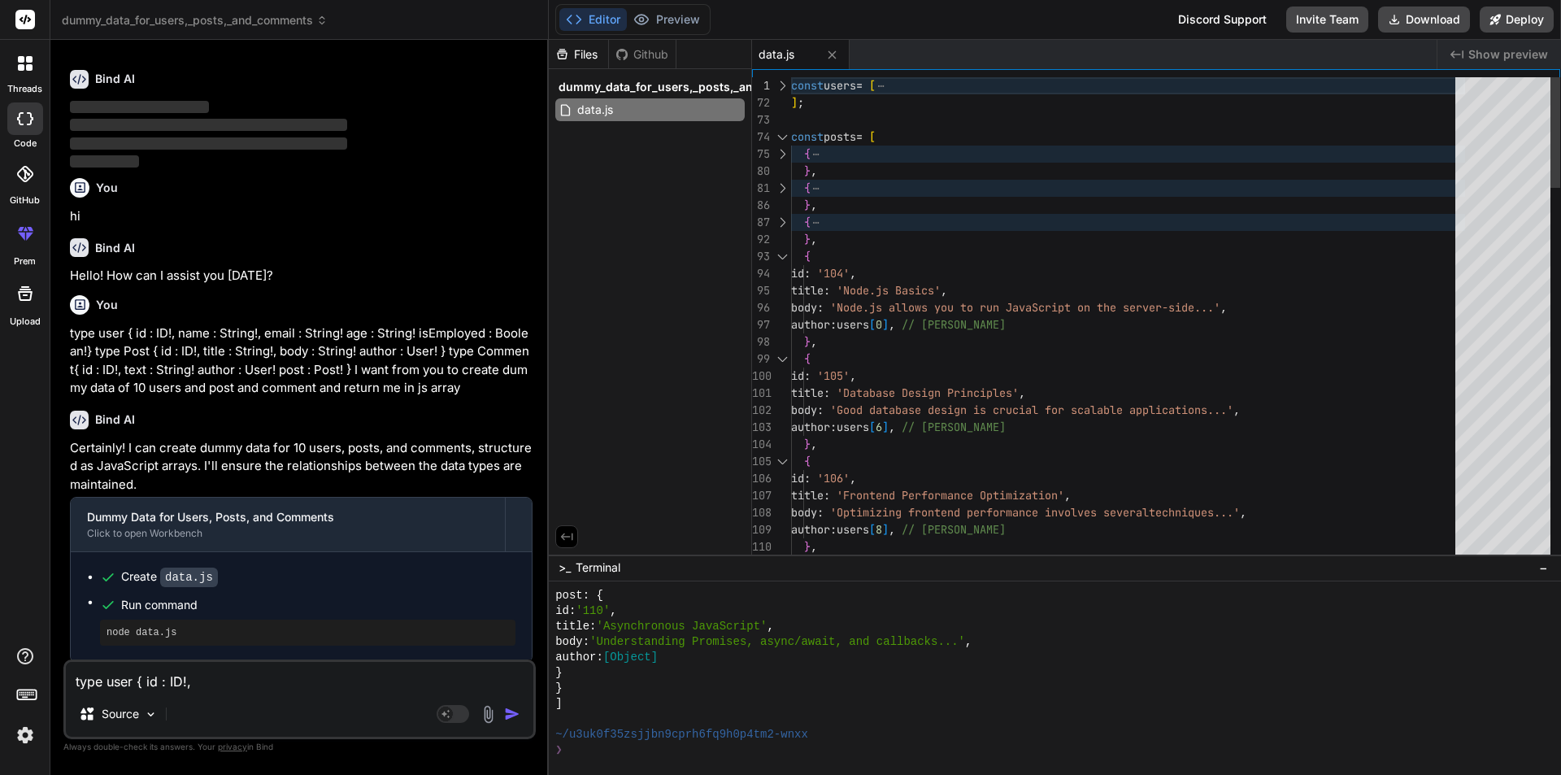
click at [785, 220] on div at bounding box center [782, 222] width 21 height 17
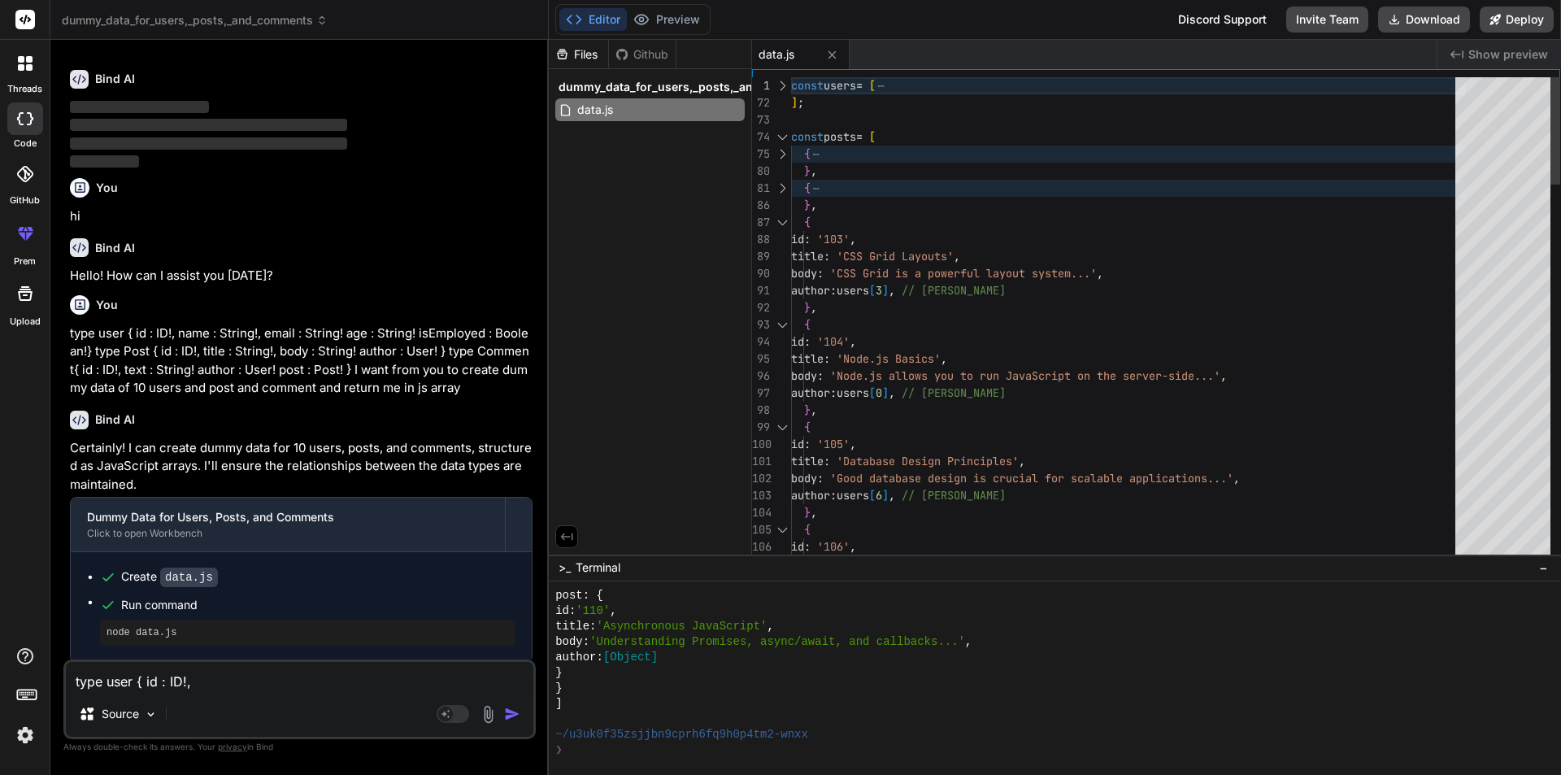
click at [785, 220] on div at bounding box center [782, 222] width 21 height 17
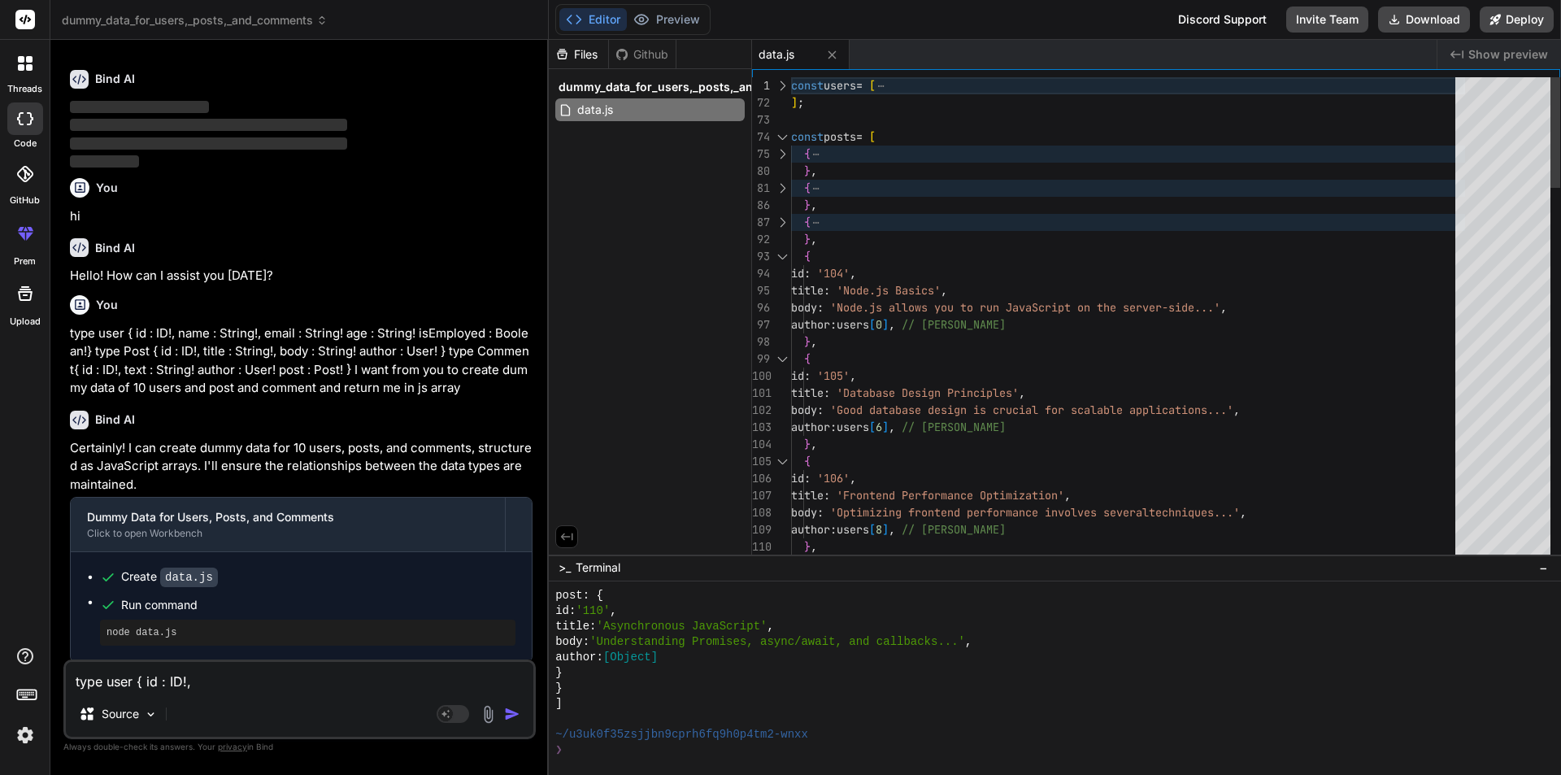
click at [781, 256] on div at bounding box center [782, 256] width 21 height 17
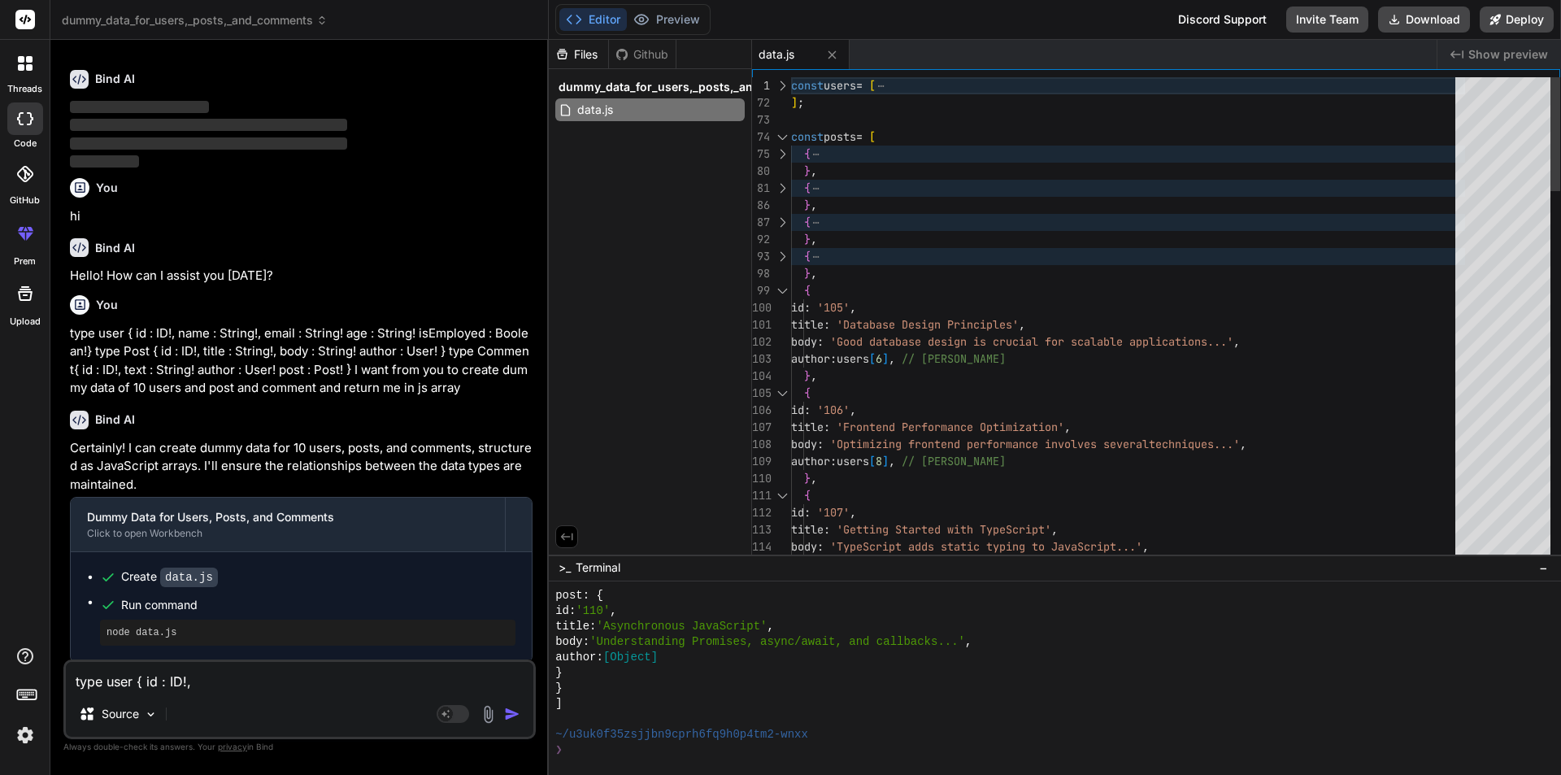
click at [787, 289] on div at bounding box center [782, 290] width 21 height 17
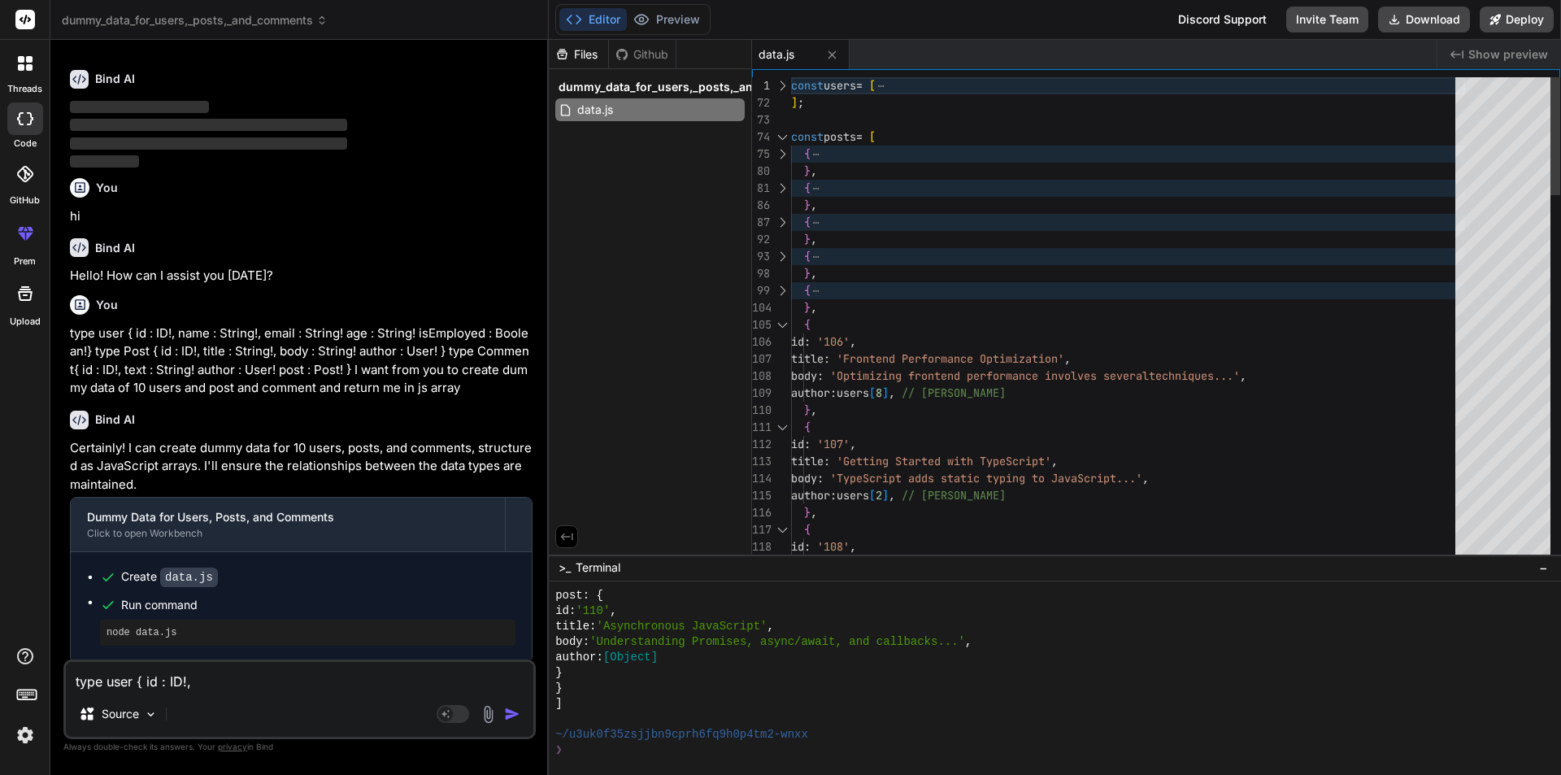
click at [785, 329] on div at bounding box center [782, 324] width 21 height 17
click at [783, 320] on div at bounding box center [782, 324] width 21 height 17
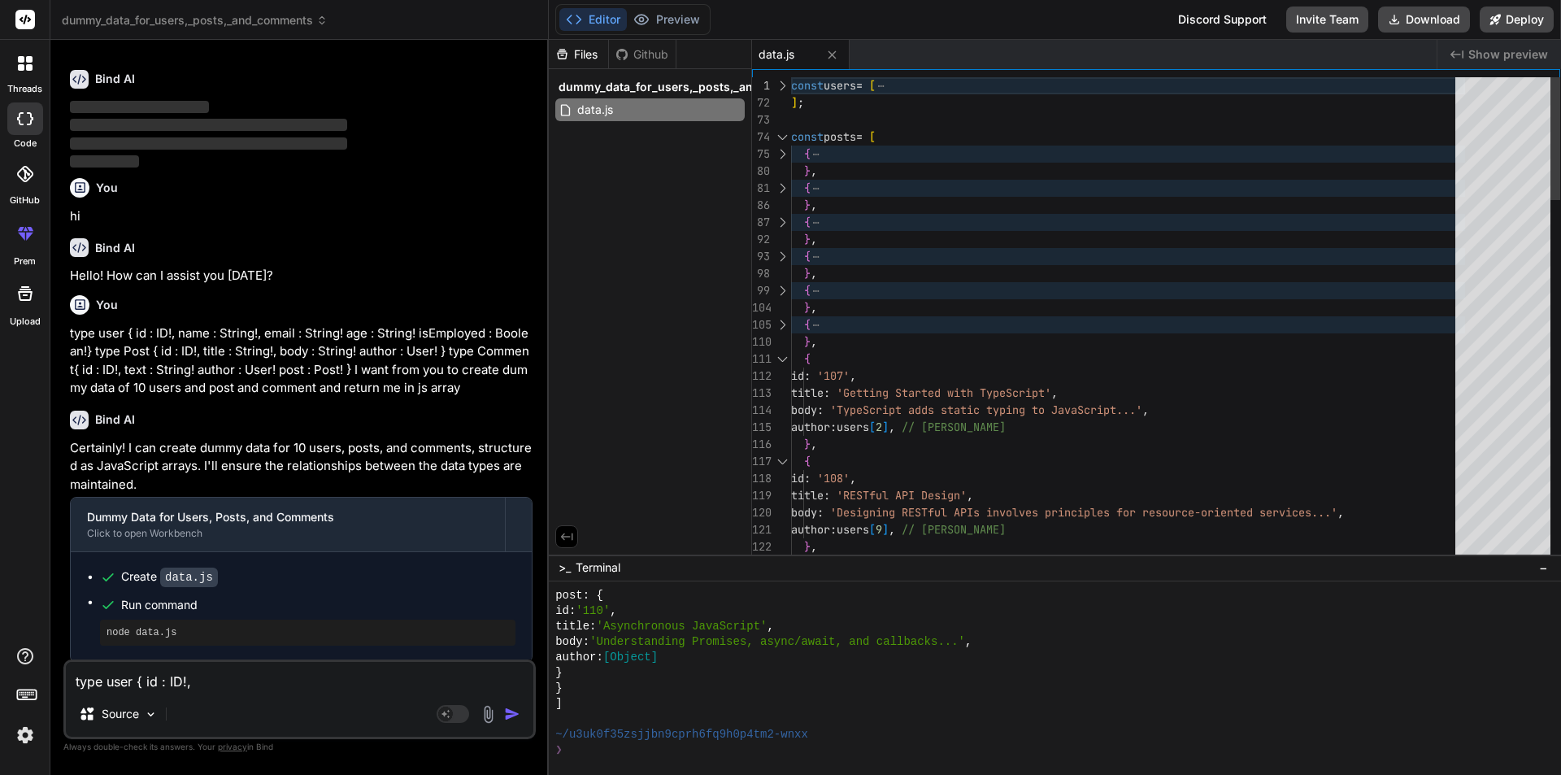
click at [783, 364] on div at bounding box center [782, 358] width 21 height 17
click at [785, 359] on div at bounding box center [782, 358] width 21 height 17
click at [779, 360] on div at bounding box center [782, 358] width 21 height 17
click at [782, 139] on div at bounding box center [782, 136] width 21 height 17
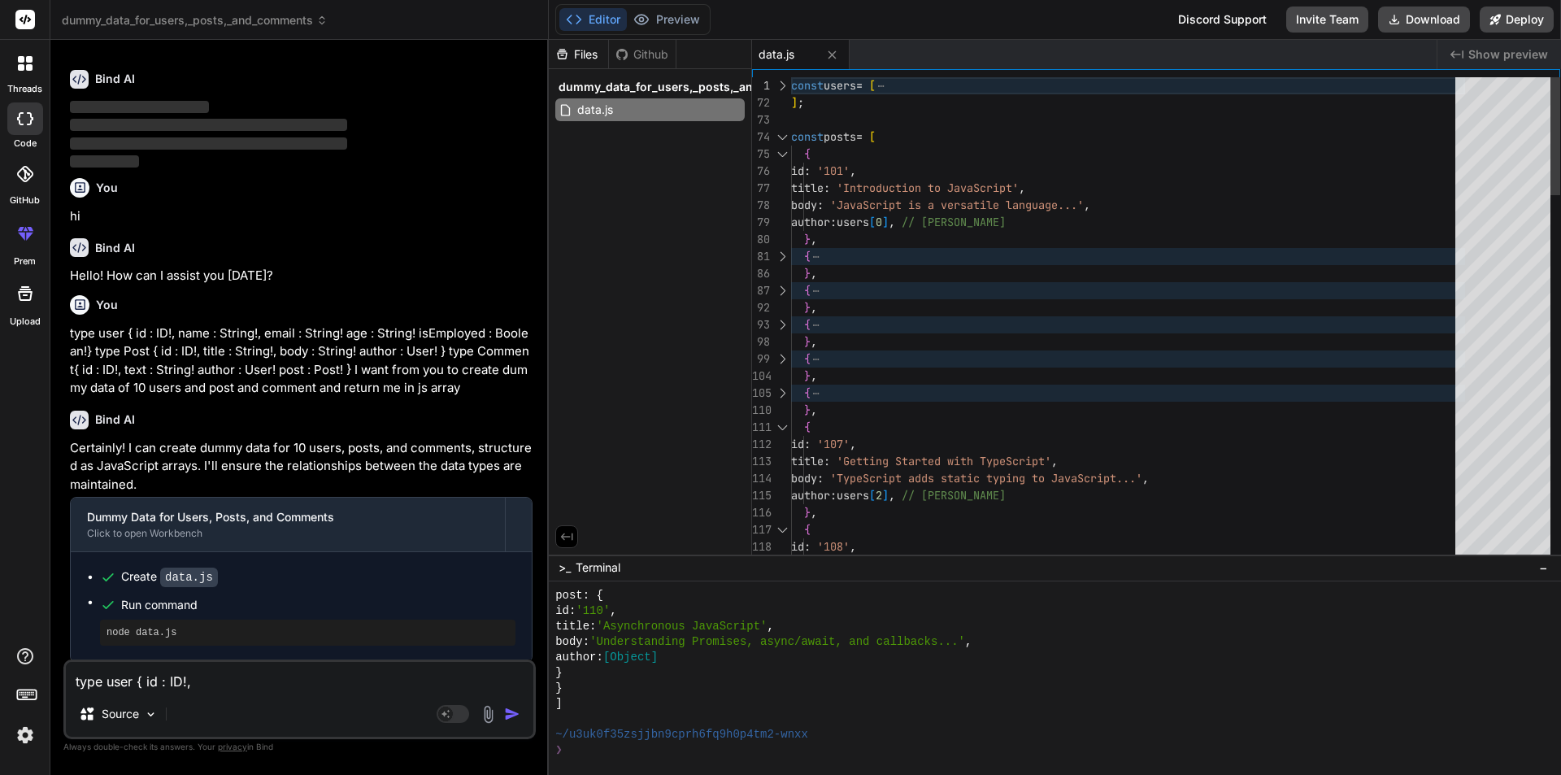
click at [780, 137] on div at bounding box center [782, 136] width 21 height 17
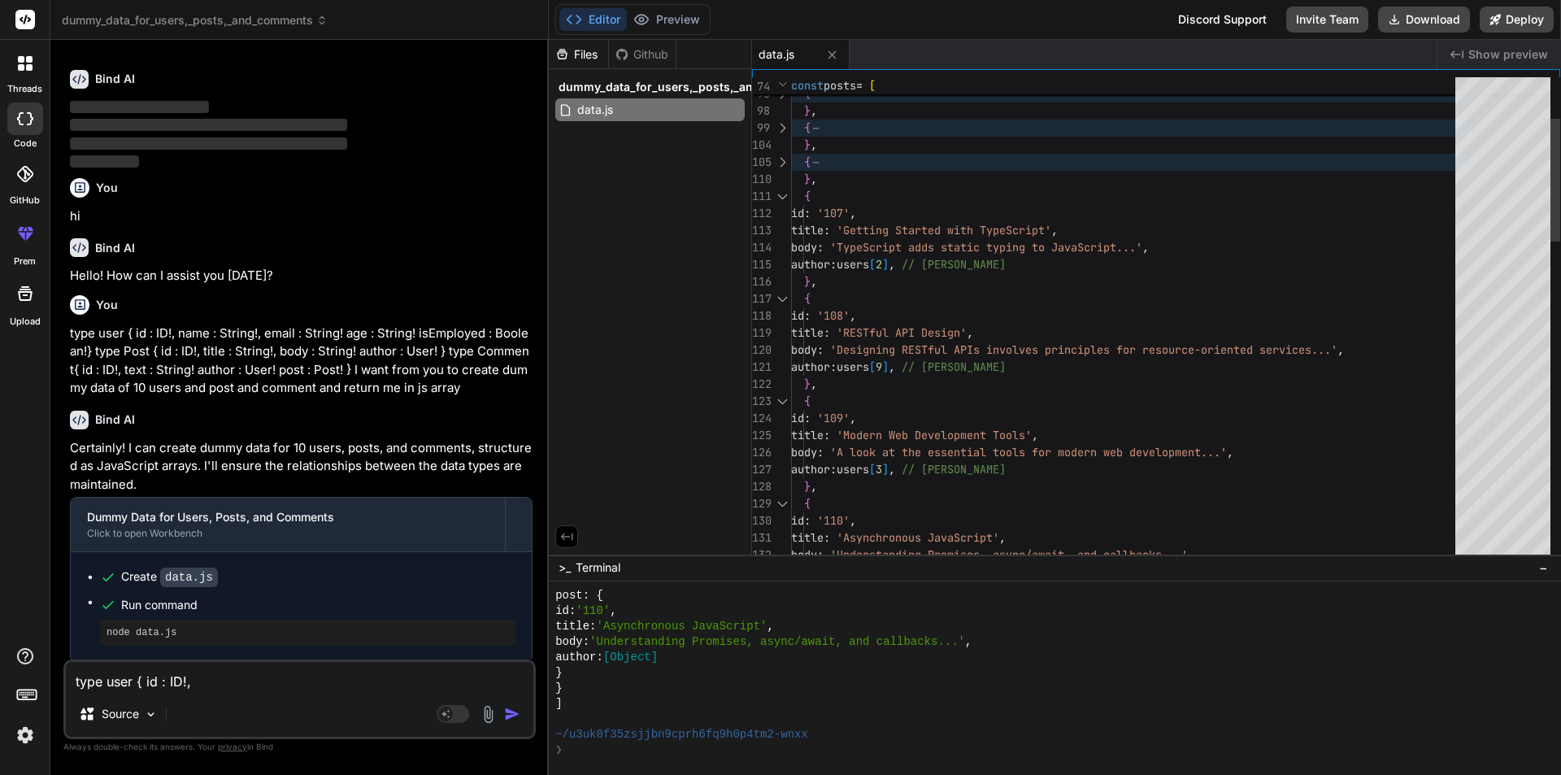
scroll to position [0, 0]
drag, startPoint x: 923, startPoint y: 265, endPoint x: 895, endPoint y: 267, distance: 27.7
drag, startPoint x: 874, startPoint y: 261, endPoint x: 923, endPoint y: 263, distance: 48.8
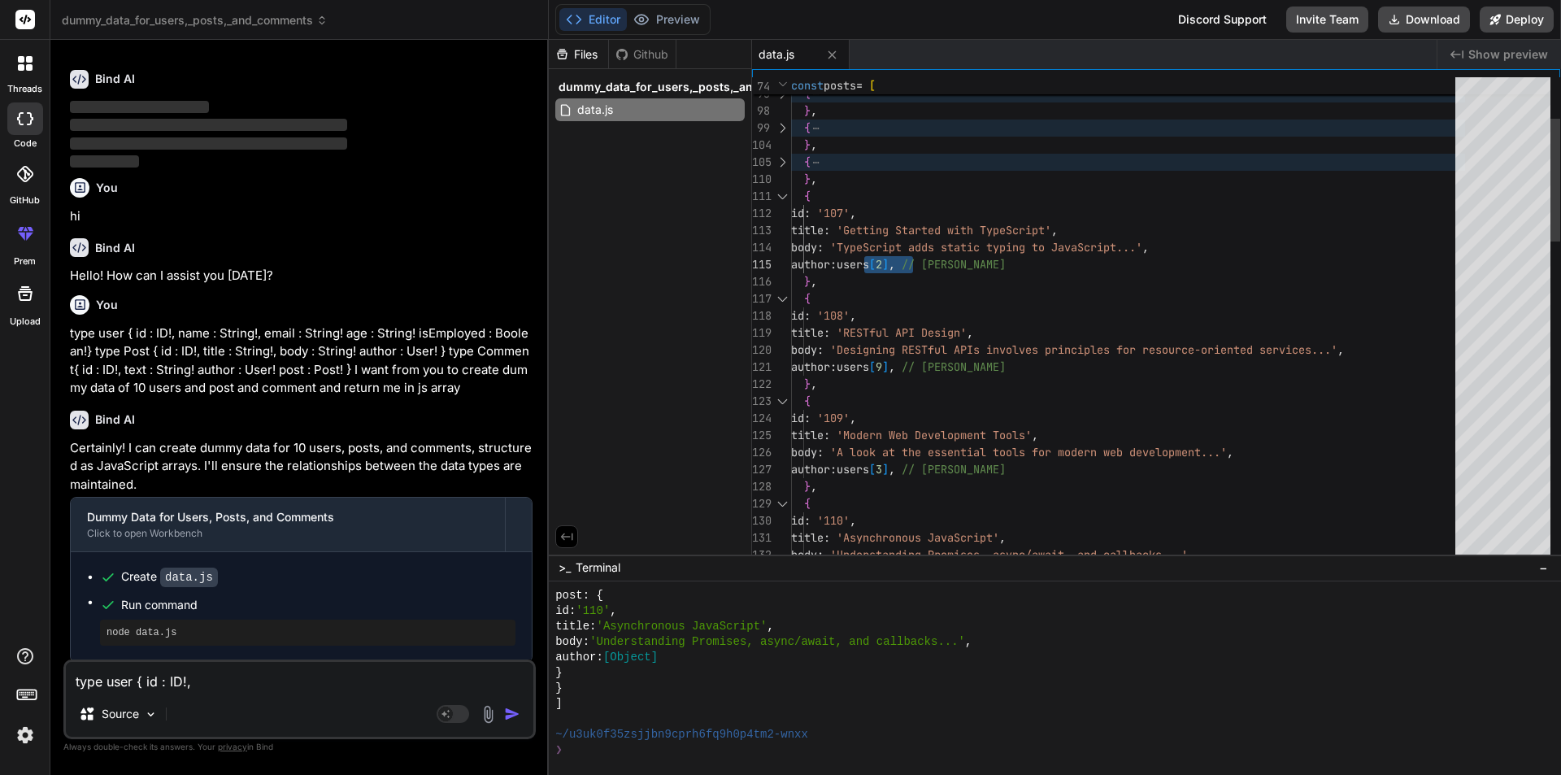
drag, startPoint x: 873, startPoint y: 262, endPoint x: 922, endPoint y: 263, distance: 48.8
drag, startPoint x: 818, startPoint y: 263, endPoint x: 922, endPoint y: 261, distance: 104.1
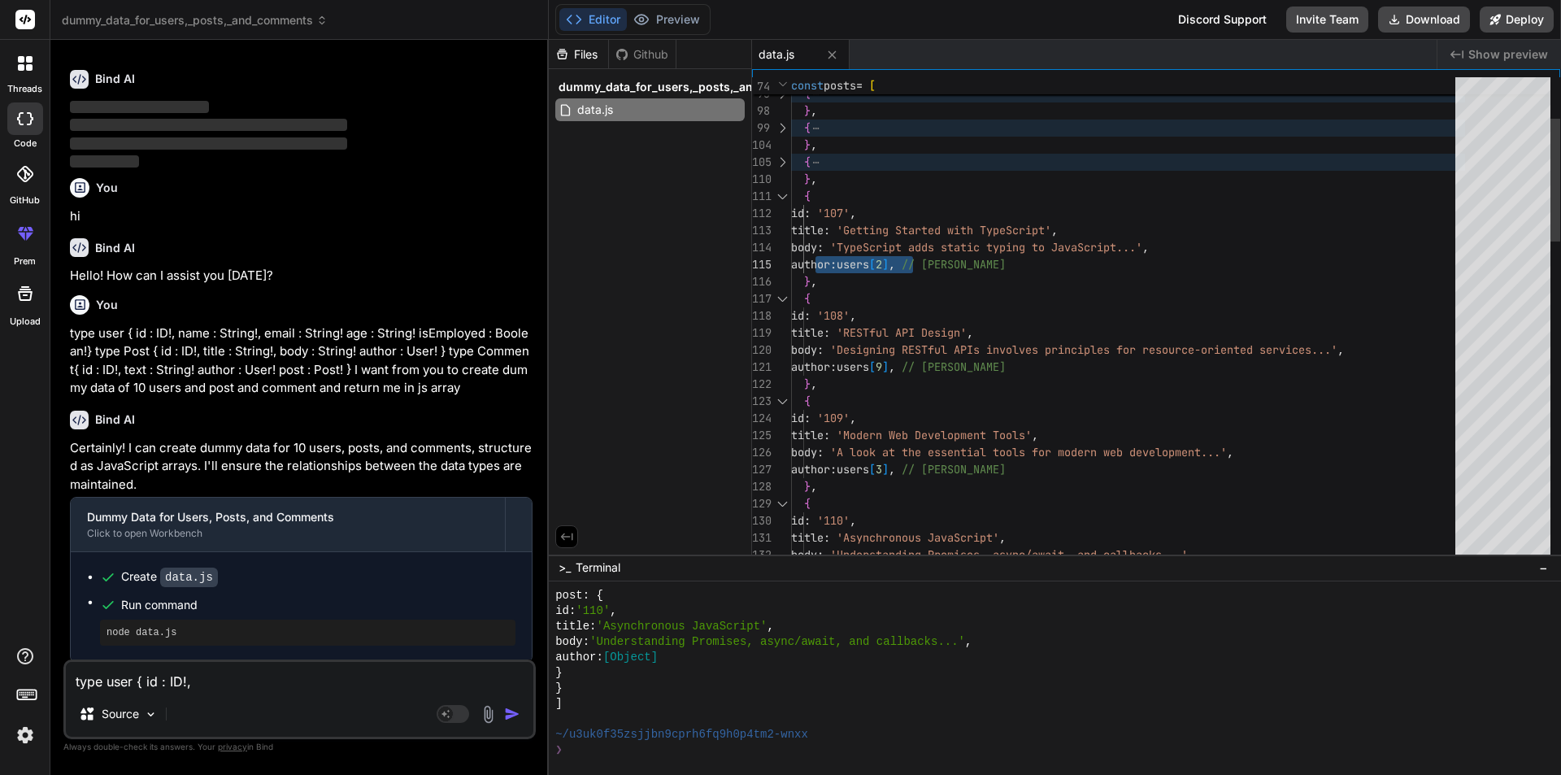
drag, startPoint x: 873, startPoint y: 263, endPoint x: 929, endPoint y: 263, distance: 56.9
click at [198, 665] on textarea "type user { id : ID!, name : String!, email : String! age : String! isEmployed …" at bounding box center [300, 676] width 468 height 29
paste textarea "users[2],"
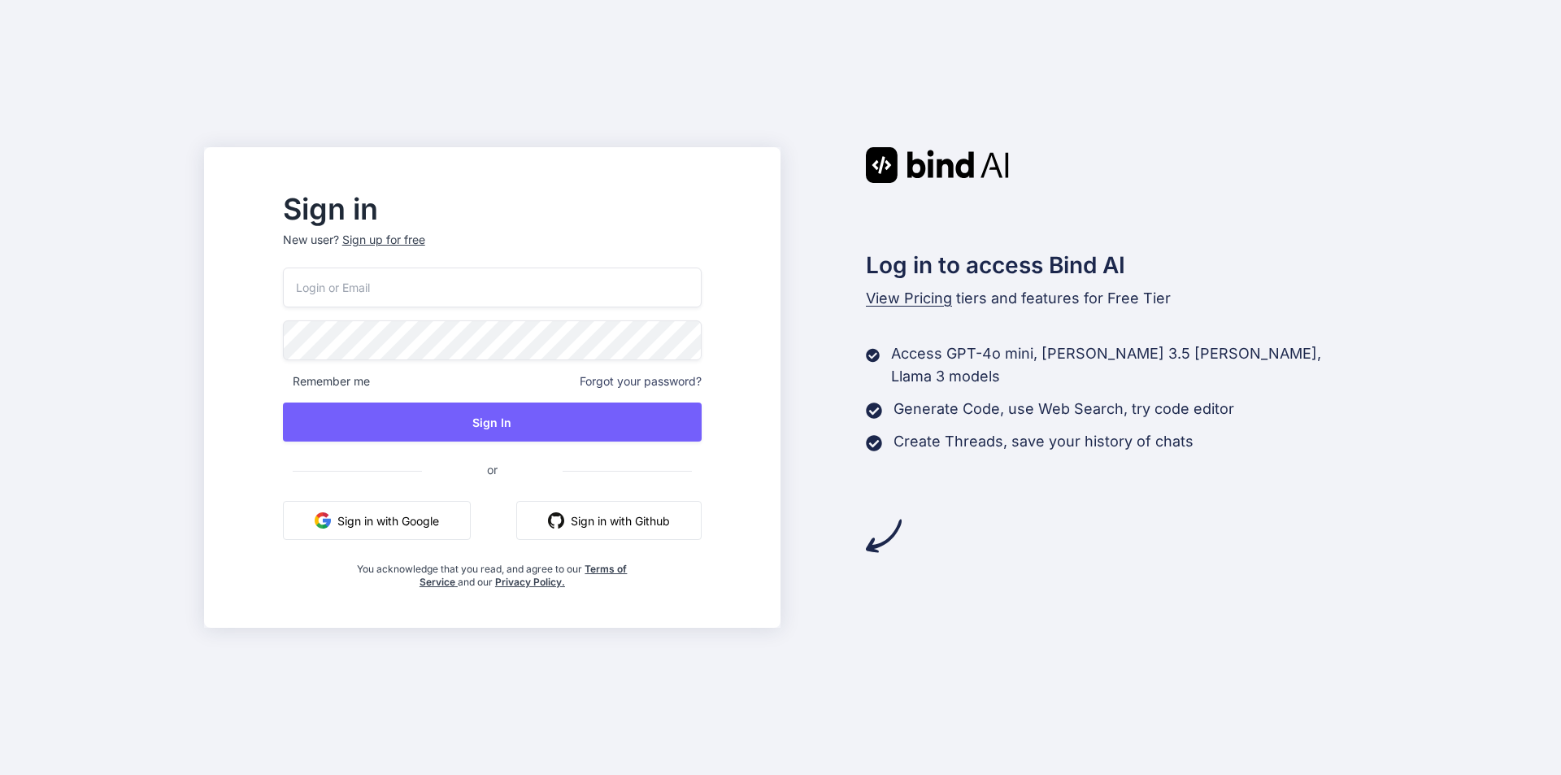
click at [415, 302] on input "email" at bounding box center [492, 288] width 419 height 40
type input "[EMAIL_ADDRESS][DOMAIN_NAME]"
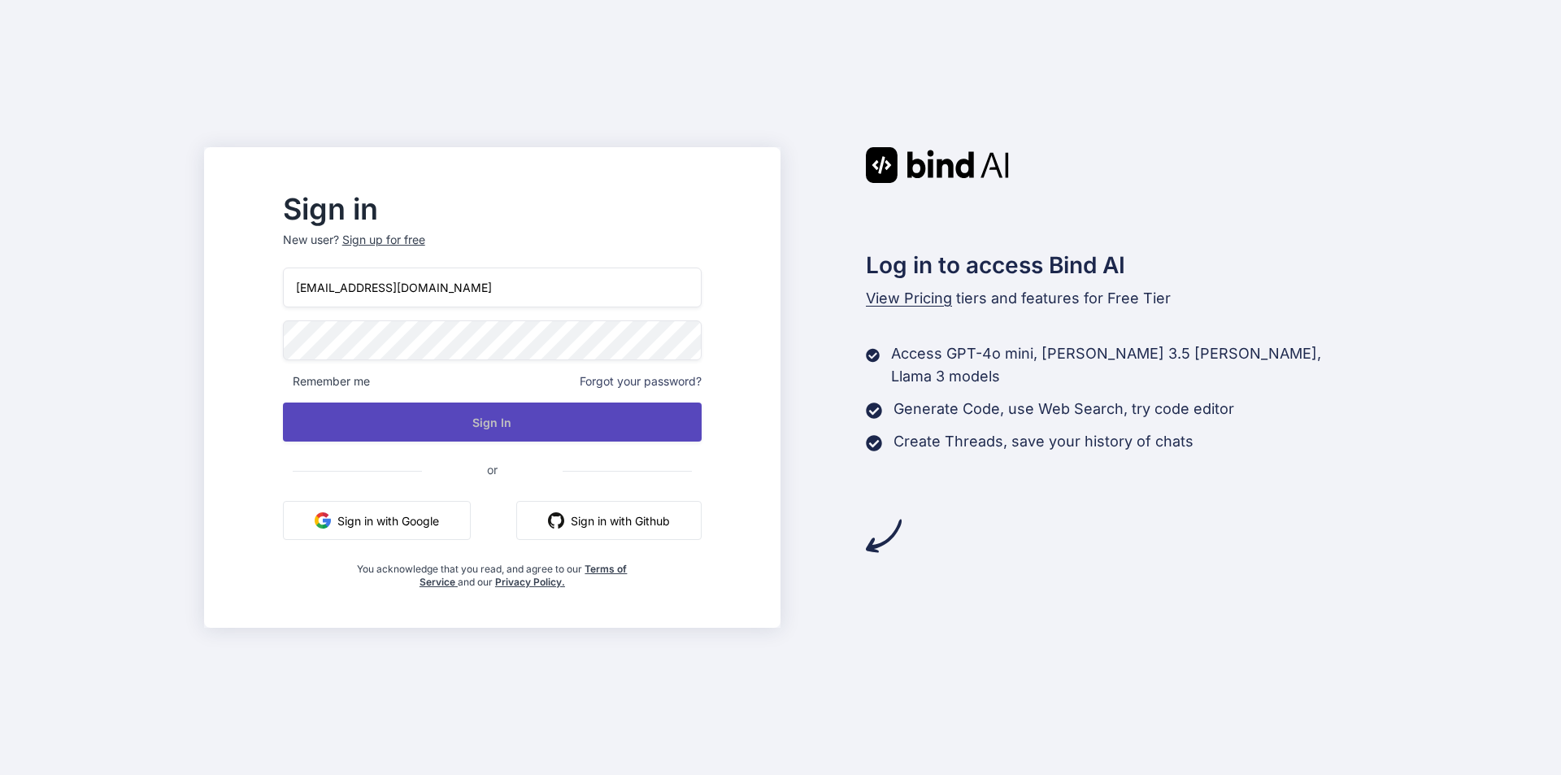
click at [516, 431] on button "Sign In" at bounding box center [492, 422] width 419 height 39
